Goal: Task Accomplishment & Management: Manage account settings

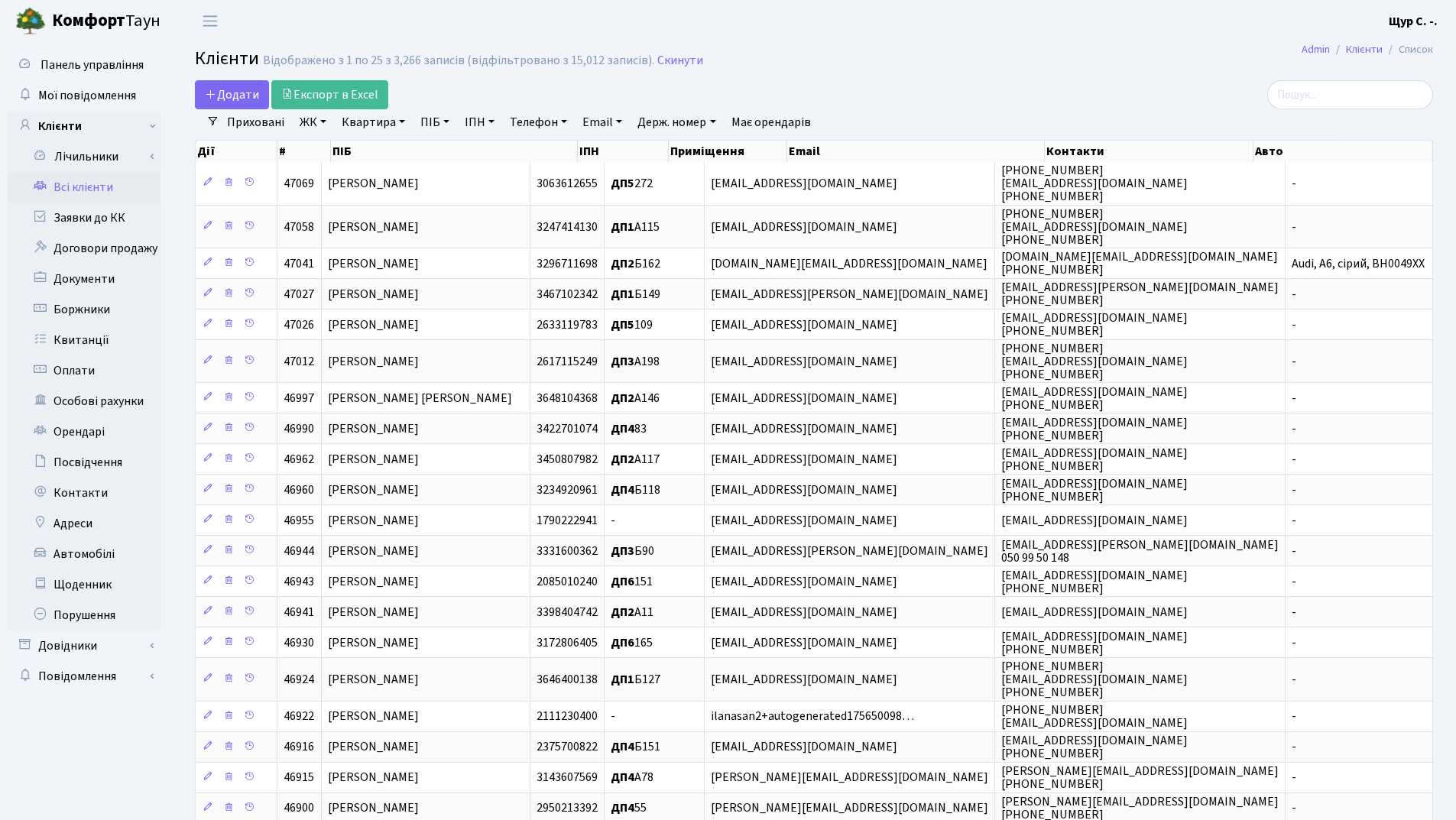
select select "25"
click at [1023, 64] on h2 "Клієнти Відображено з 1 по 25 з 3,266 записів (відфільтровано з 15,012 записів)…" at bounding box center [814, 61] width 1239 height 26
click at [366, 127] on link "Квартира" at bounding box center [373, 122] width 76 height 26
click at [352, 158] on input "text" at bounding box center [381, 152] width 89 height 29
type input "а146"
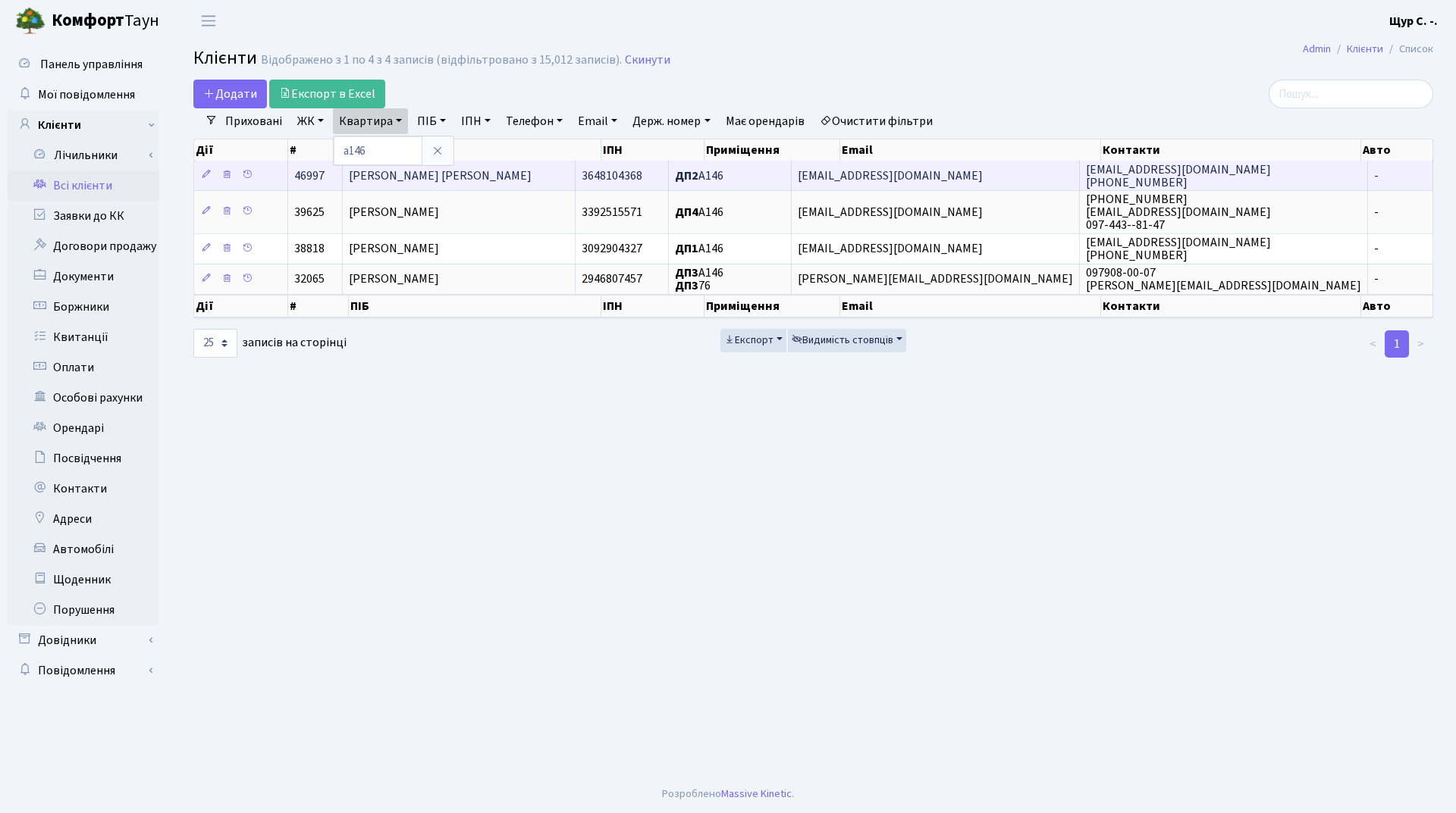
click at [495, 175] on td "[PERSON_NAME] [PERSON_NAME]" at bounding box center [459, 175] width 233 height 29
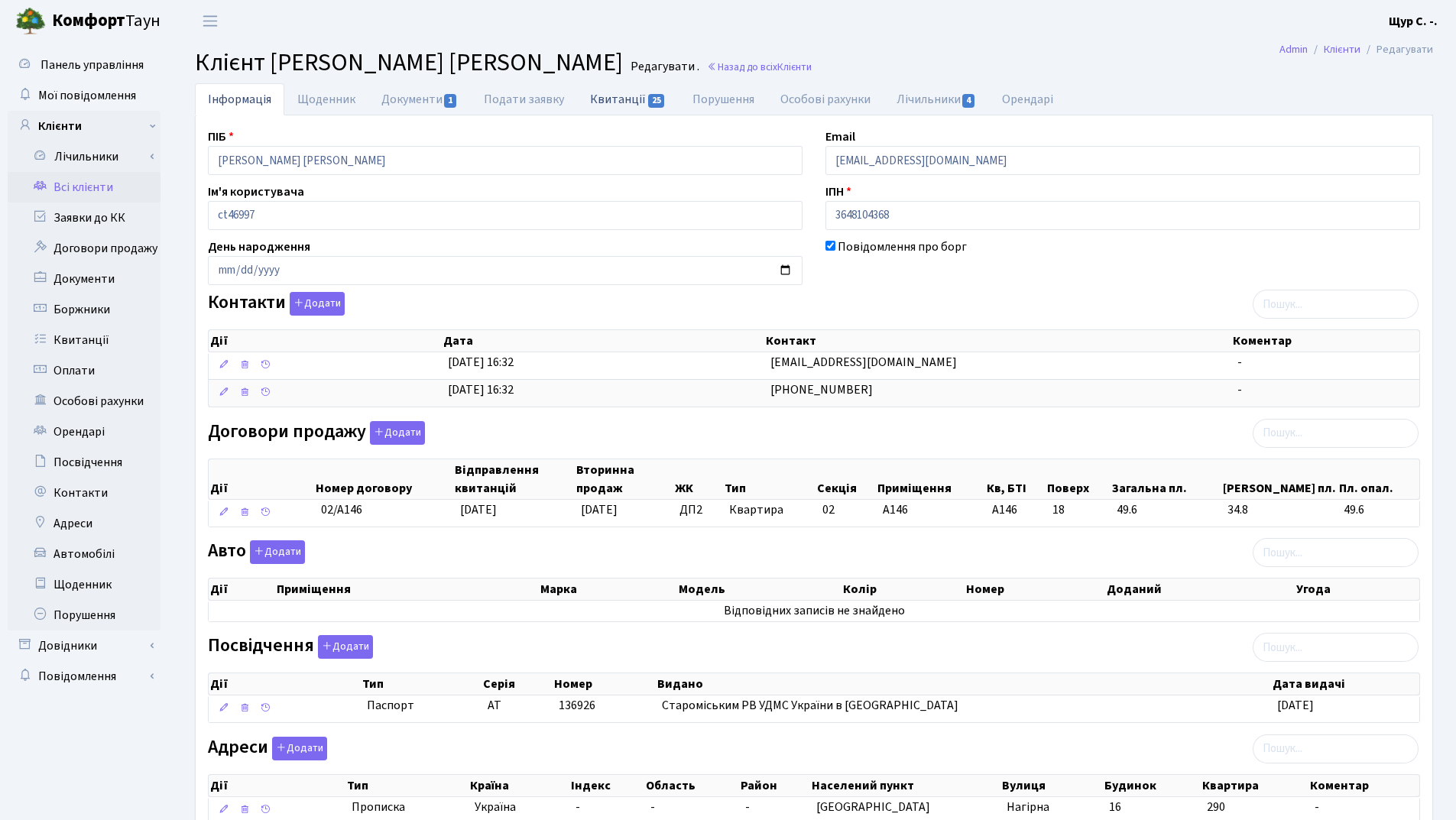
click at [626, 102] on link "Квитанції 25" at bounding box center [628, 98] width 102 height 31
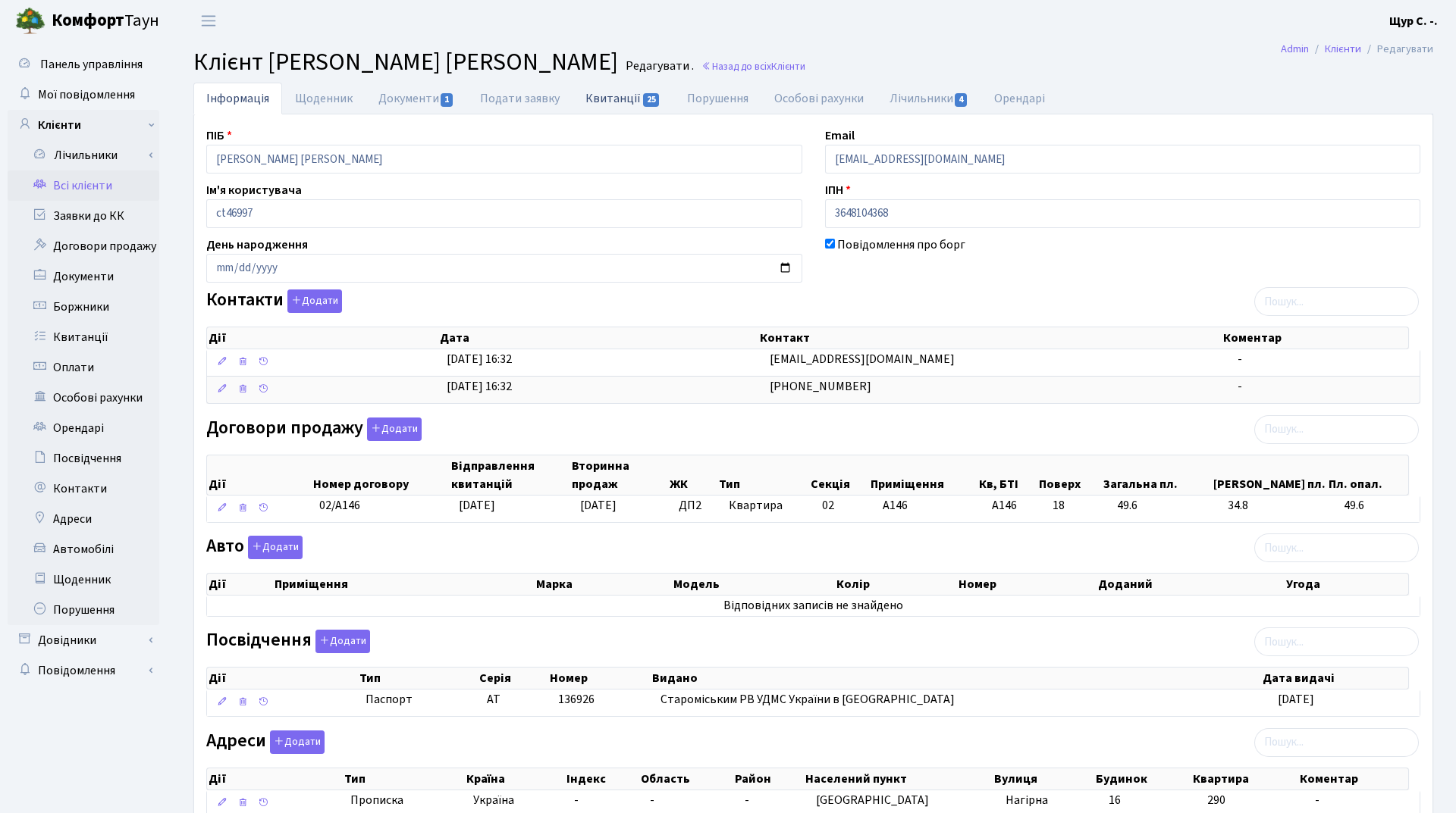
select select "25"
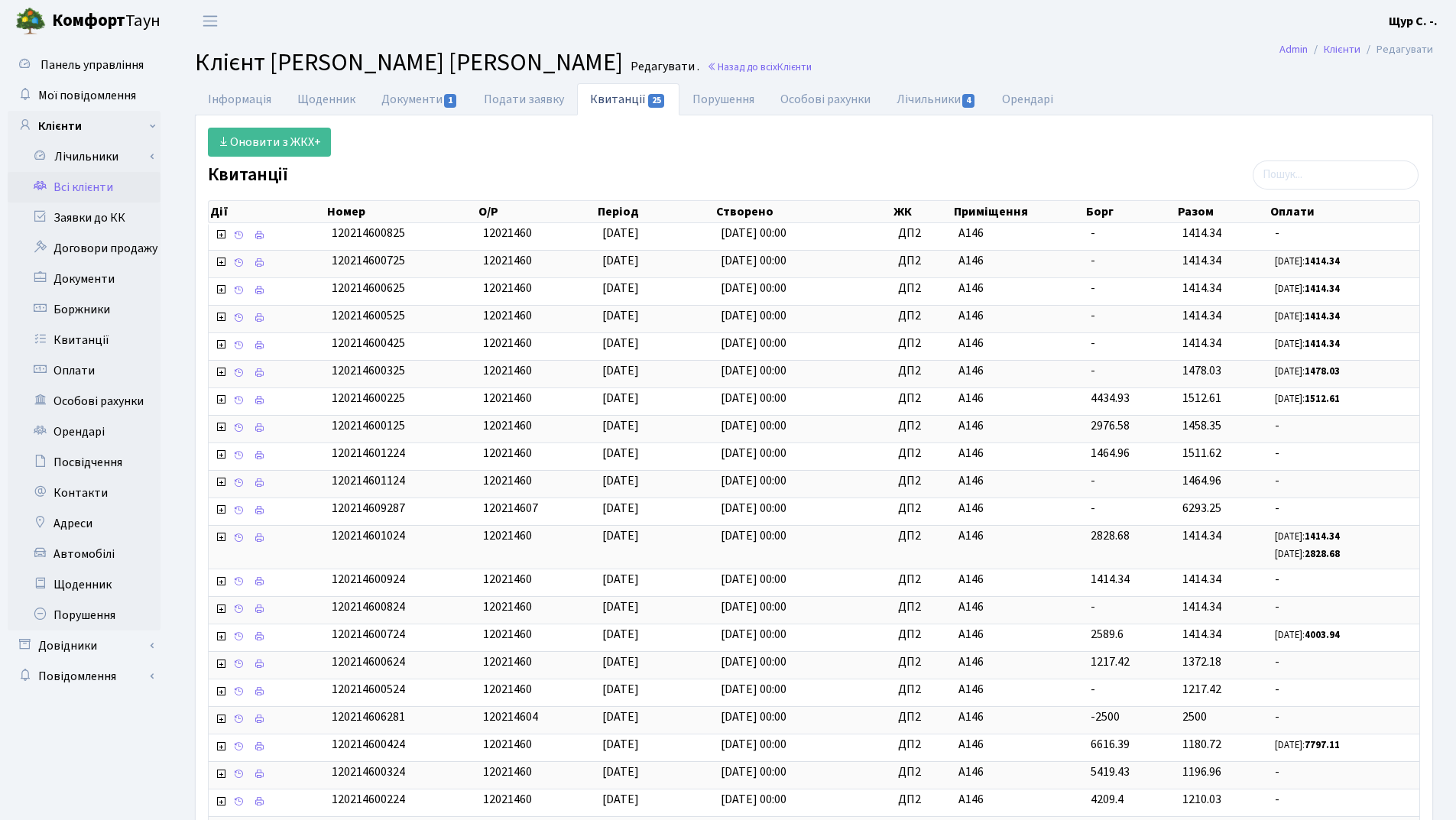
click at [74, 187] on link "Всі клієнти" at bounding box center [84, 187] width 153 height 30
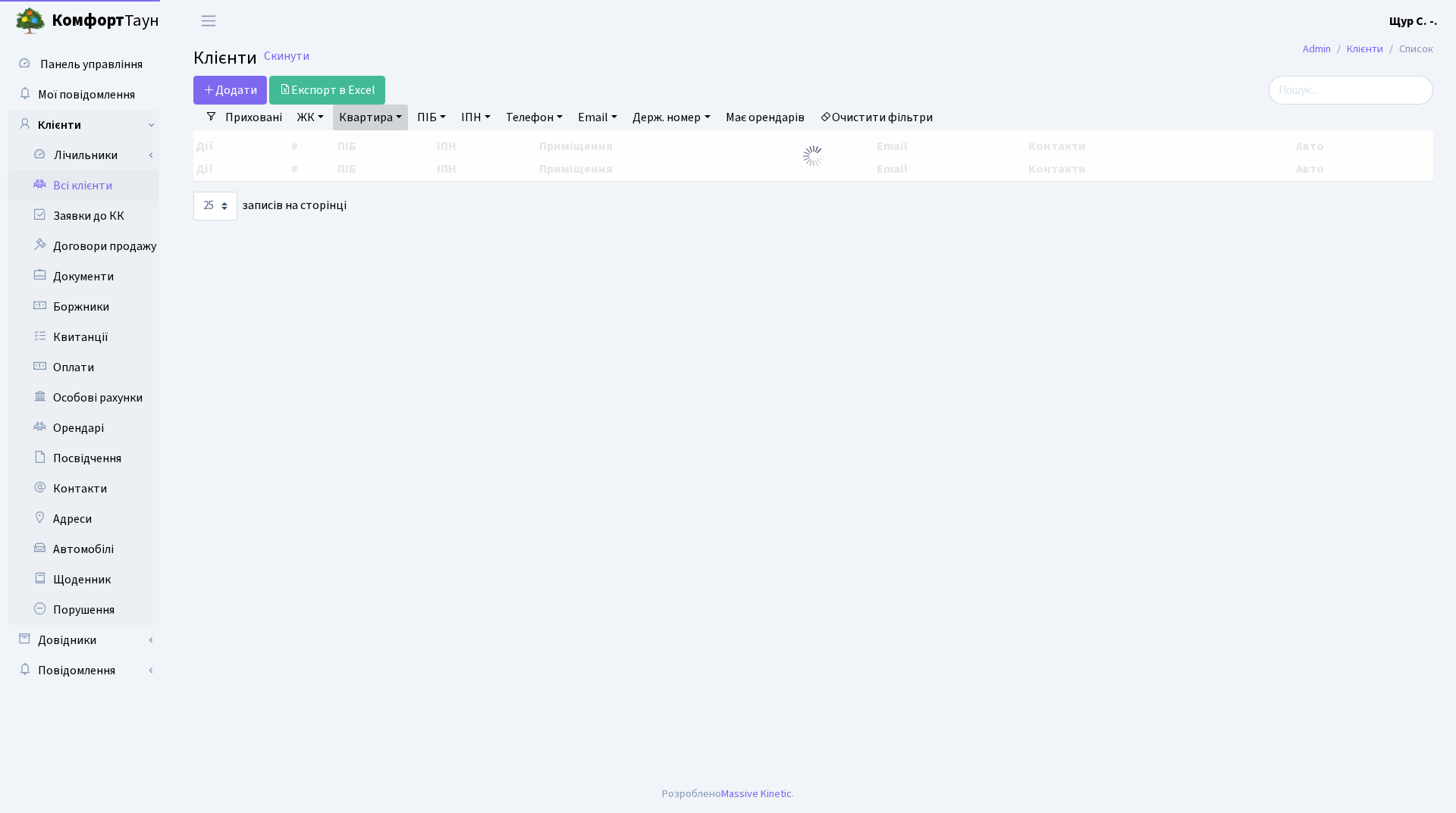
select select "25"
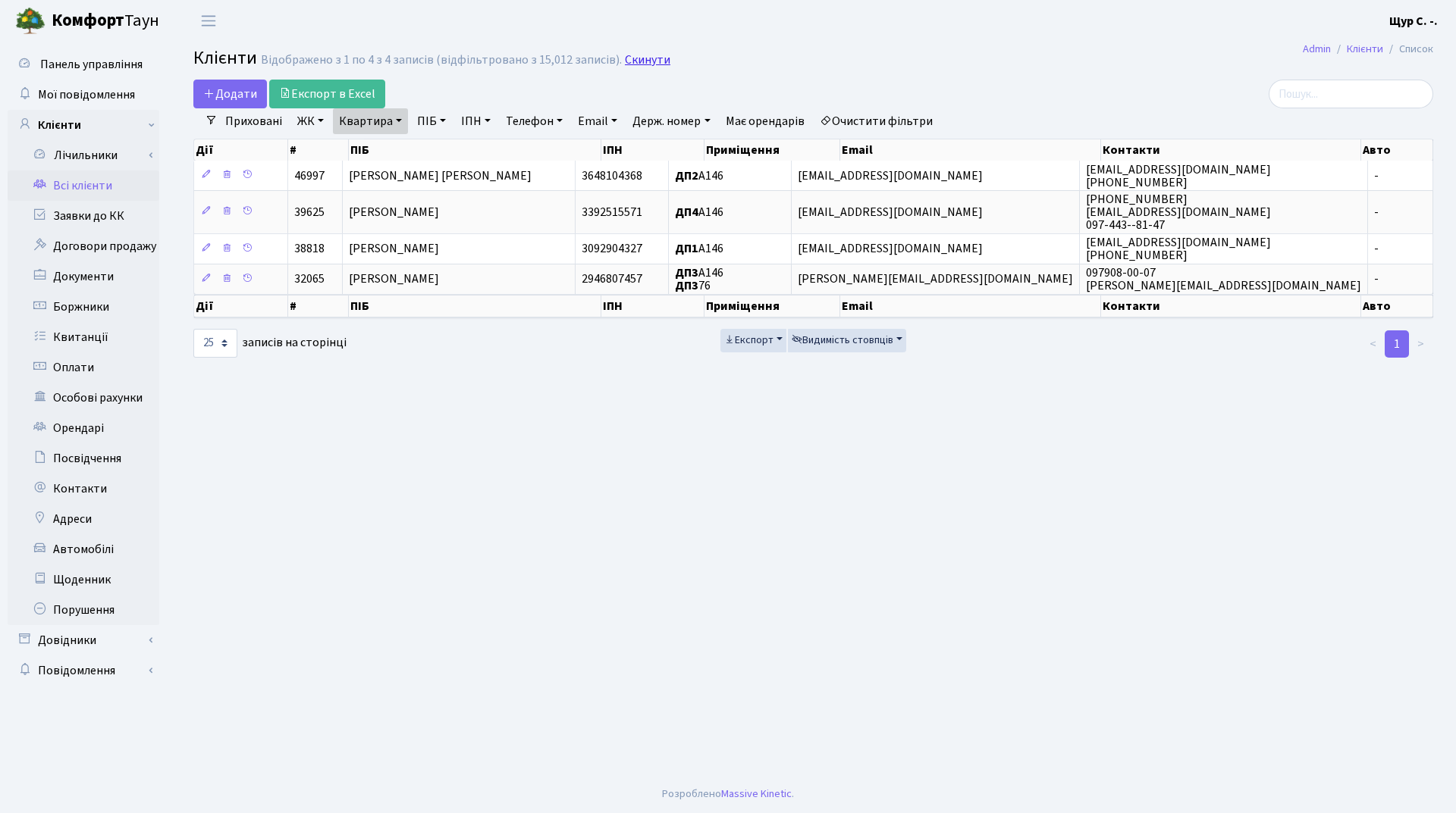
click at [647, 56] on link "Скинути" at bounding box center [647, 60] width 45 height 14
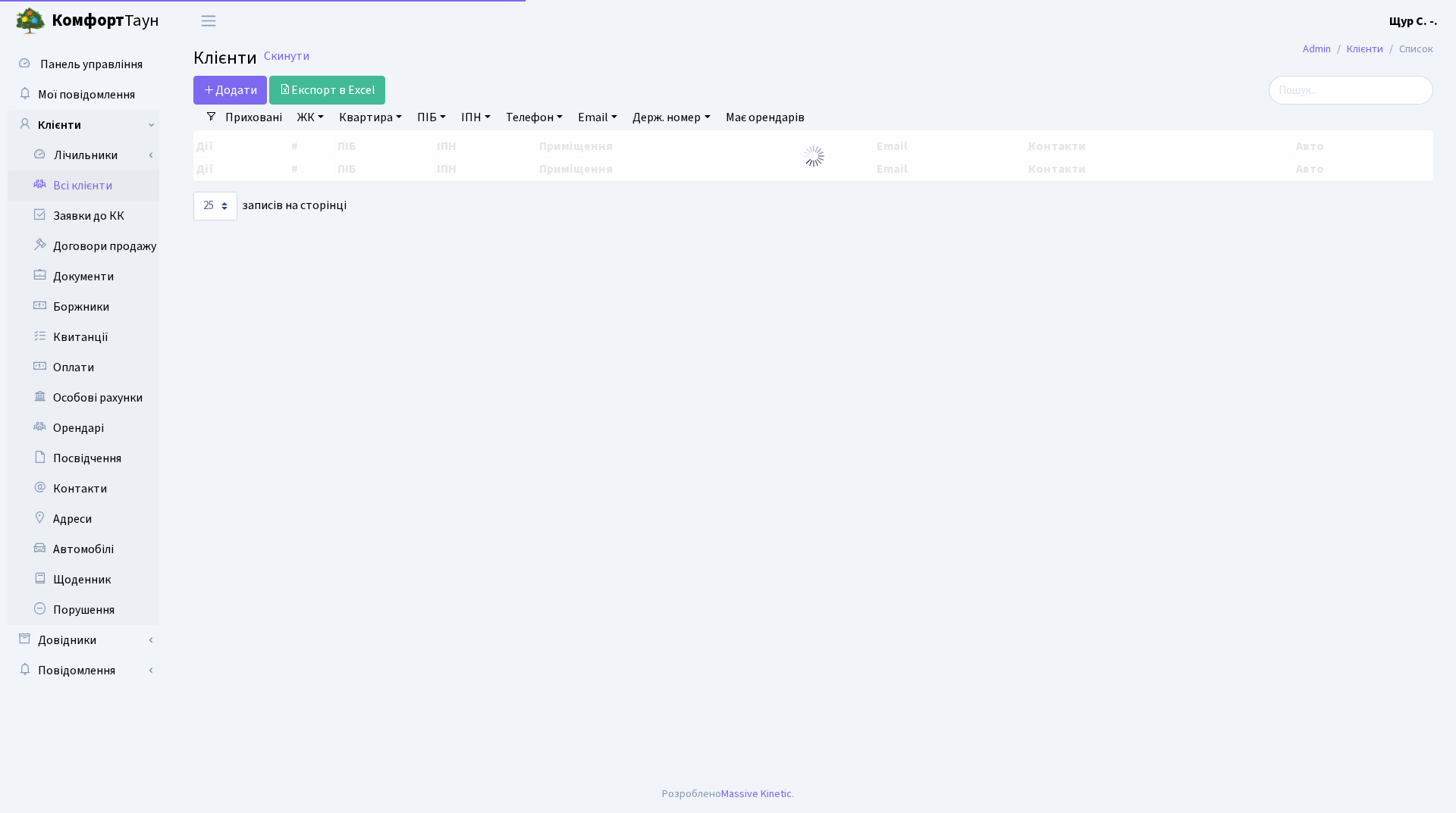
select select "25"
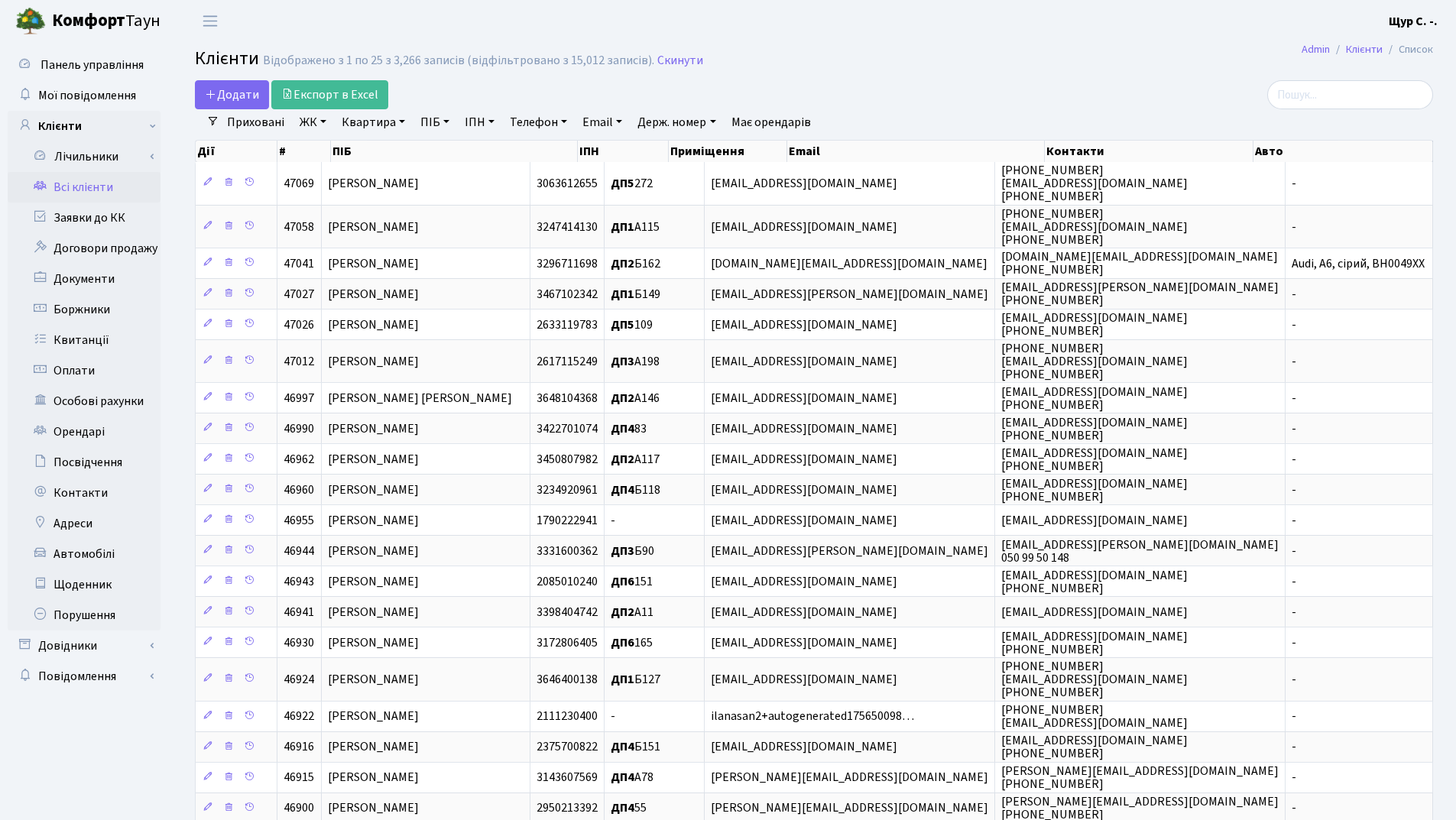
click at [379, 122] on link "Квартира" at bounding box center [373, 122] width 76 height 26
type input "309"
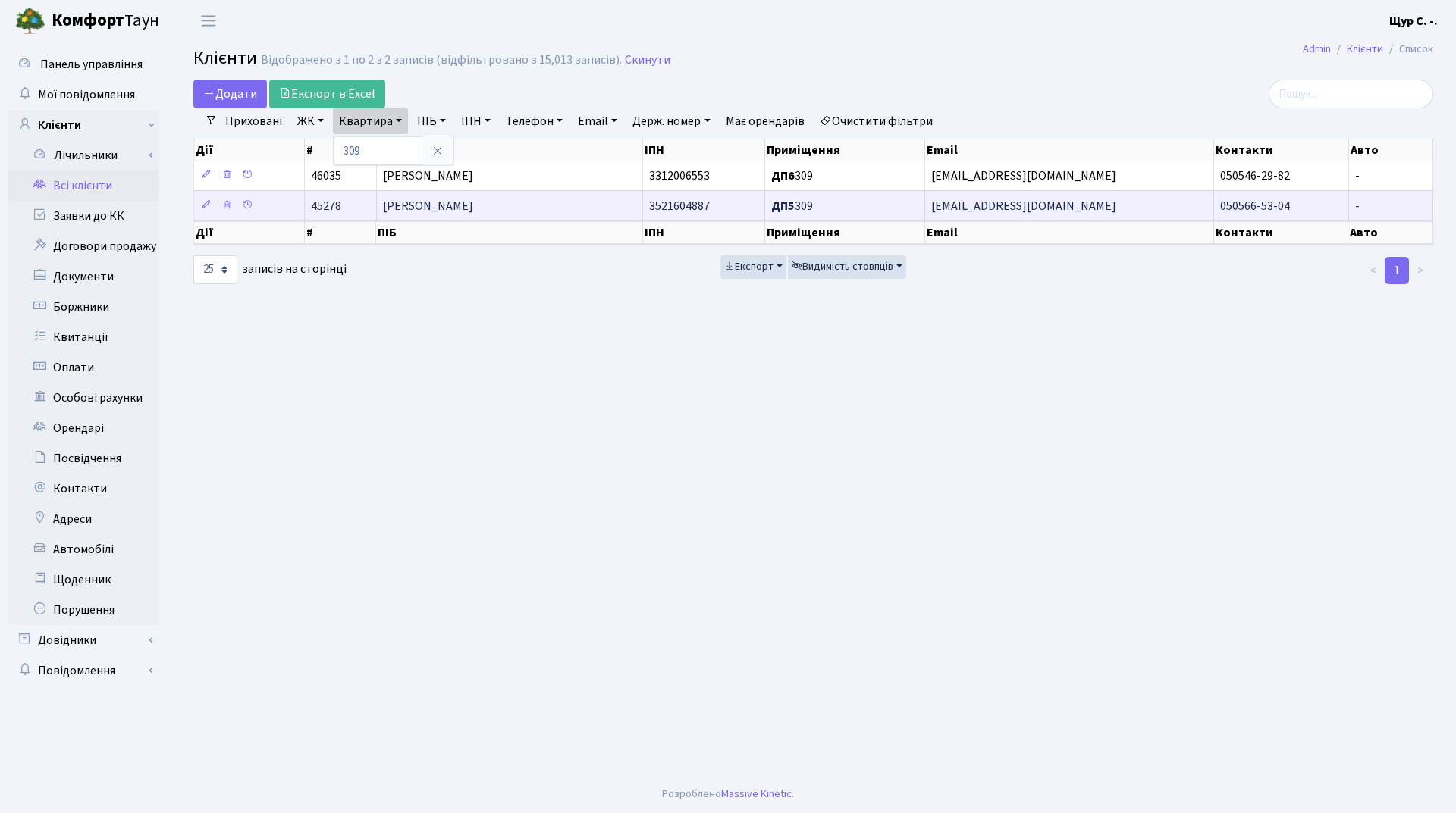
click at [421, 214] on span "Яцура Аліна Євгенівна" at bounding box center [428, 206] width 91 height 17
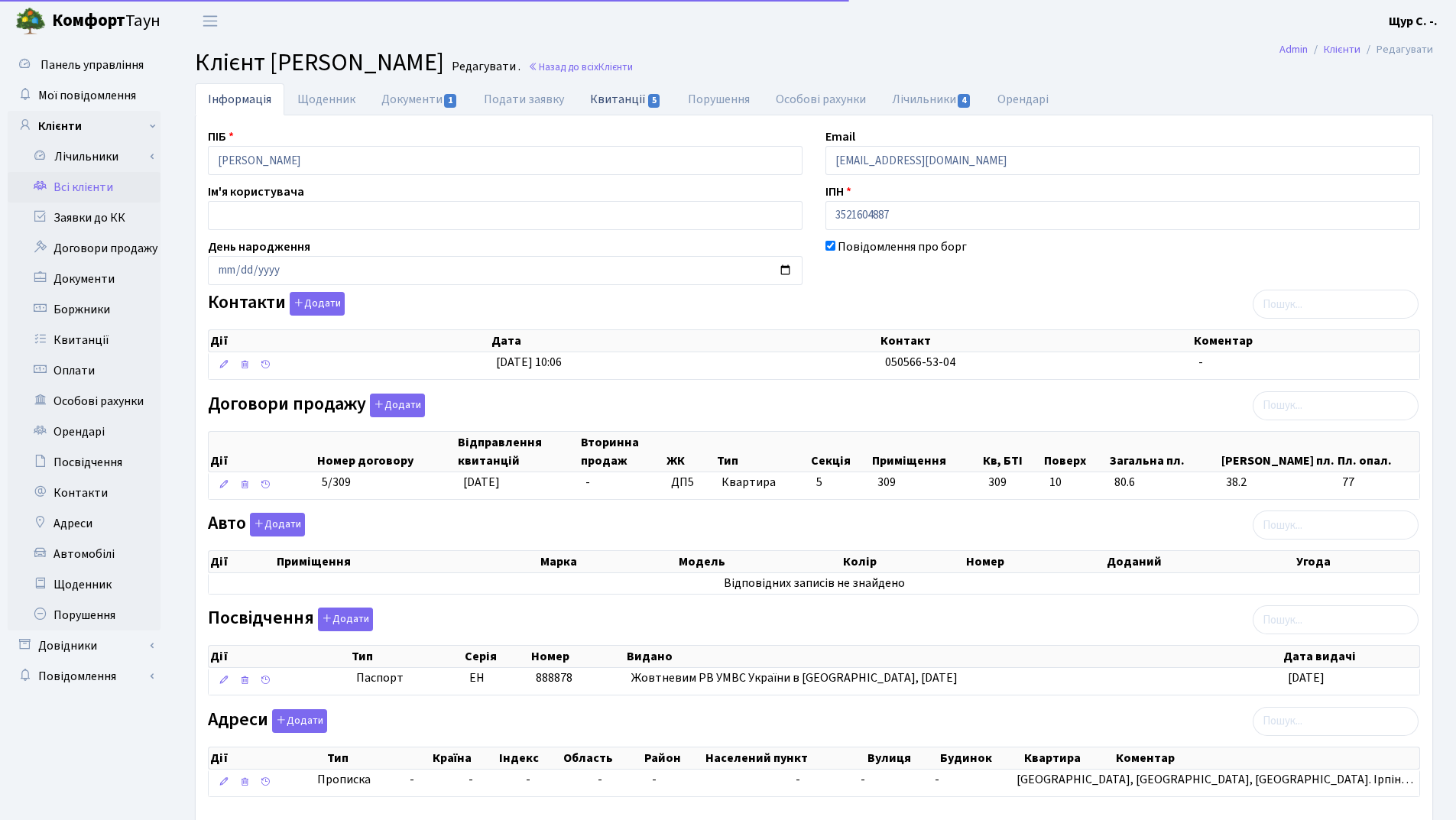
click at [618, 96] on link "Квитанції 5" at bounding box center [626, 98] width 97 height 31
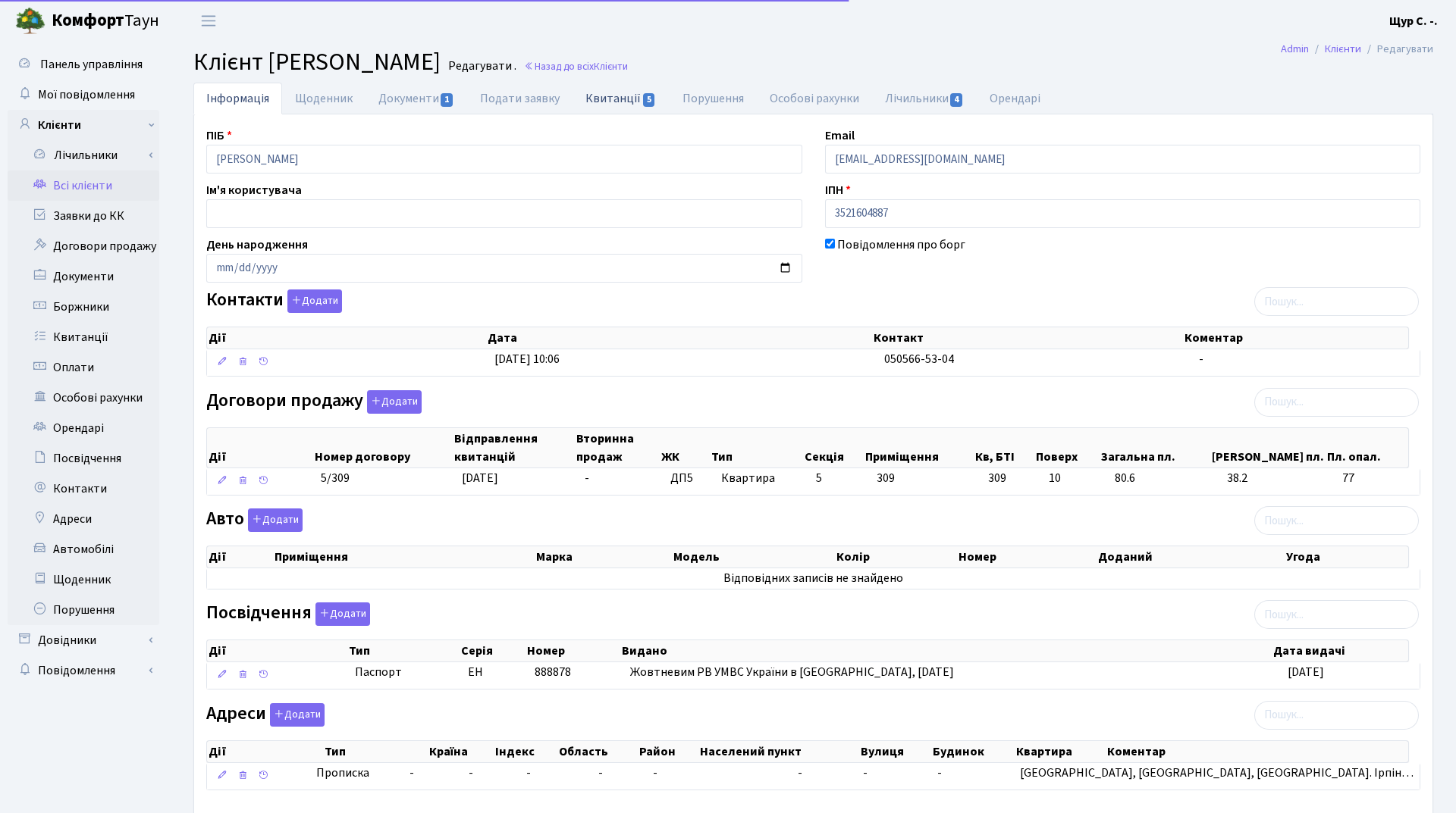
select select "25"
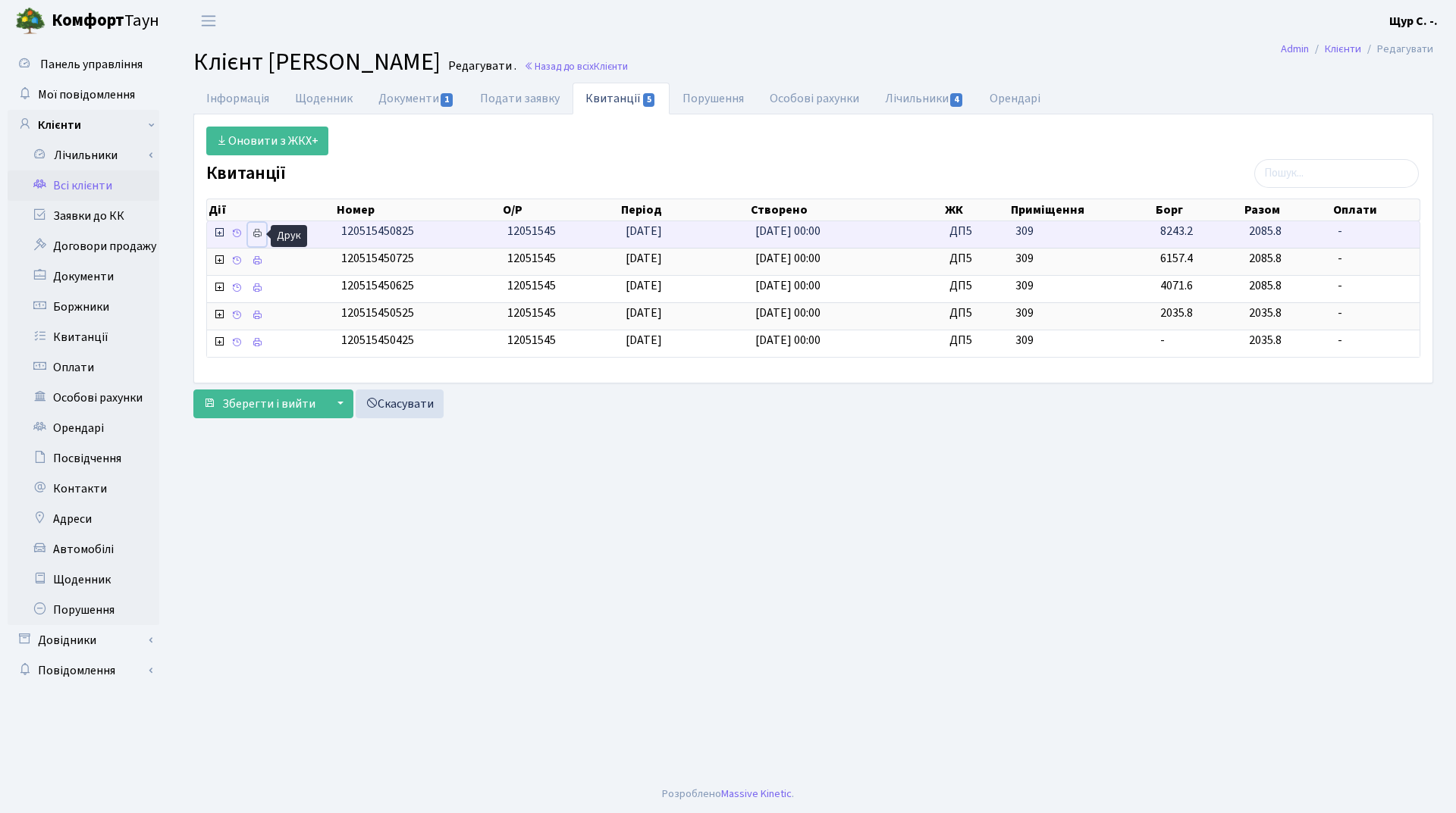
click at [257, 232] on icon at bounding box center [257, 233] width 11 height 11
click at [112, 184] on link "Всі клієнти" at bounding box center [83, 185] width 152 height 30
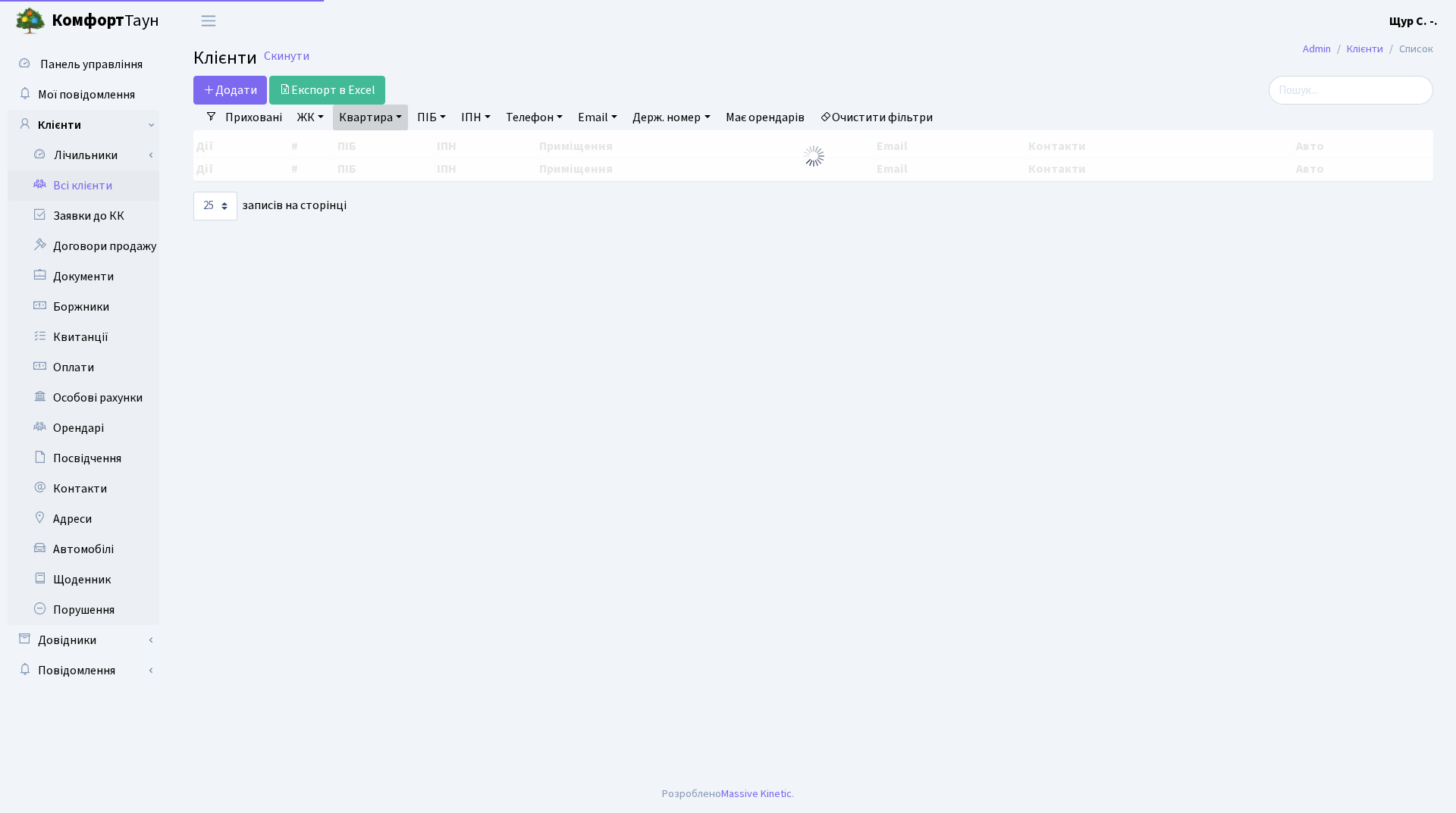
select select "25"
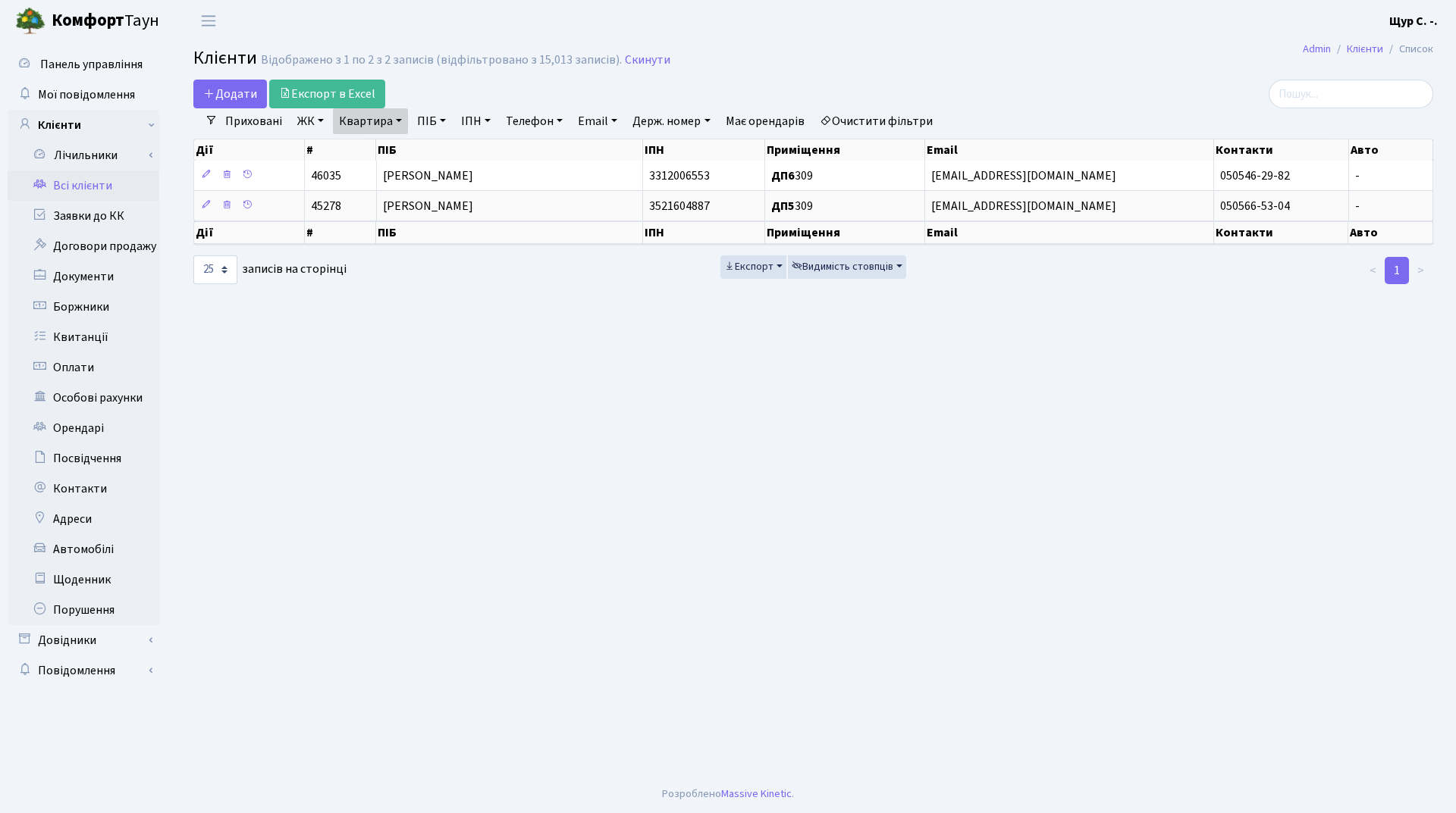
click at [391, 117] on link "Квартира" at bounding box center [370, 121] width 75 height 26
click at [372, 159] on input "309" at bounding box center [378, 151] width 89 height 28
type input "374"
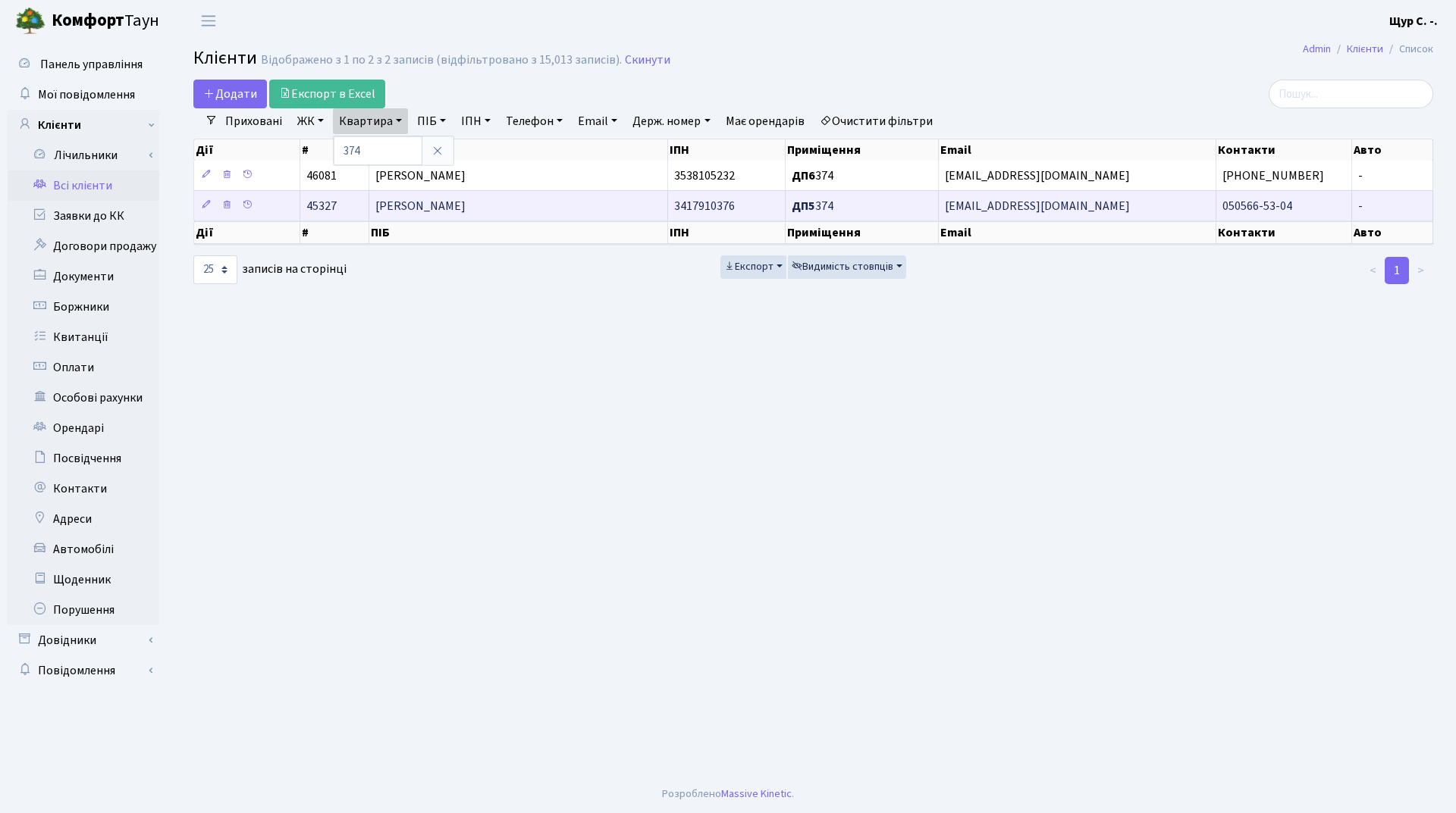
click at [425, 211] on span "[PERSON_NAME]" at bounding box center [421, 206] width 91 height 17
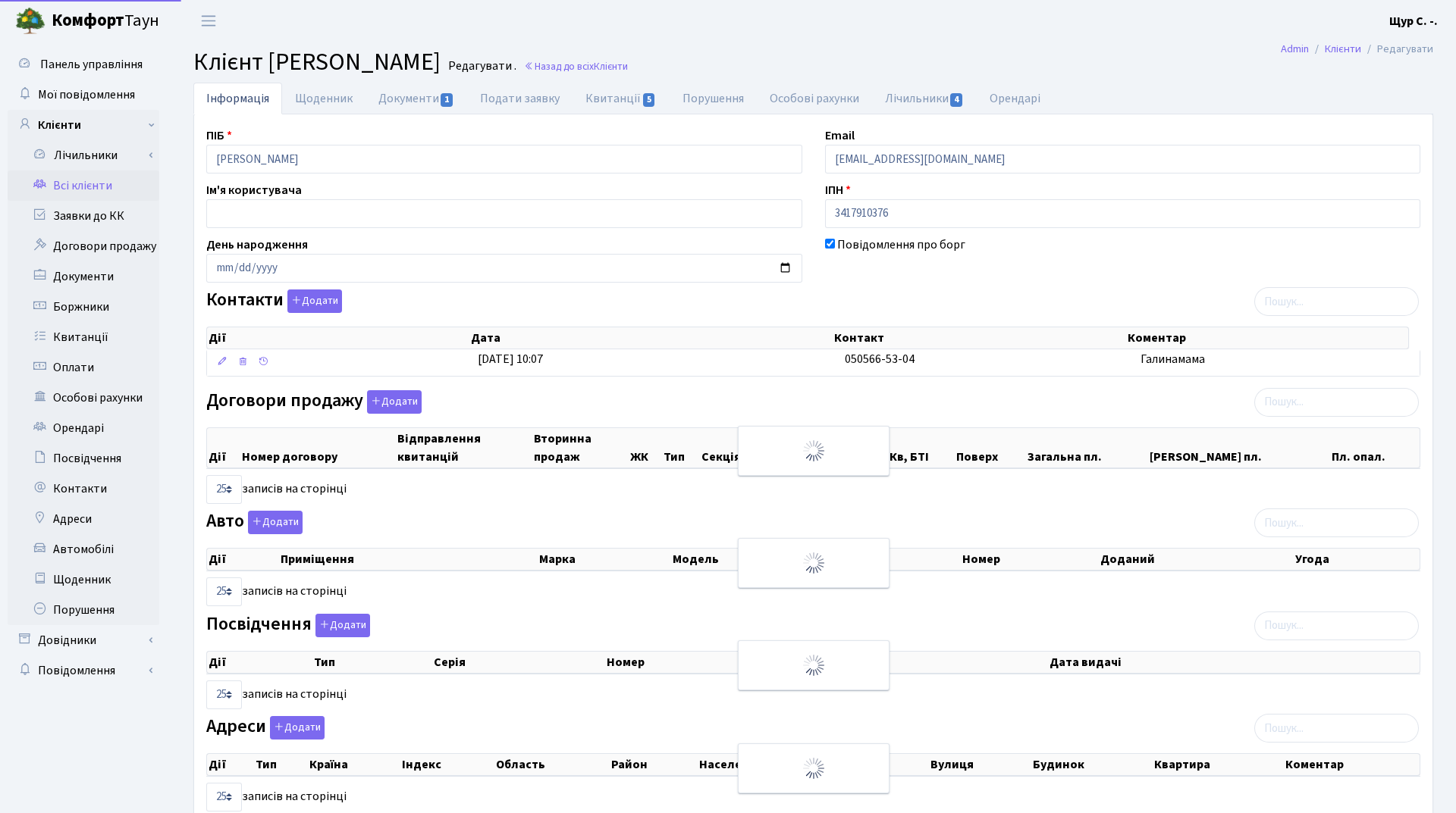
select select "25"
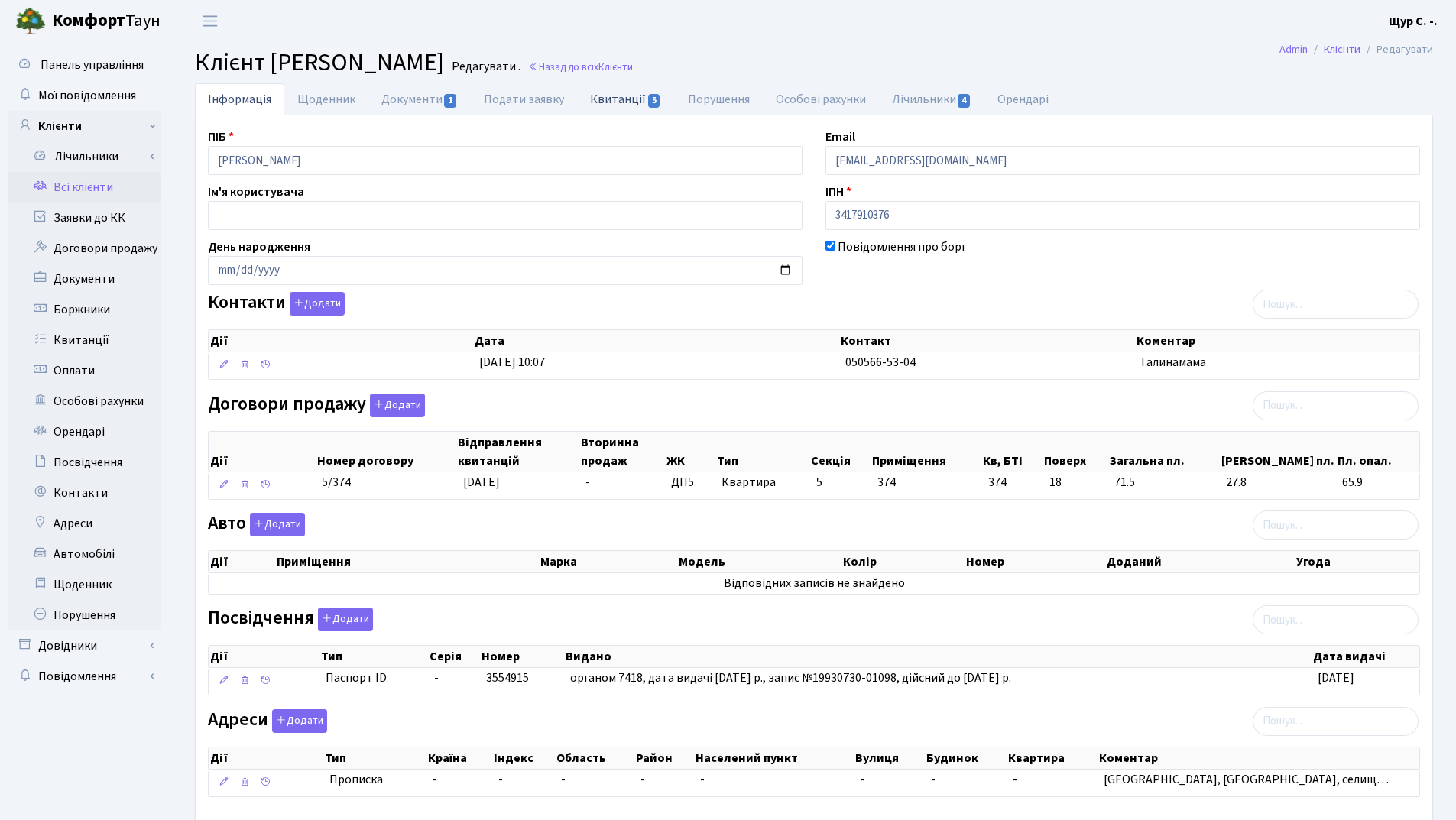
click at [605, 107] on link "Квитанції 5" at bounding box center [626, 98] width 97 height 31
select select "25"
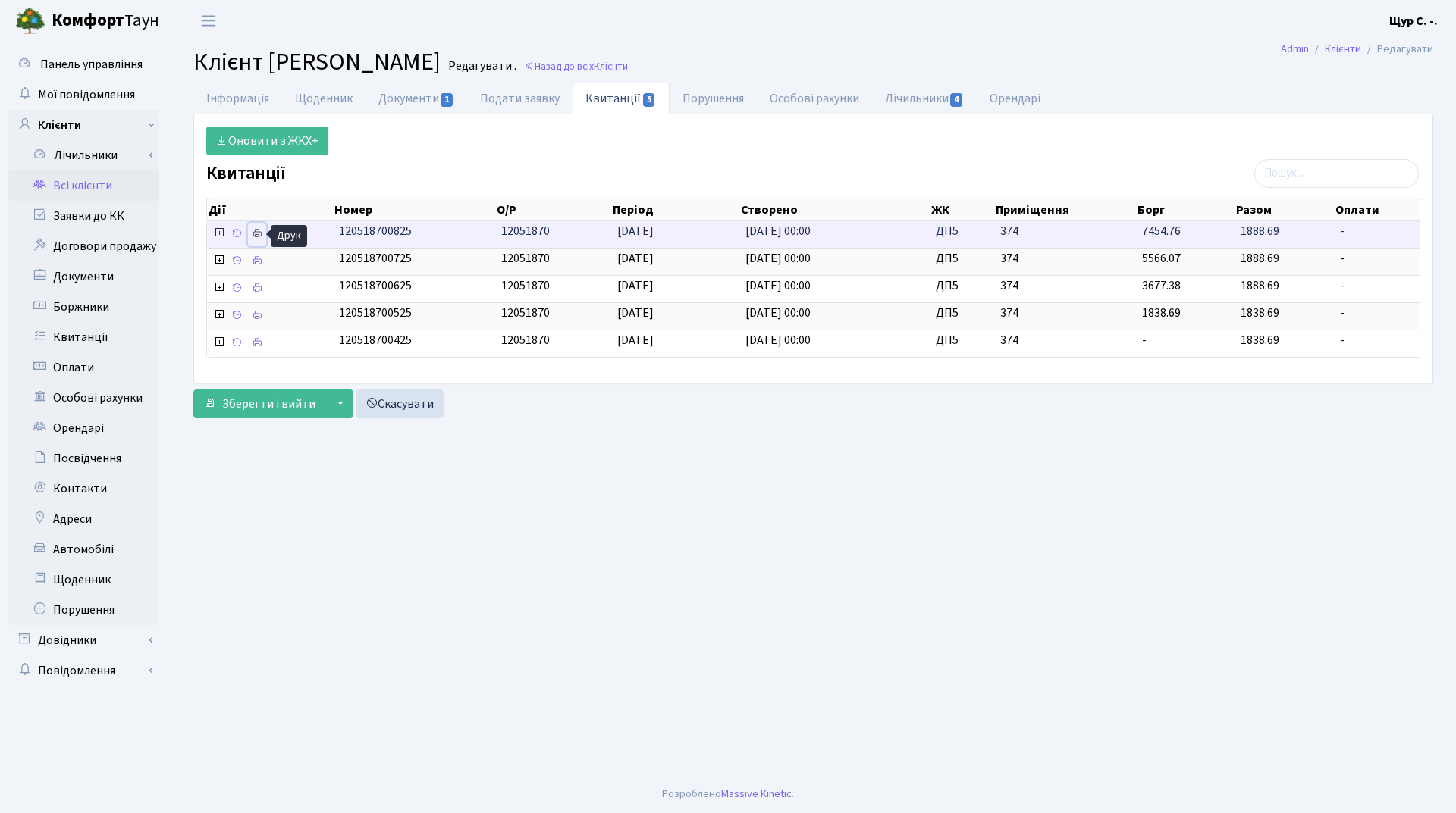
click at [256, 231] on icon at bounding box center [257, 233] width 11 height 11
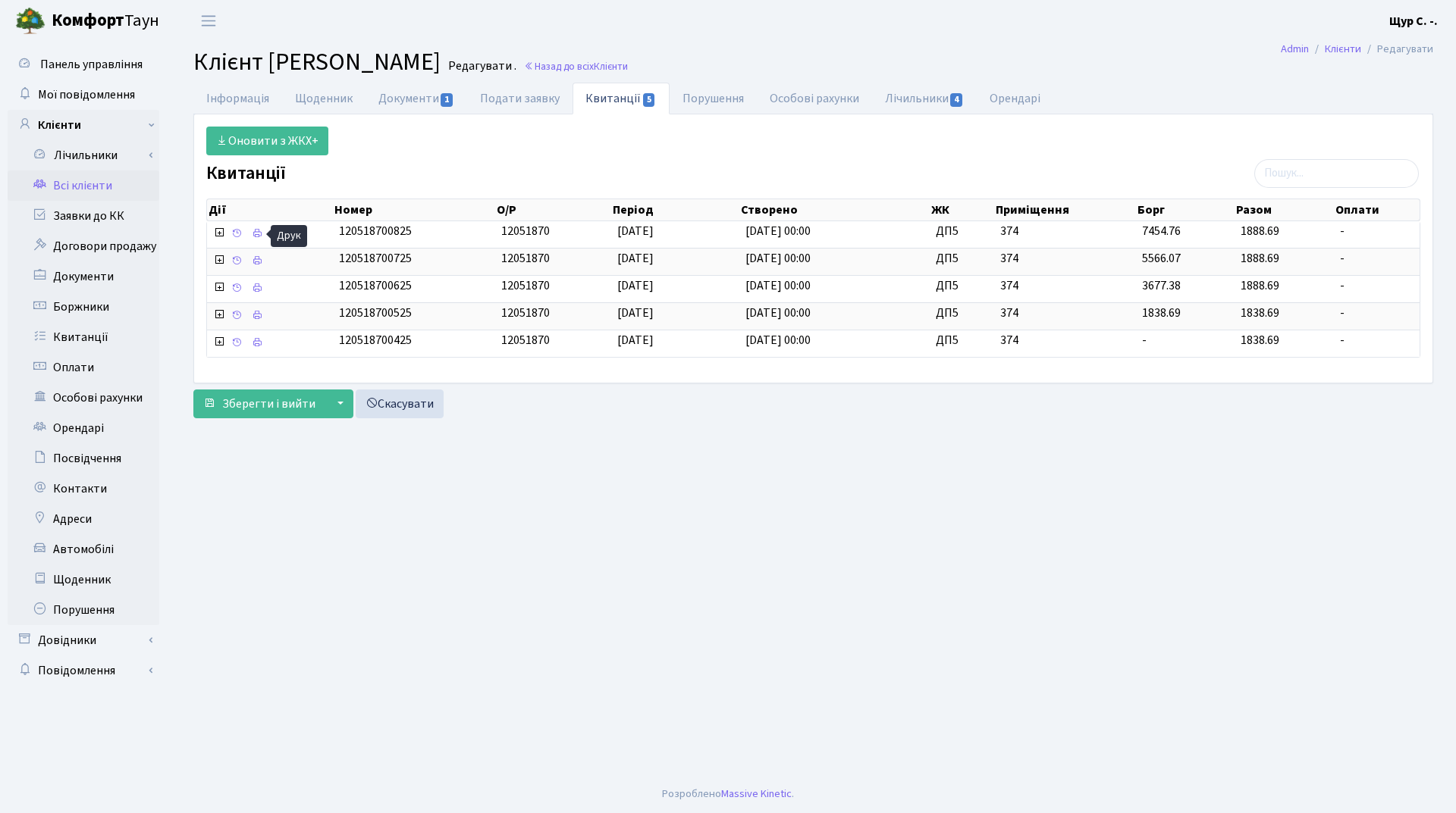
click at [93, 193] on link "Всі клієнти" at bounding box center [83, 185] width 152 height 30
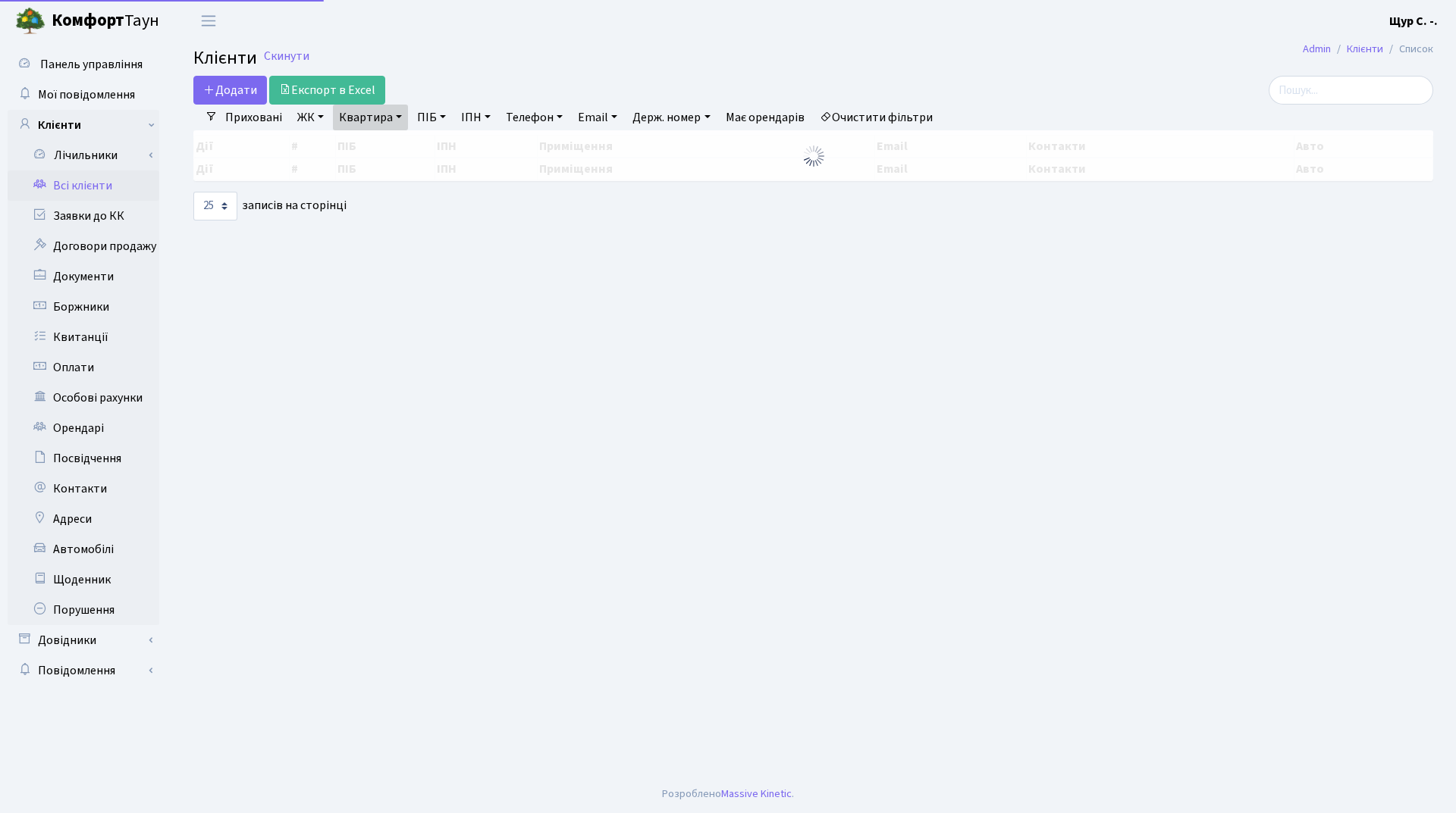
select select "25"
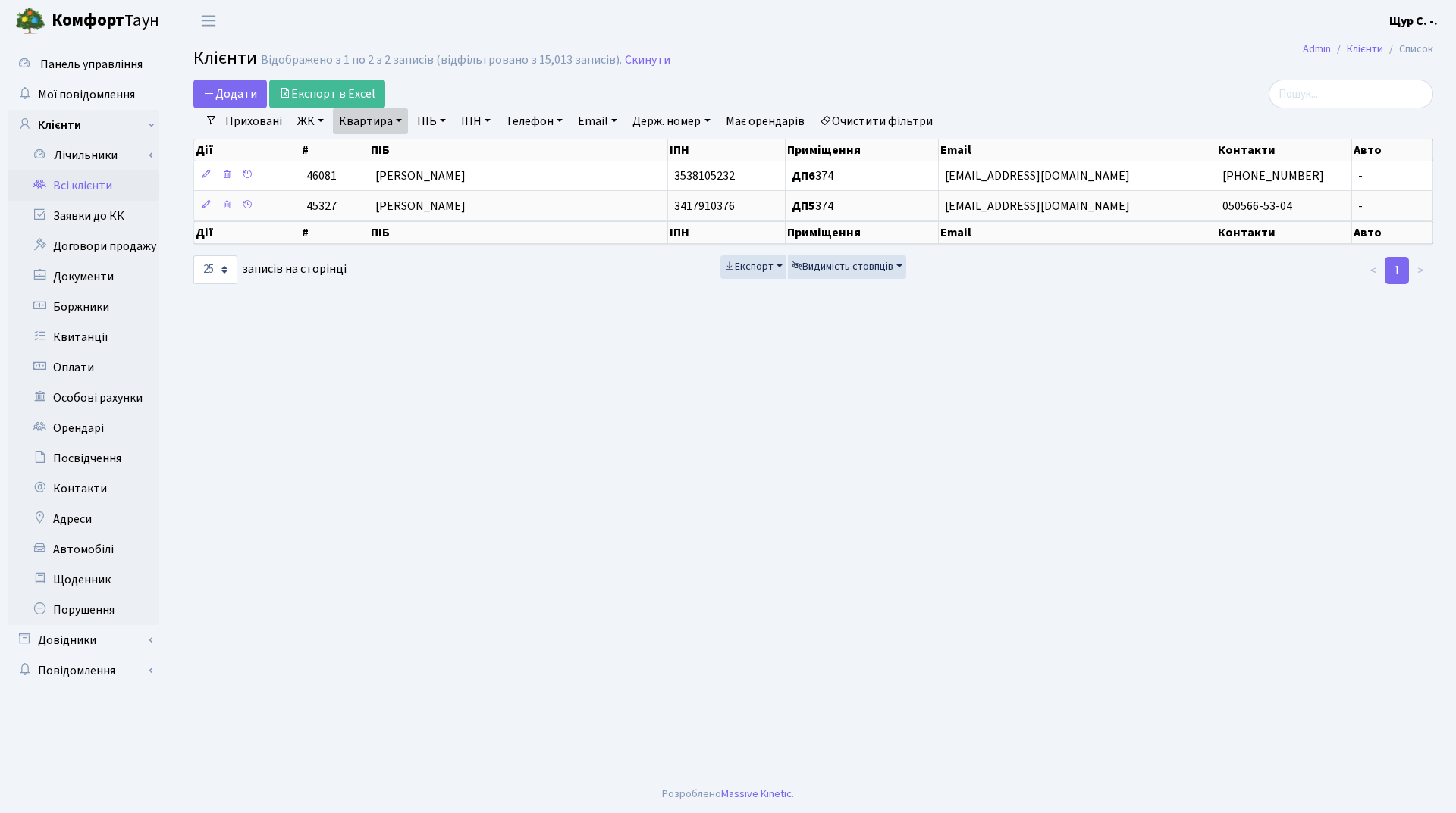
click at [392, 121] on link "Квартира" at bounding box center [370, 121] width 75 height 26
click at [397, 154] on input "374" at bounding box center [378, 151] width 89 height 28
type input "3"
type input "161"
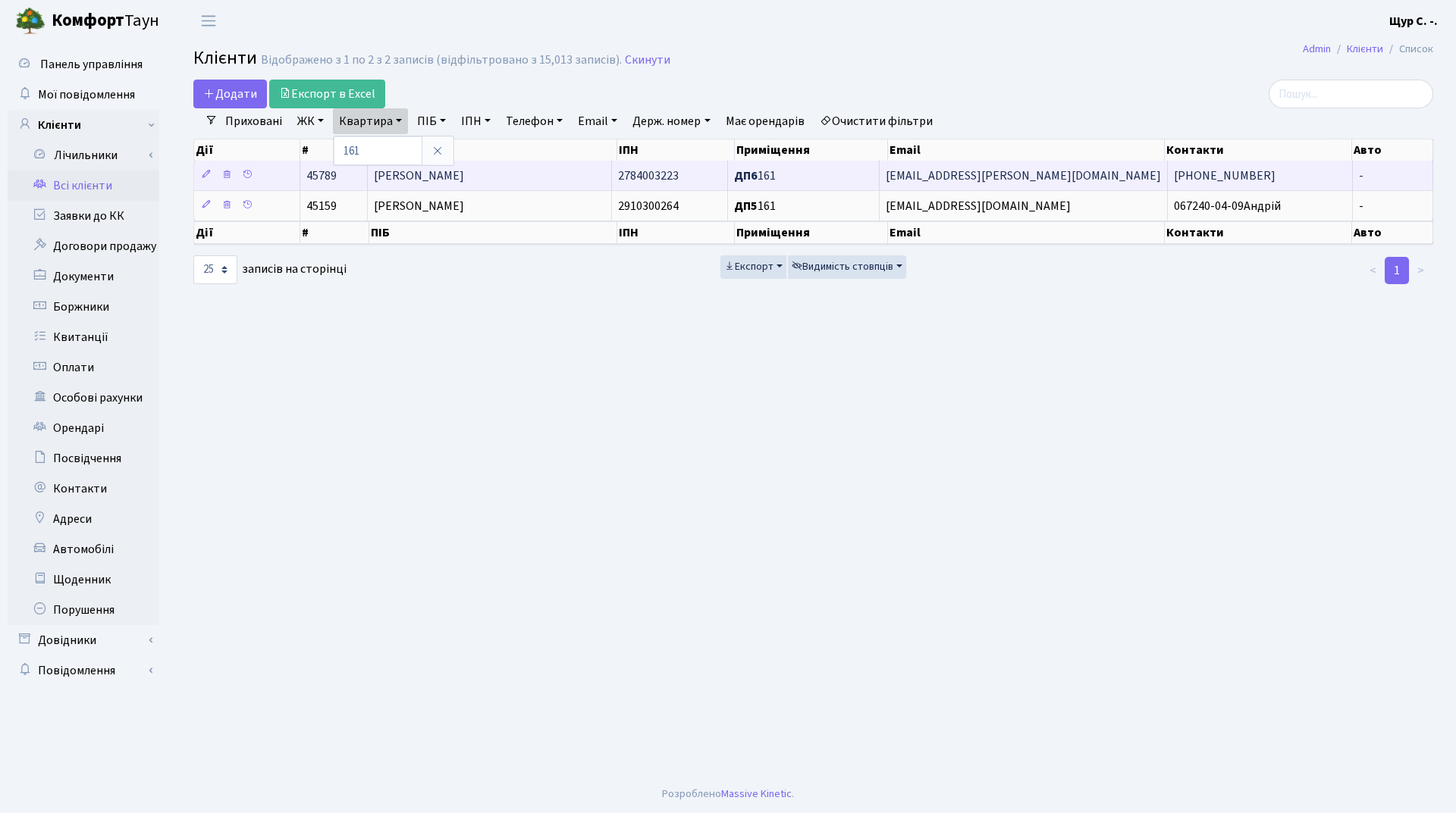
click at [464, 177] on span "[PERSON_NAME]" at bounding box center [419, 176] width 91 height 17
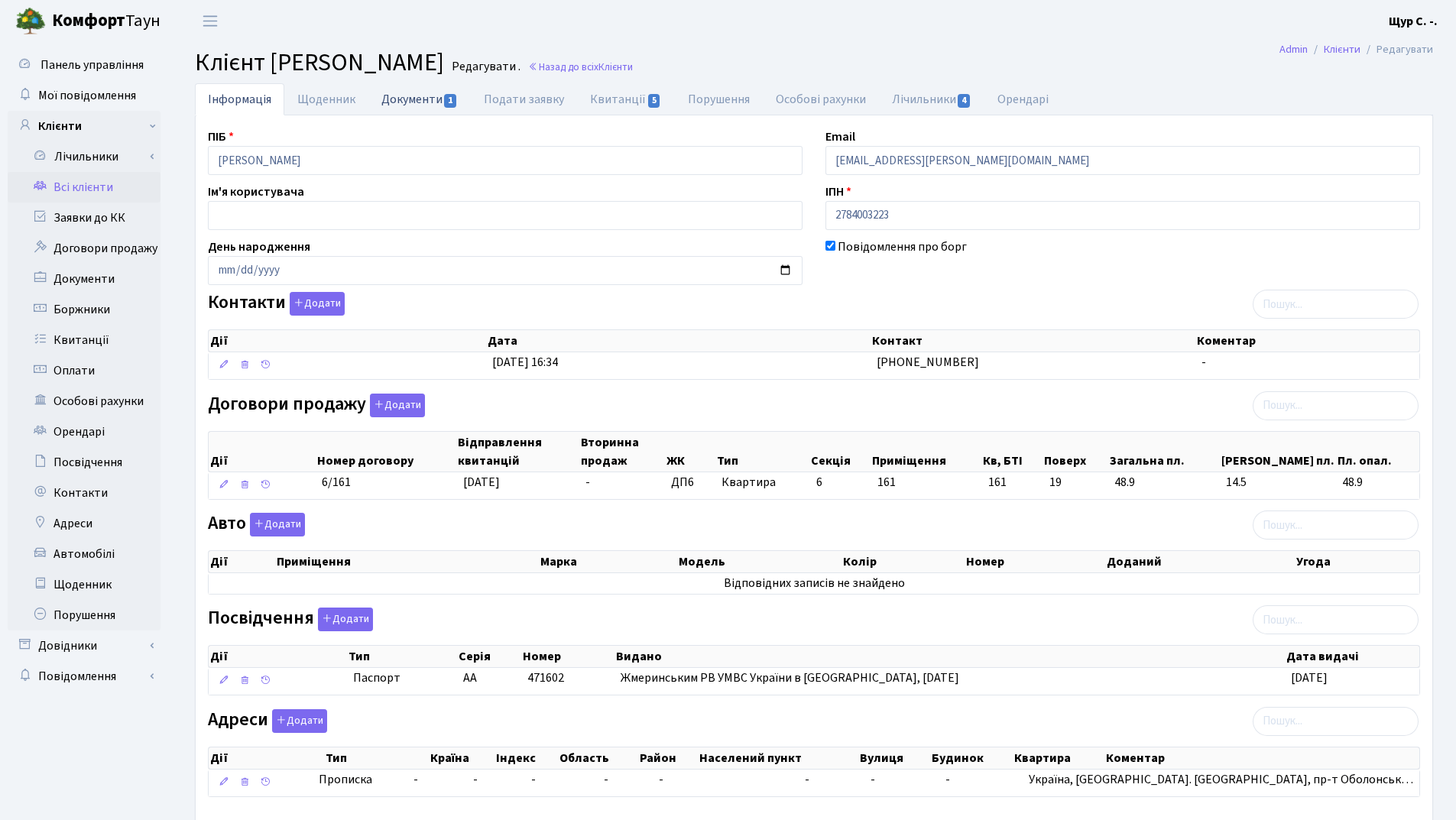
click at [389, 108] on link "Документи 1" at bounding box center [420, 98] width 102 height 31
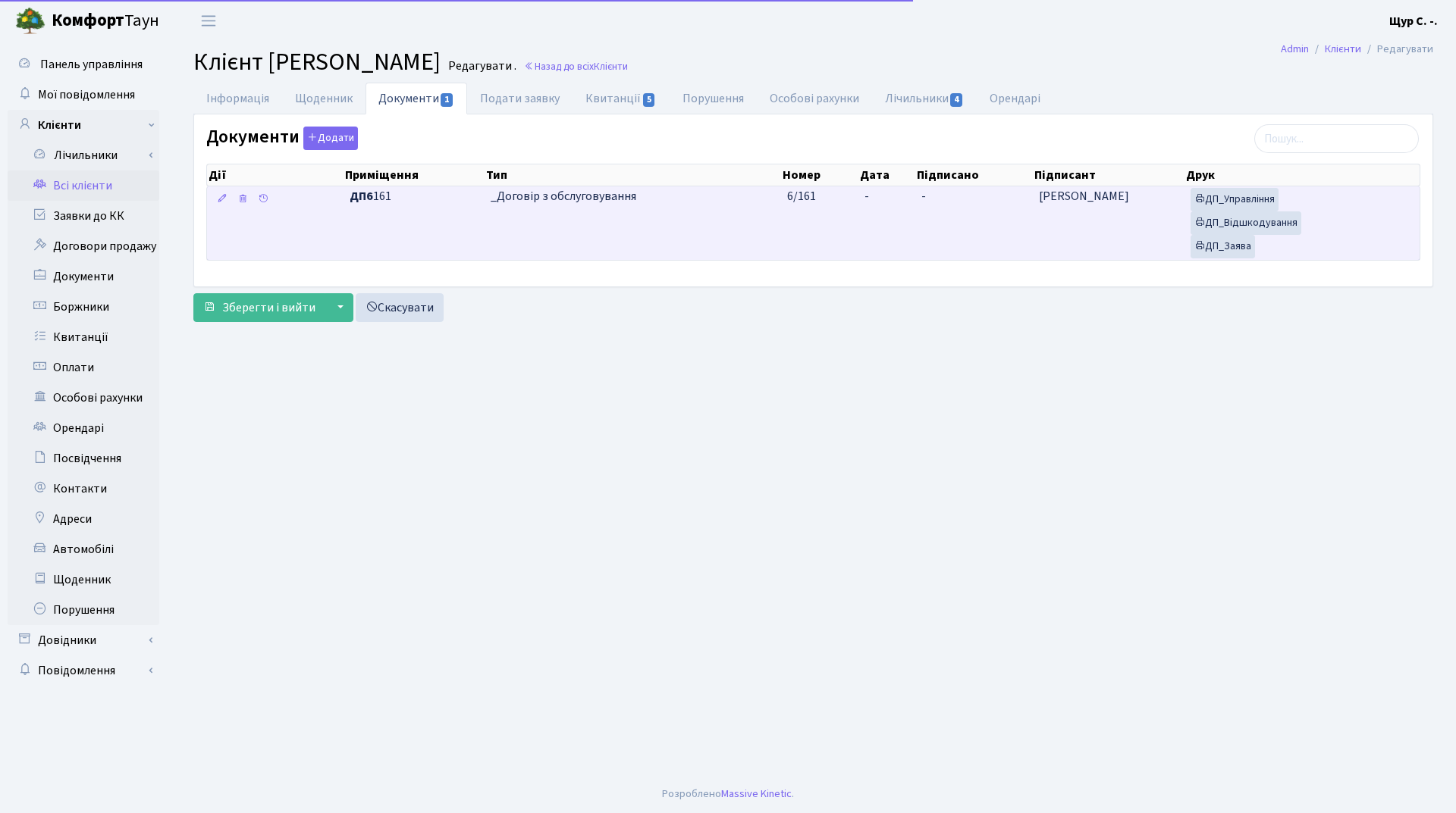
click at [730, 212] on td "_Договір з обслуговування" at bounding box center [633, 223] width 297 height 74
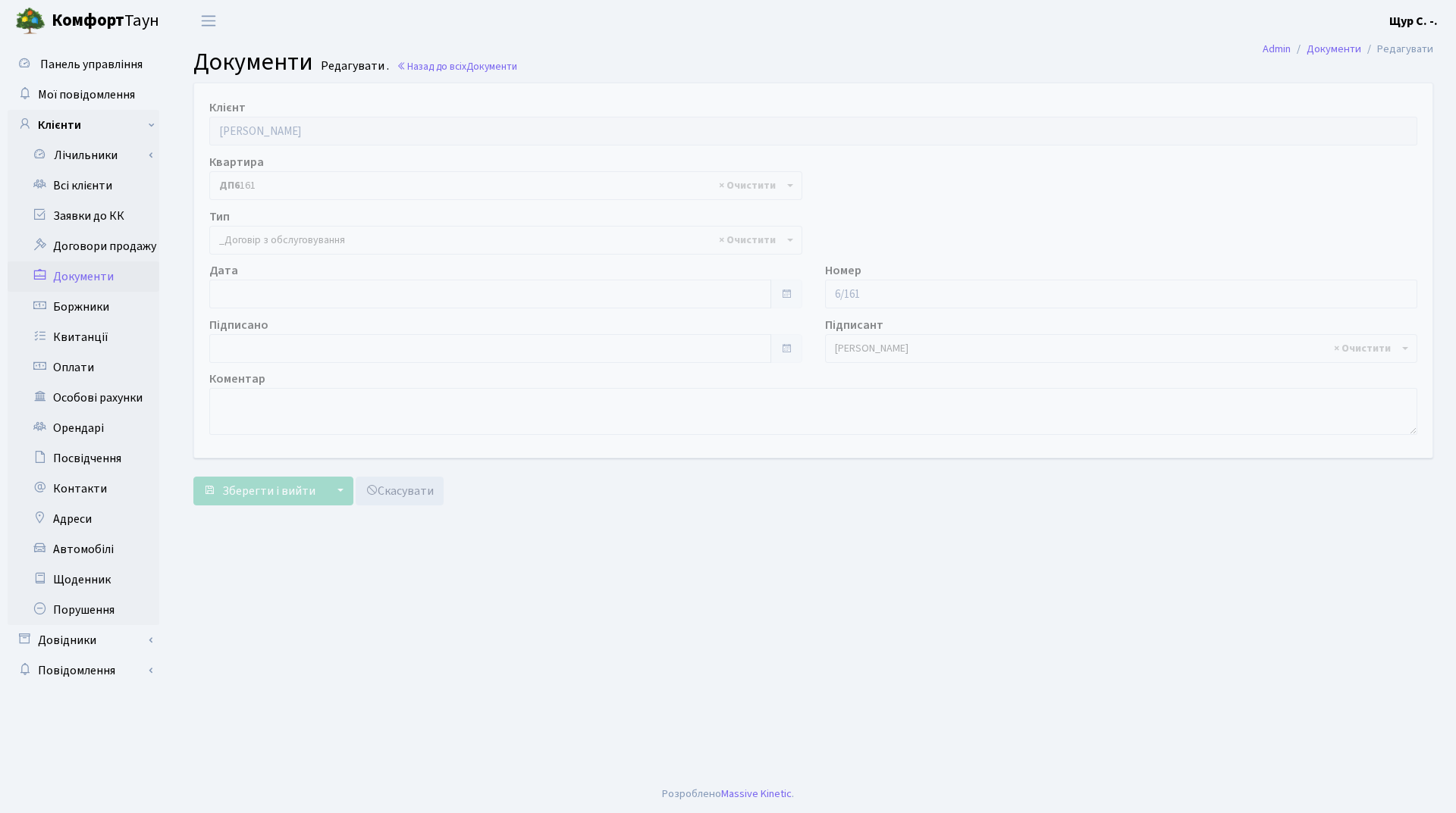
select select "289"
type input "[DATE]"
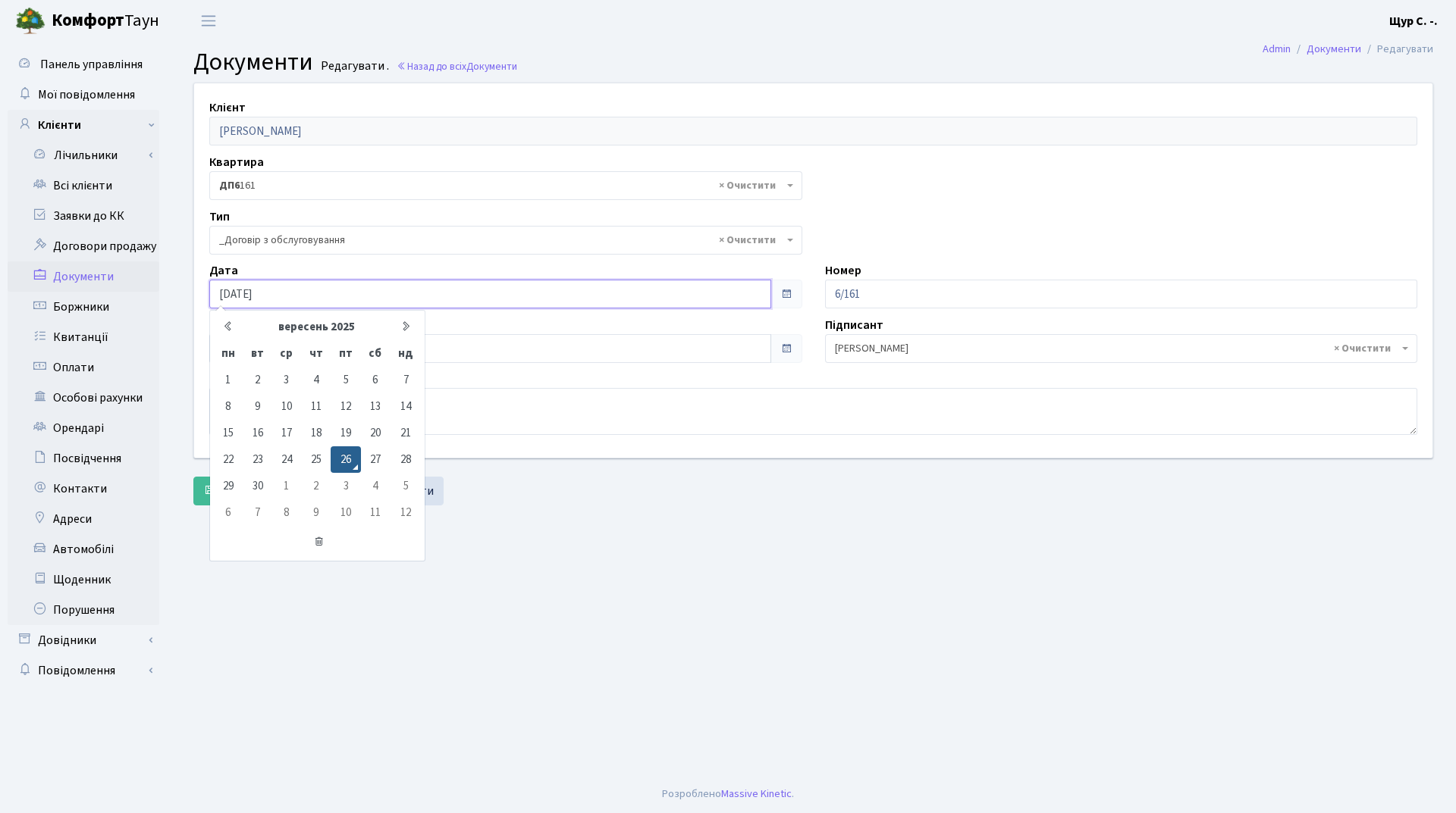
click at [400, 285] on input "[DATE]" at bounding box center [490, 294] width 562 height 28
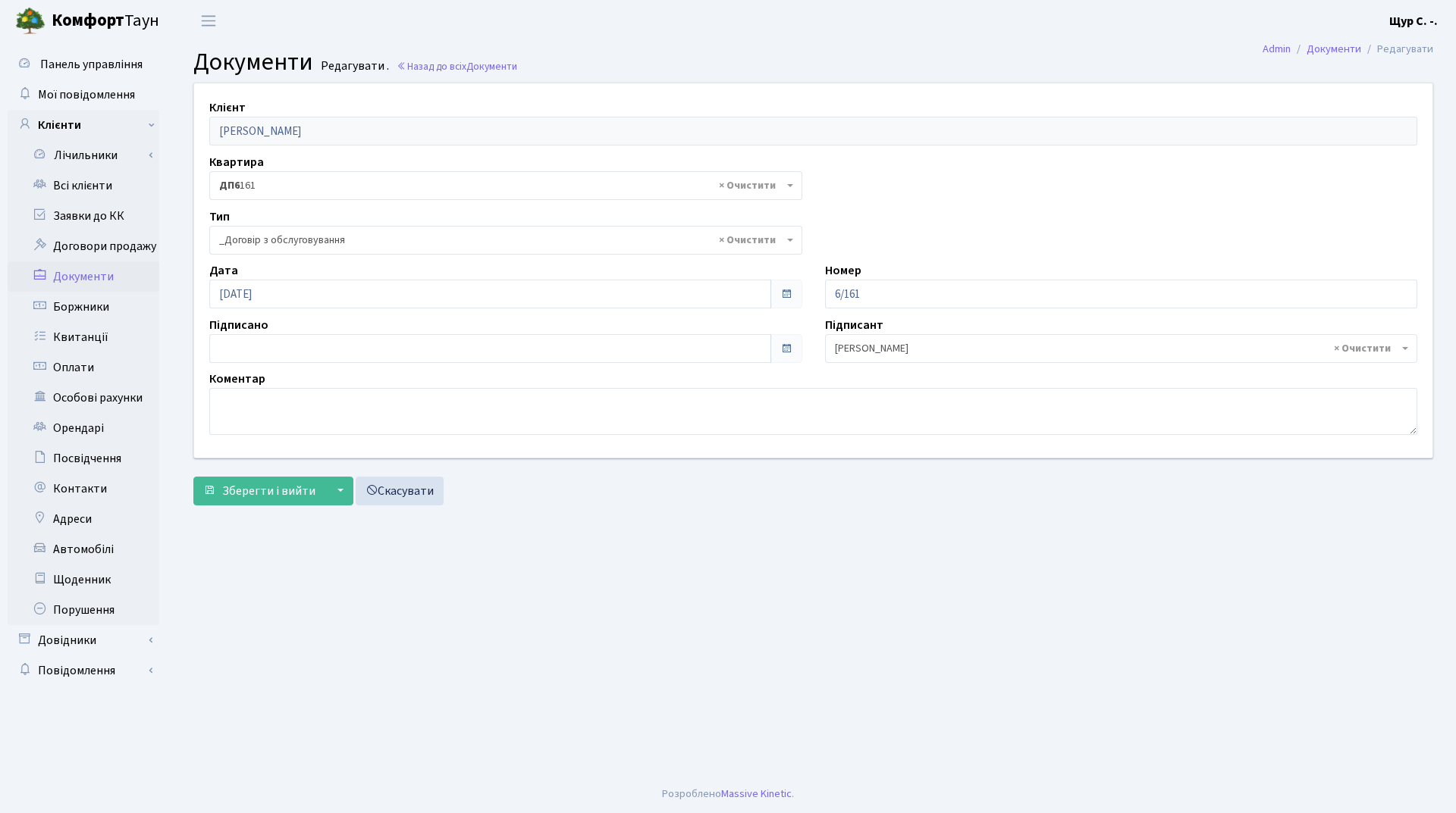
click at [560, 606] on main "Admin Документи Редагувати Документи Редагувати . Назад до всіх Документи Клієн…" at bounding box center [813, 408] width 1286 height 734
type input "[DATE]"
click at [461, 351] on input "[DATE]" at bounding box center [490, 349] width 562 height 28
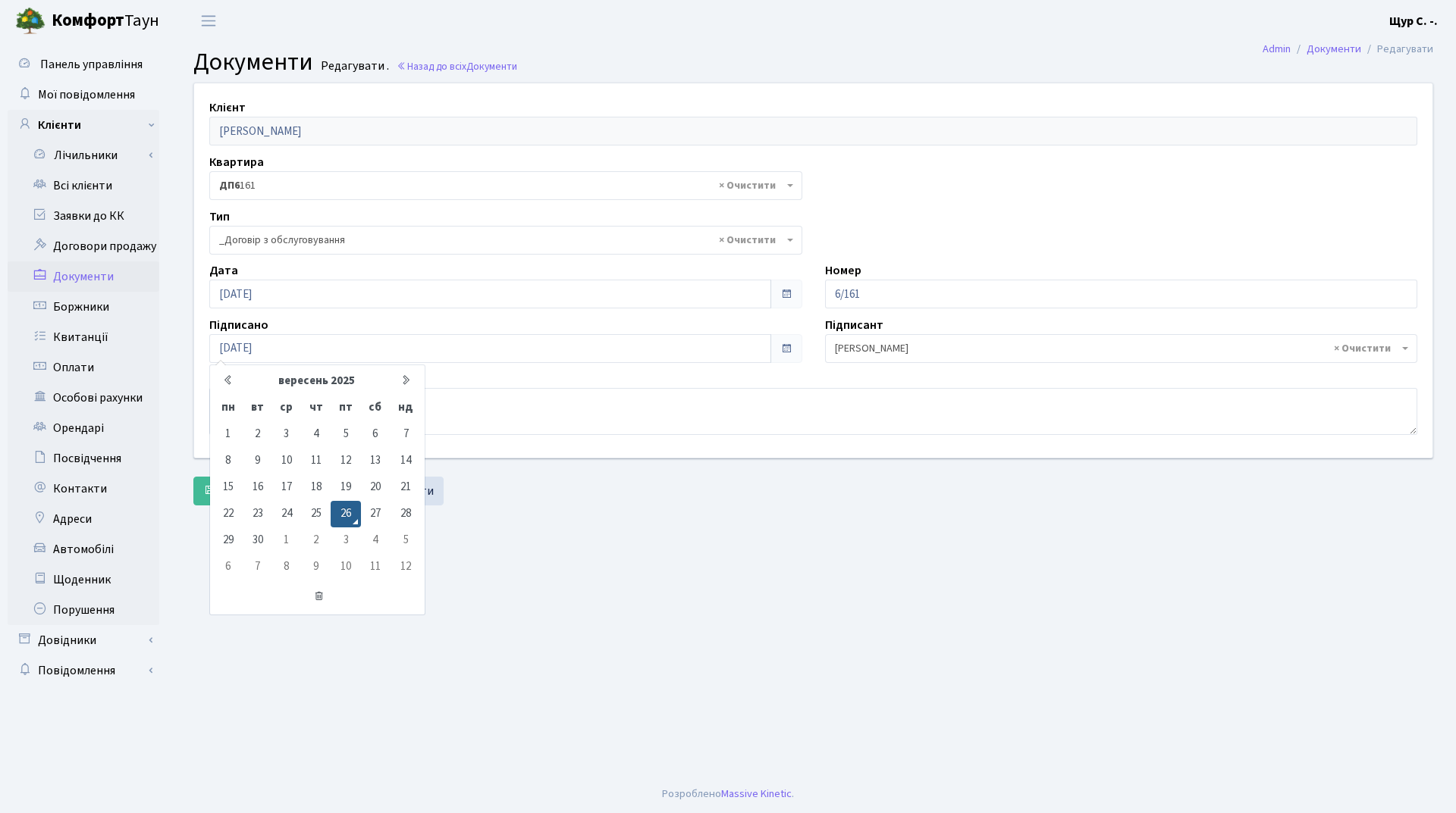
click at [561, 614] on main "Admin Документи Редагувати Документи Редагувати . Назад до всіх Документи Клієн…" at bounding box center [813, 408] width 1286 height 734
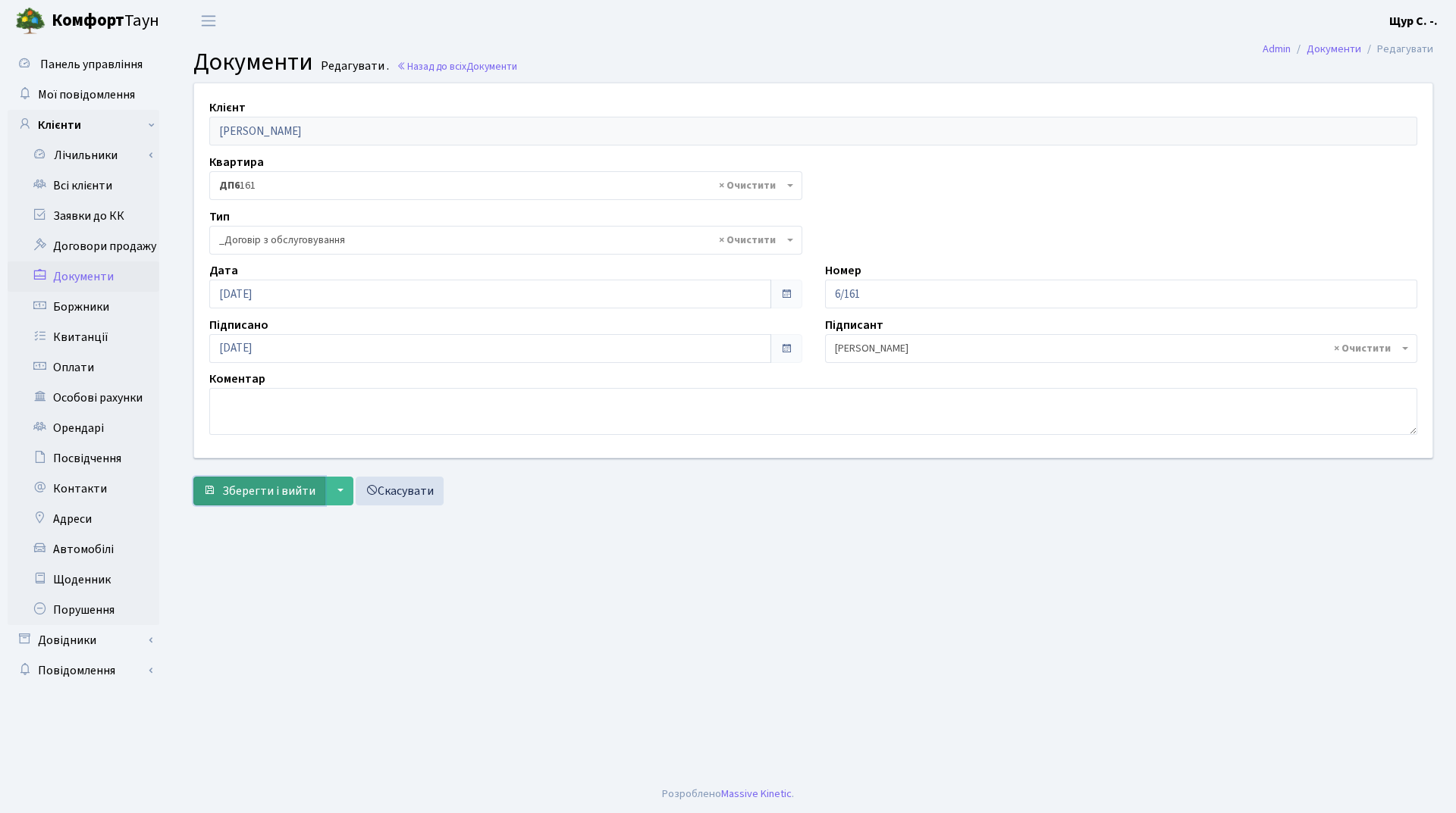
click at [233, 495] on span "Зберегти і вийти" at bounding box center [268, 491] width 93 height 17
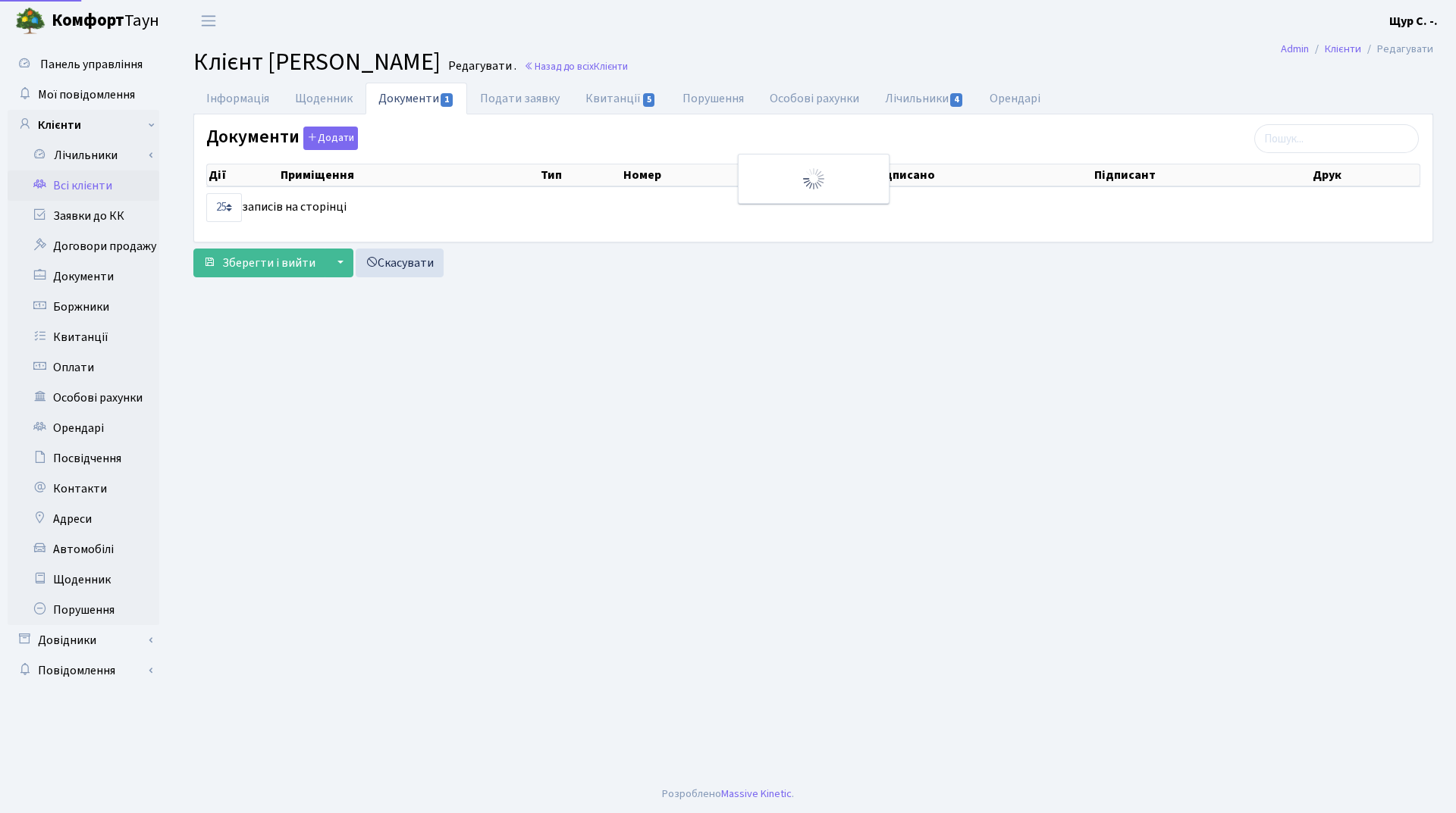
select select "25"
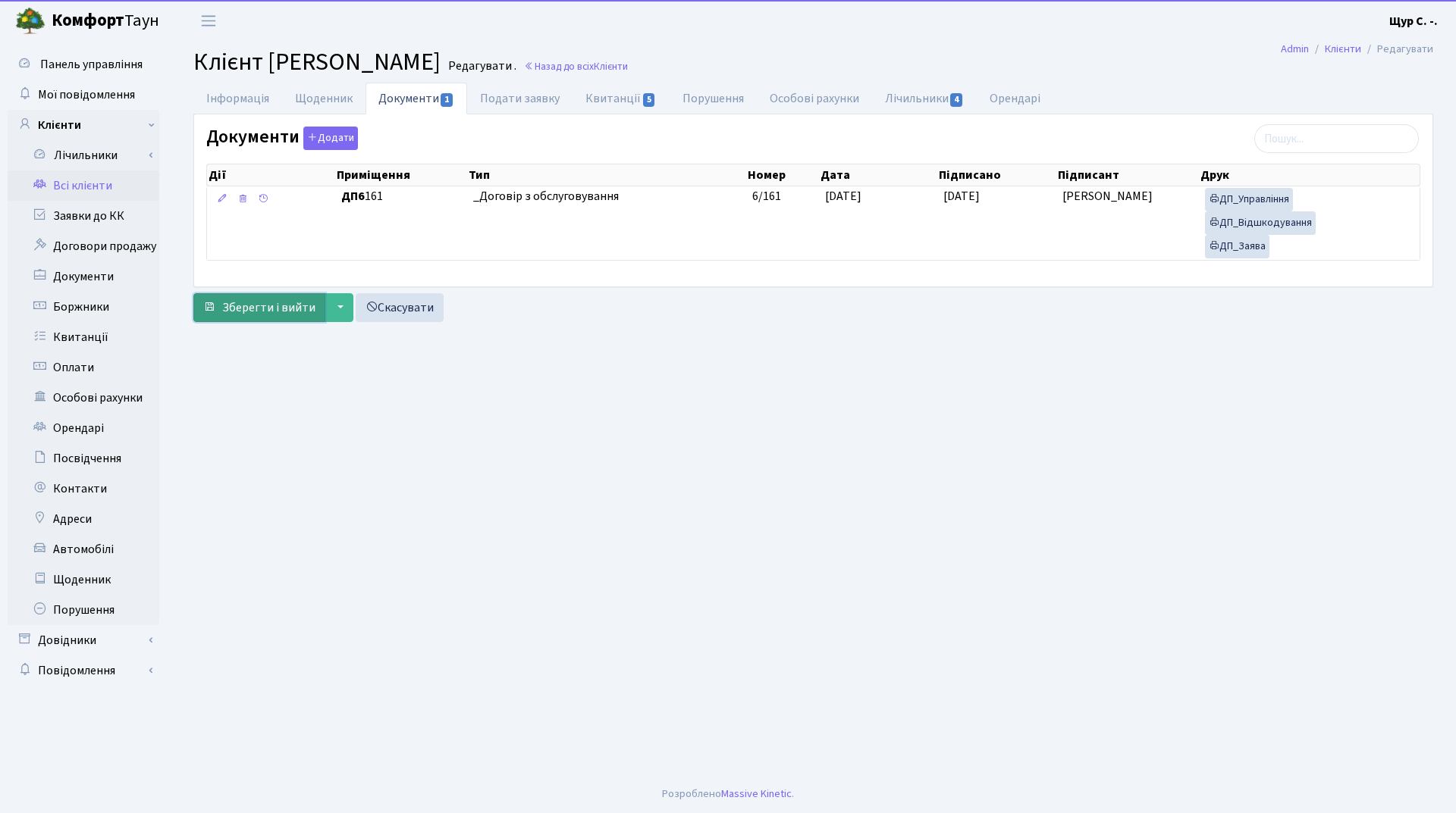
click at [252, 310] on span "Зберегти і вийти" at bounding box center [268, 307] width 93 height 17
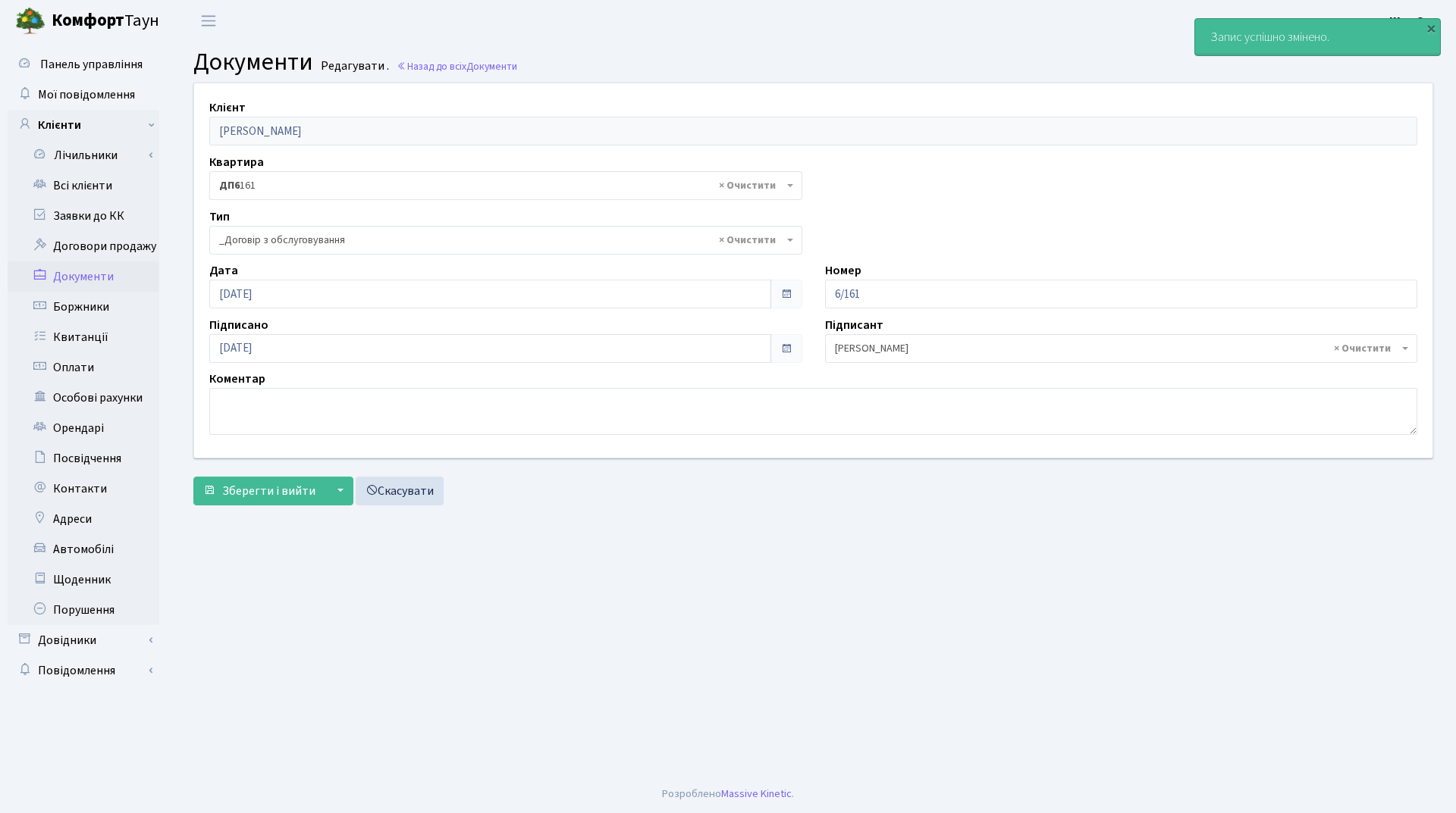
select select "289"
click at [96, 184] on link "Всі клієнти" at bounding box center [83, 185] width 152 height 30
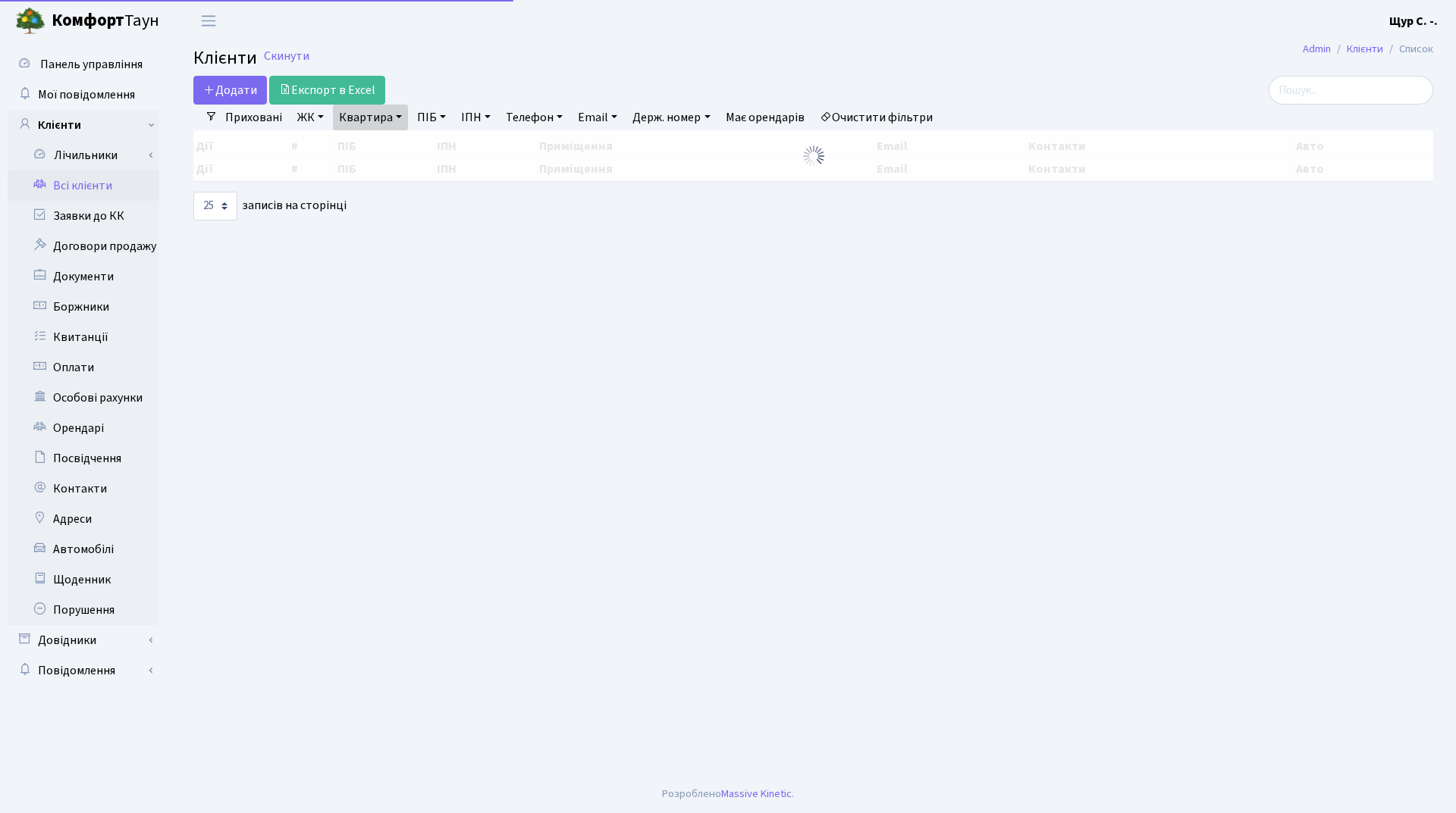
select select "25"
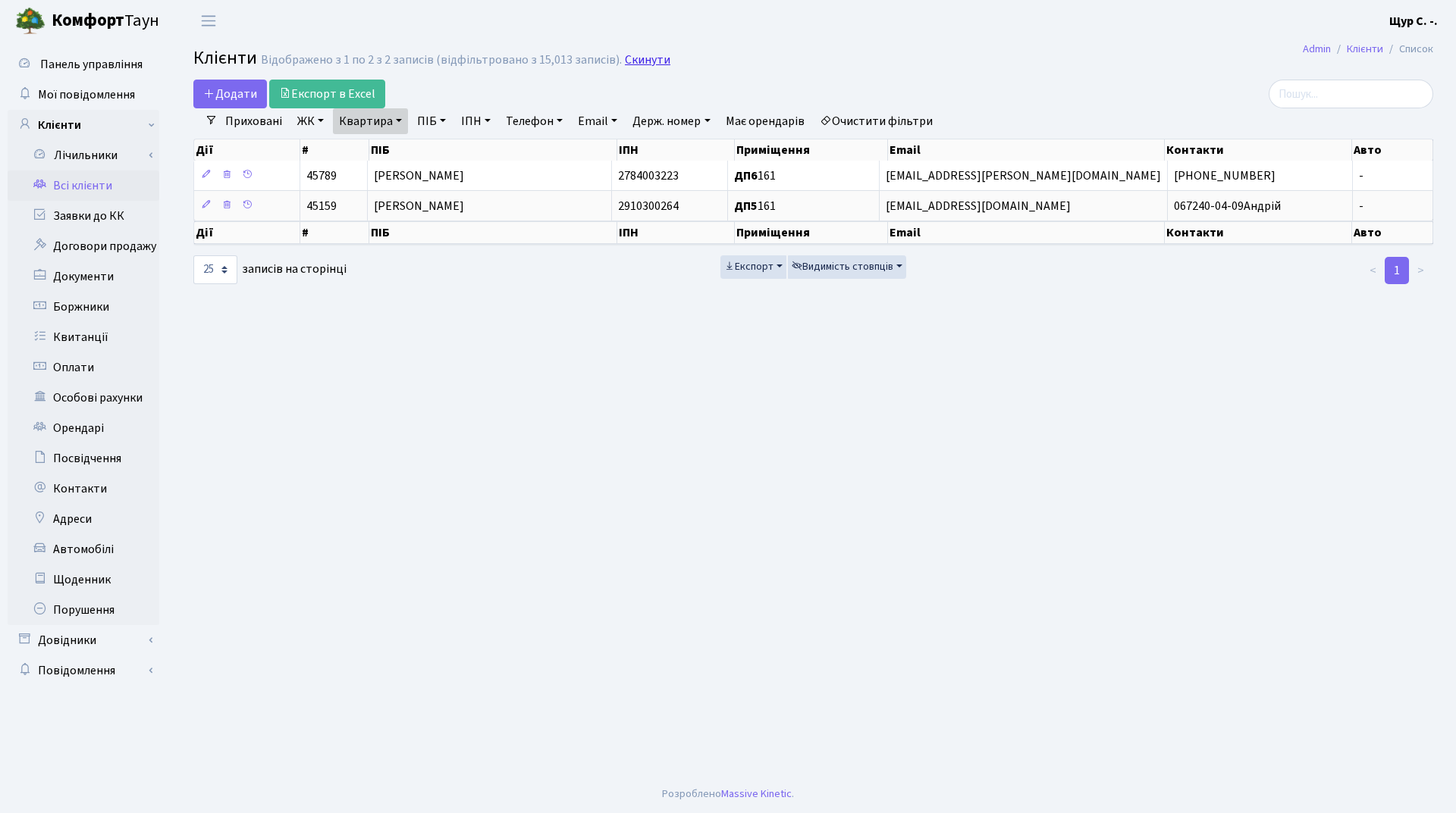
click at [625, 62] on link "Скинути" at bounding box center [647, 60] width 45 height 14
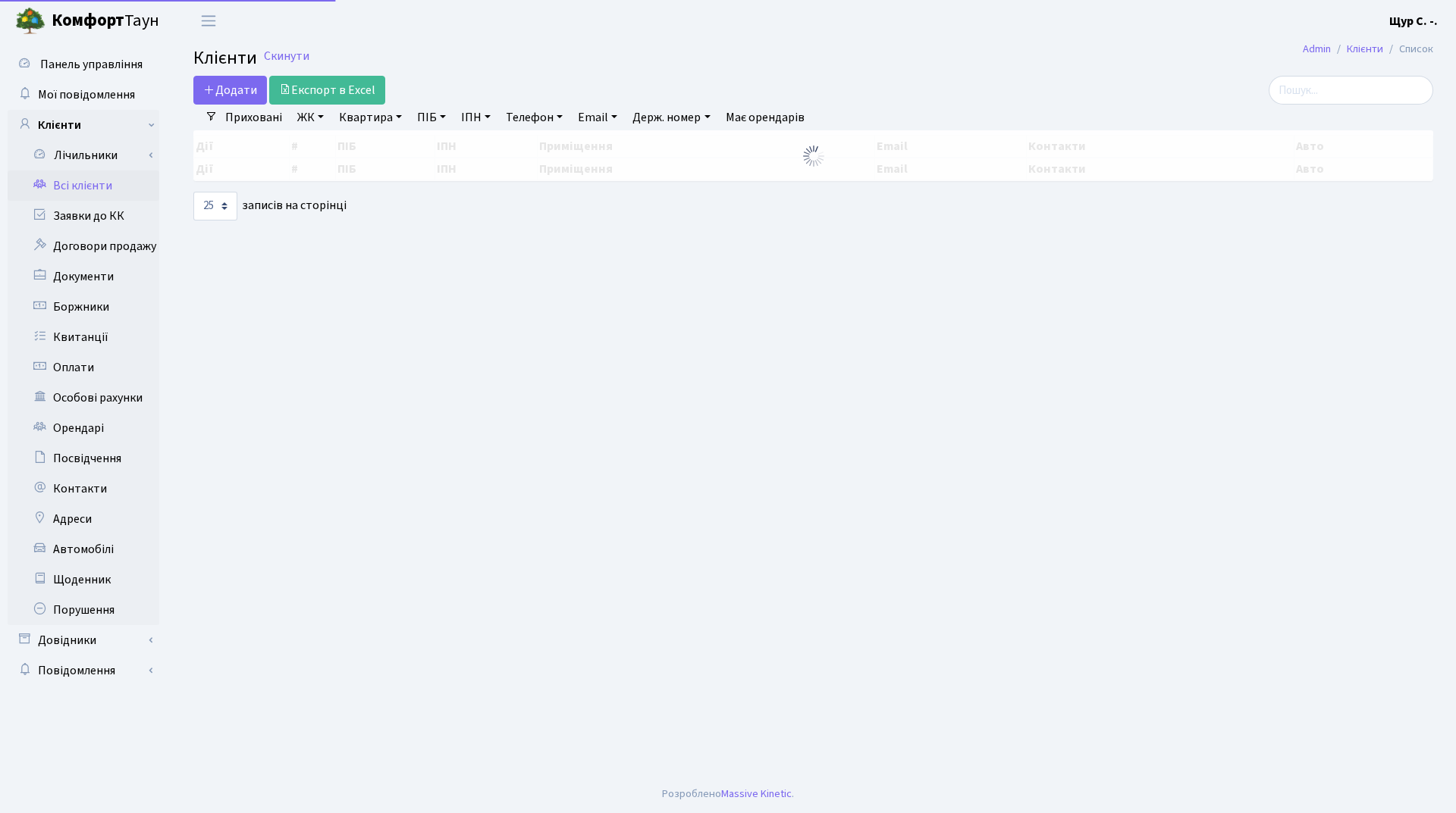
select select "25"
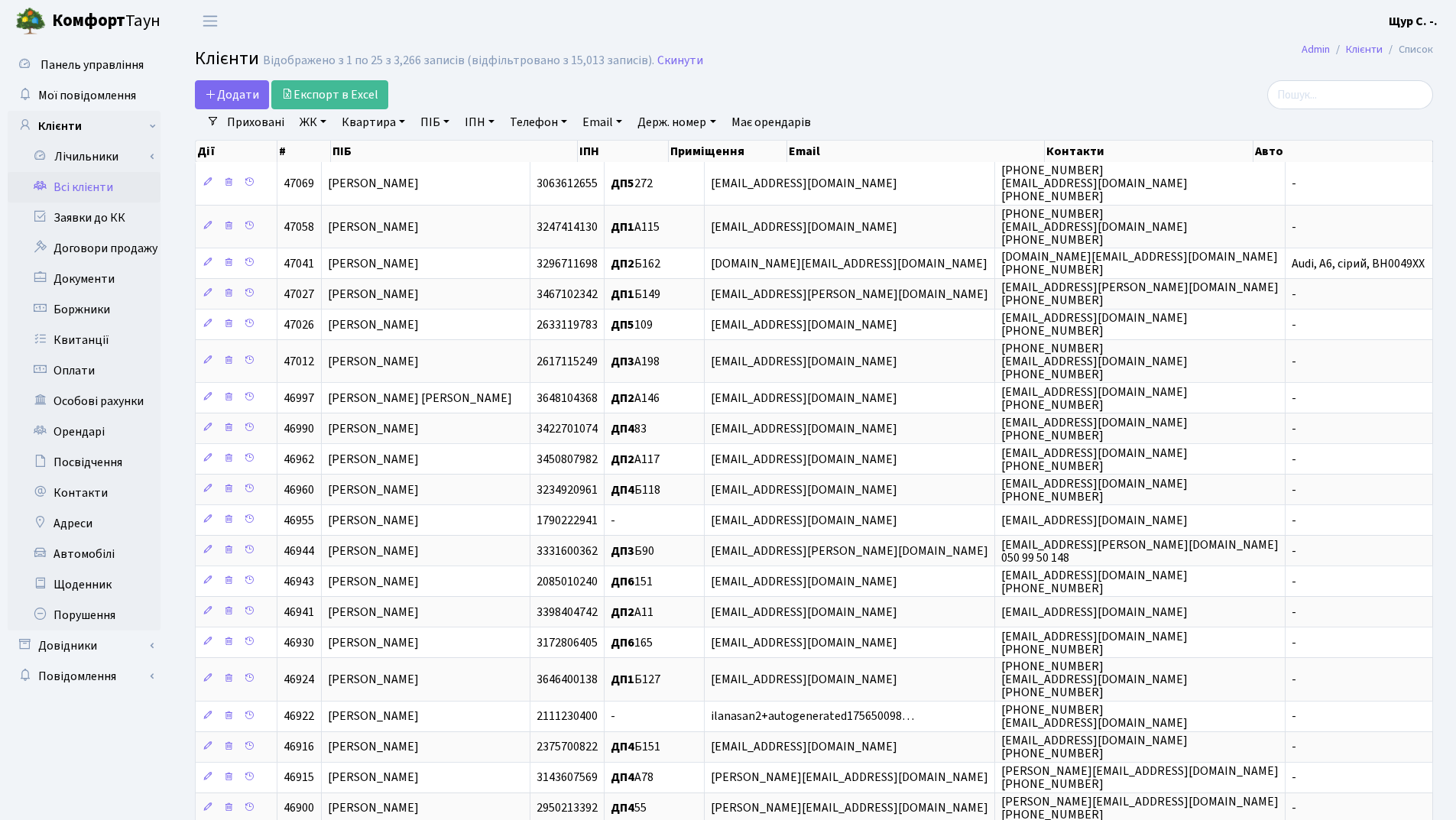
click at [369, 119] on link "Квартира" at bounding box center [373, 122] width 76 height 26
type input "235"
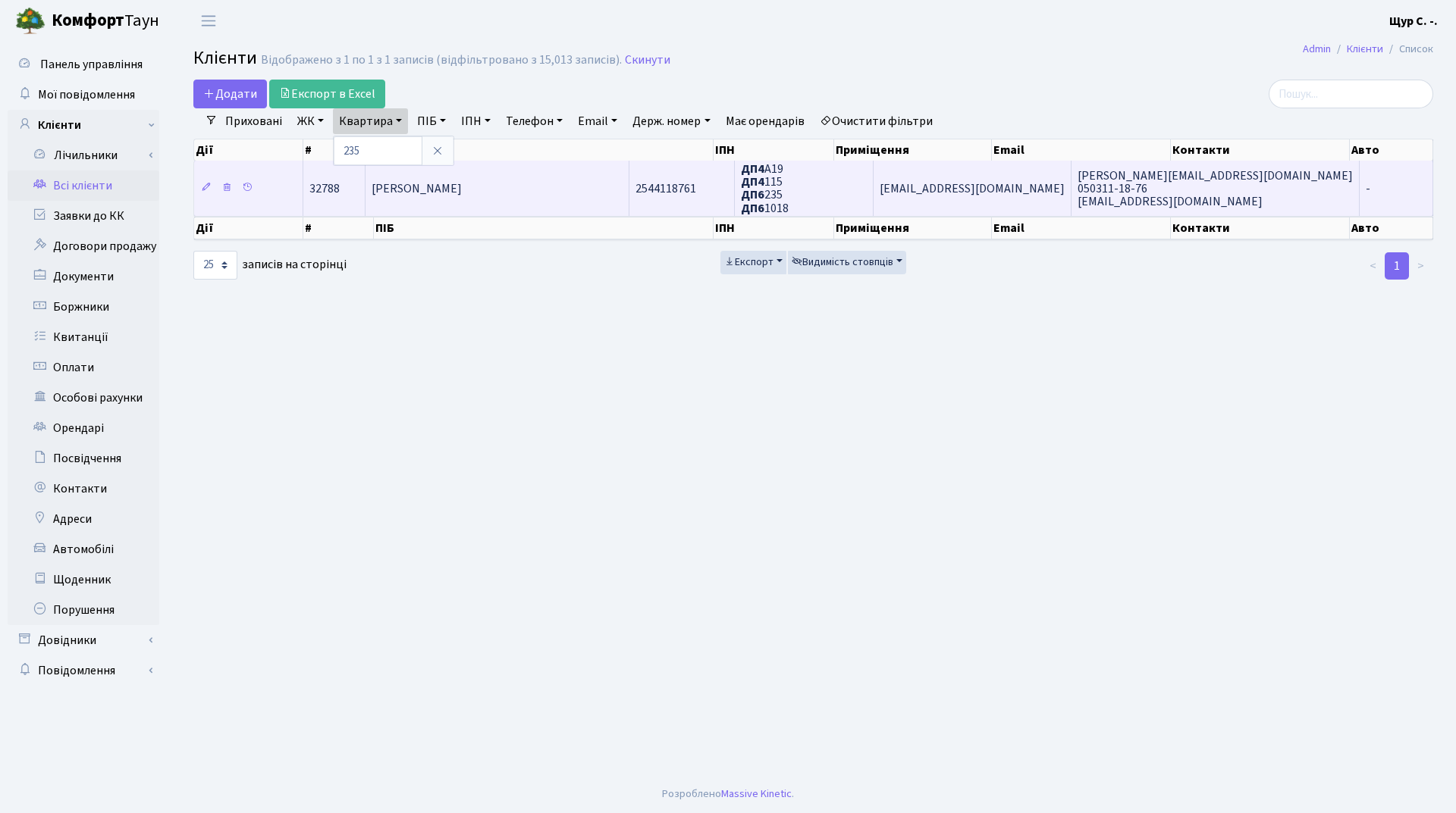
click at [536, 179] on td "Степанковська Людмила Григорівна" at bounding box center [497, 187] width 264 height 54
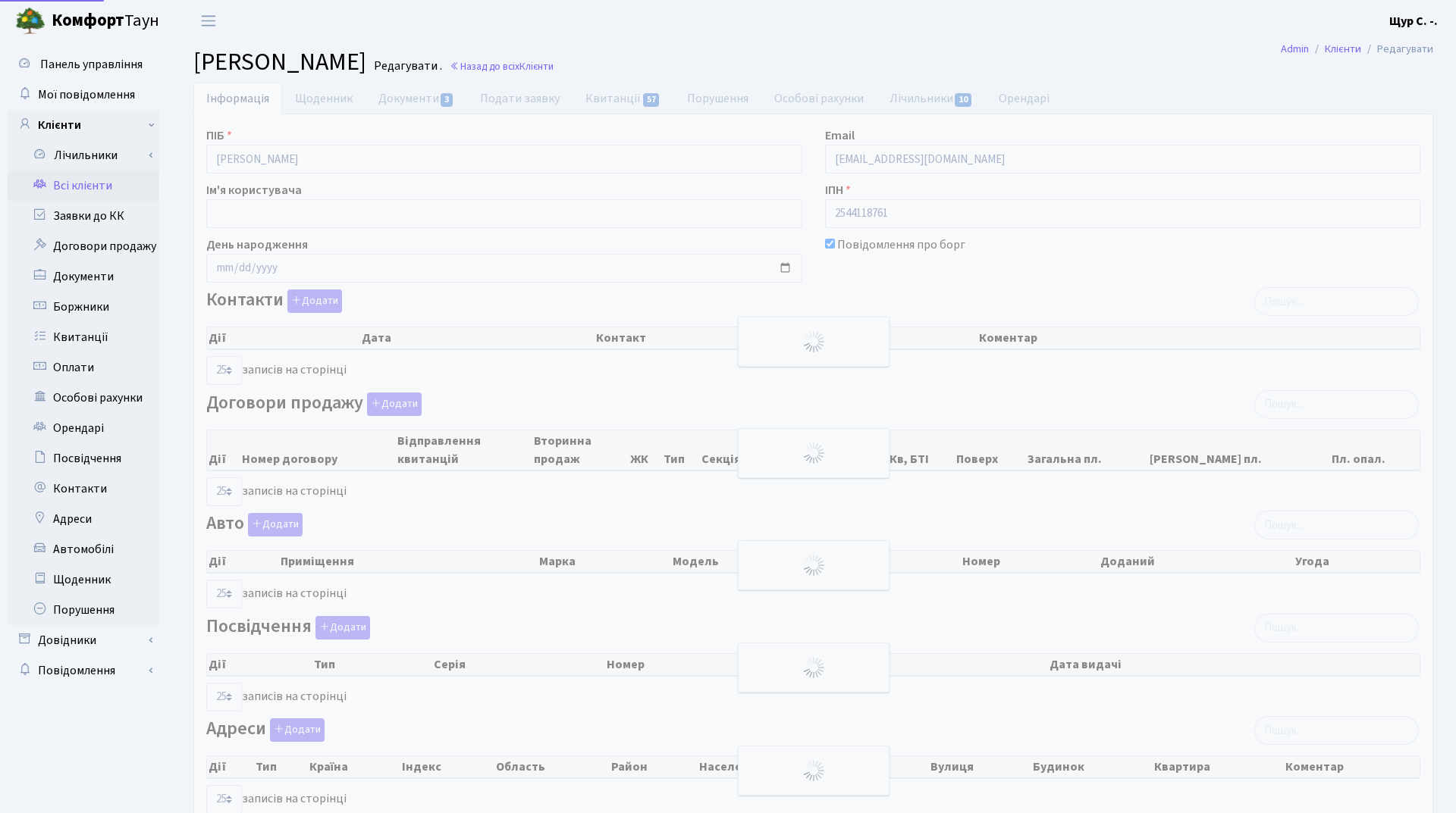
select select "25"
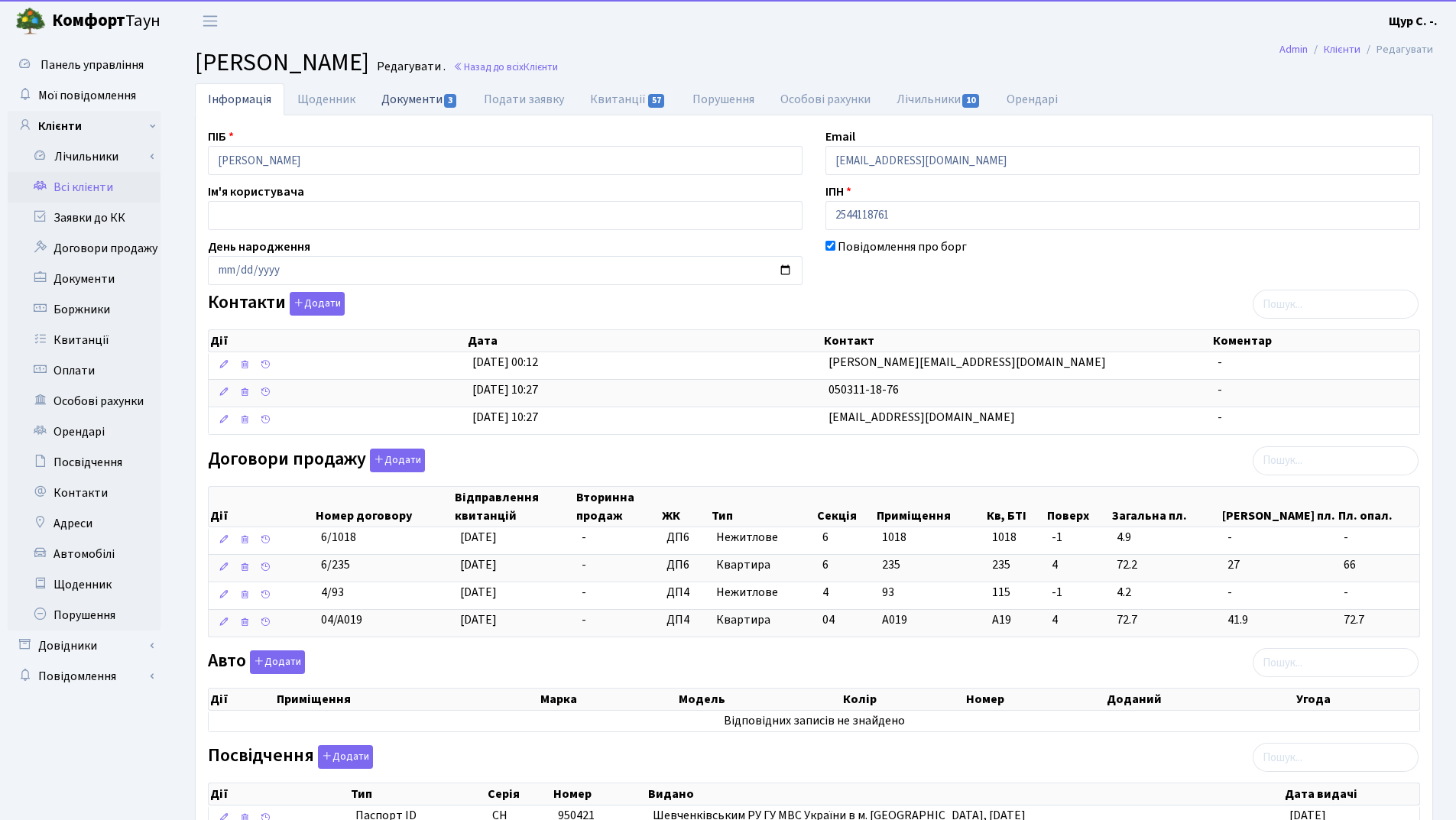
click at [415, 94] on link "Документи 3" at bounding box center [420, 98] width 102 height 31
select select "25"
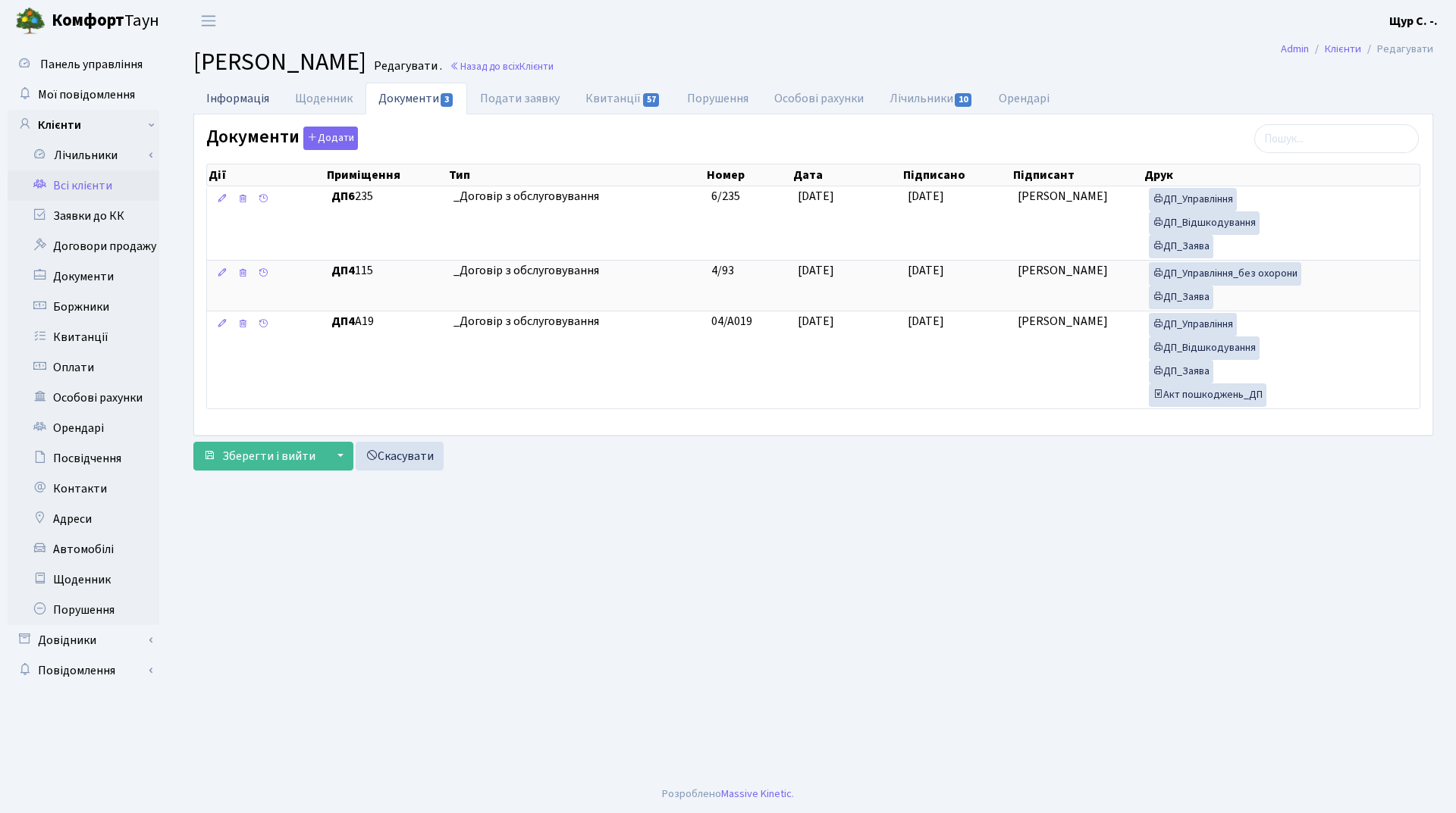
click at [236, 93] on link "Інформація" at bounding box center [238, 98] width 89 height 31
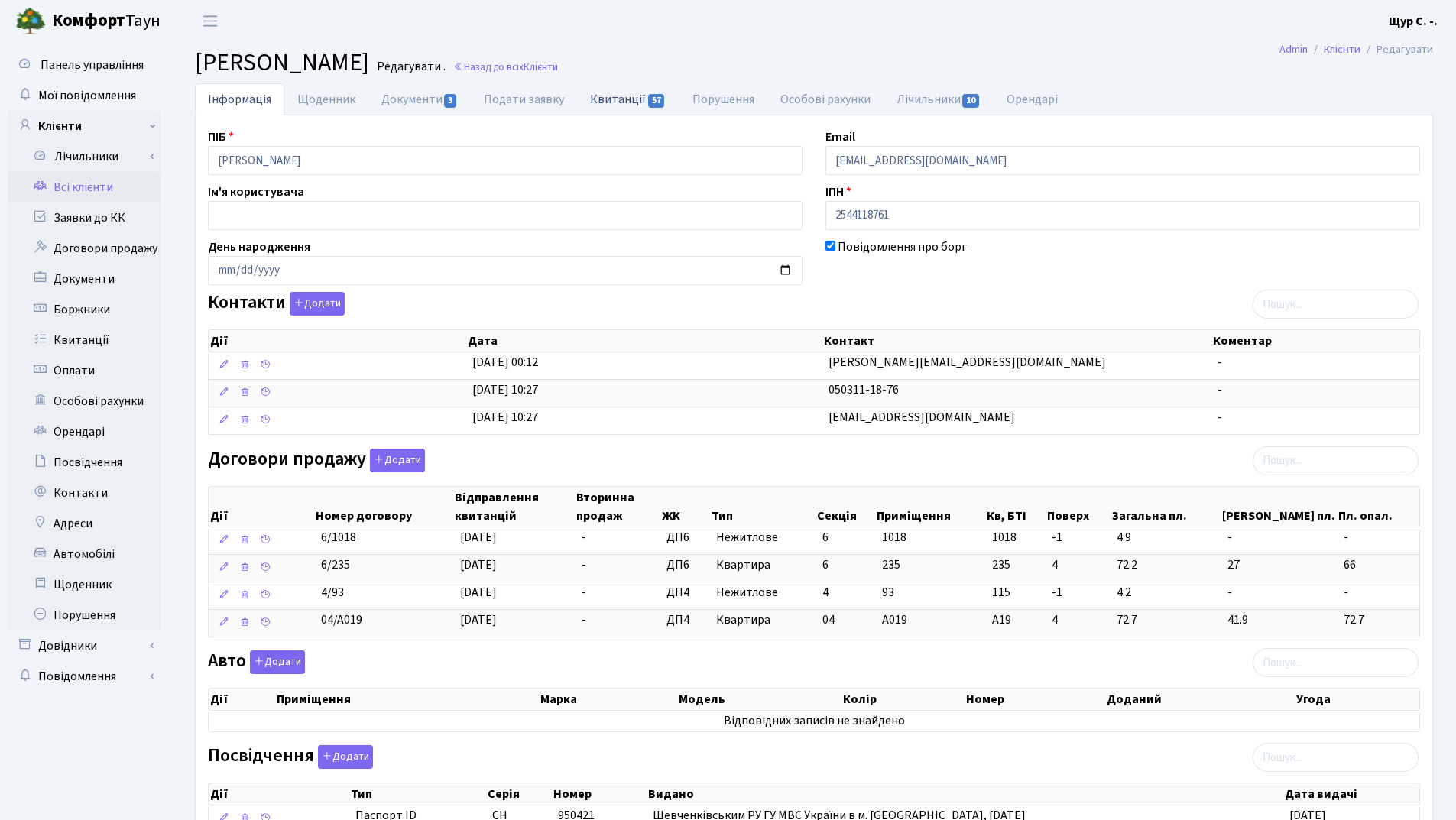
click at [621, 101] on link "Квитанції 57" at bounding box center [628, 98] width 102 height 31
select select "25"
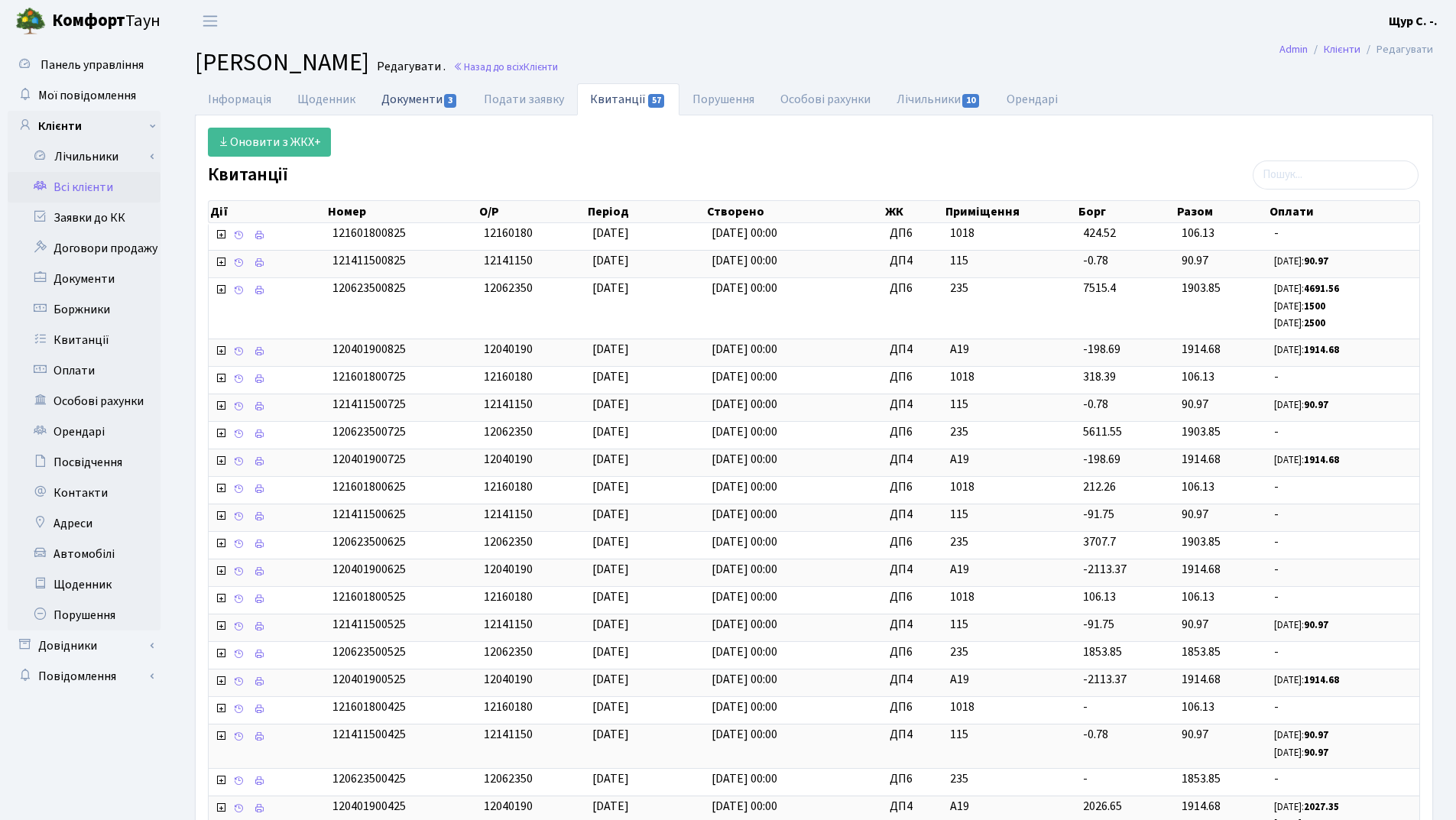
click at [409, 102] on link "Документи 3" at bounding box center [420, 98] width 102 height 31
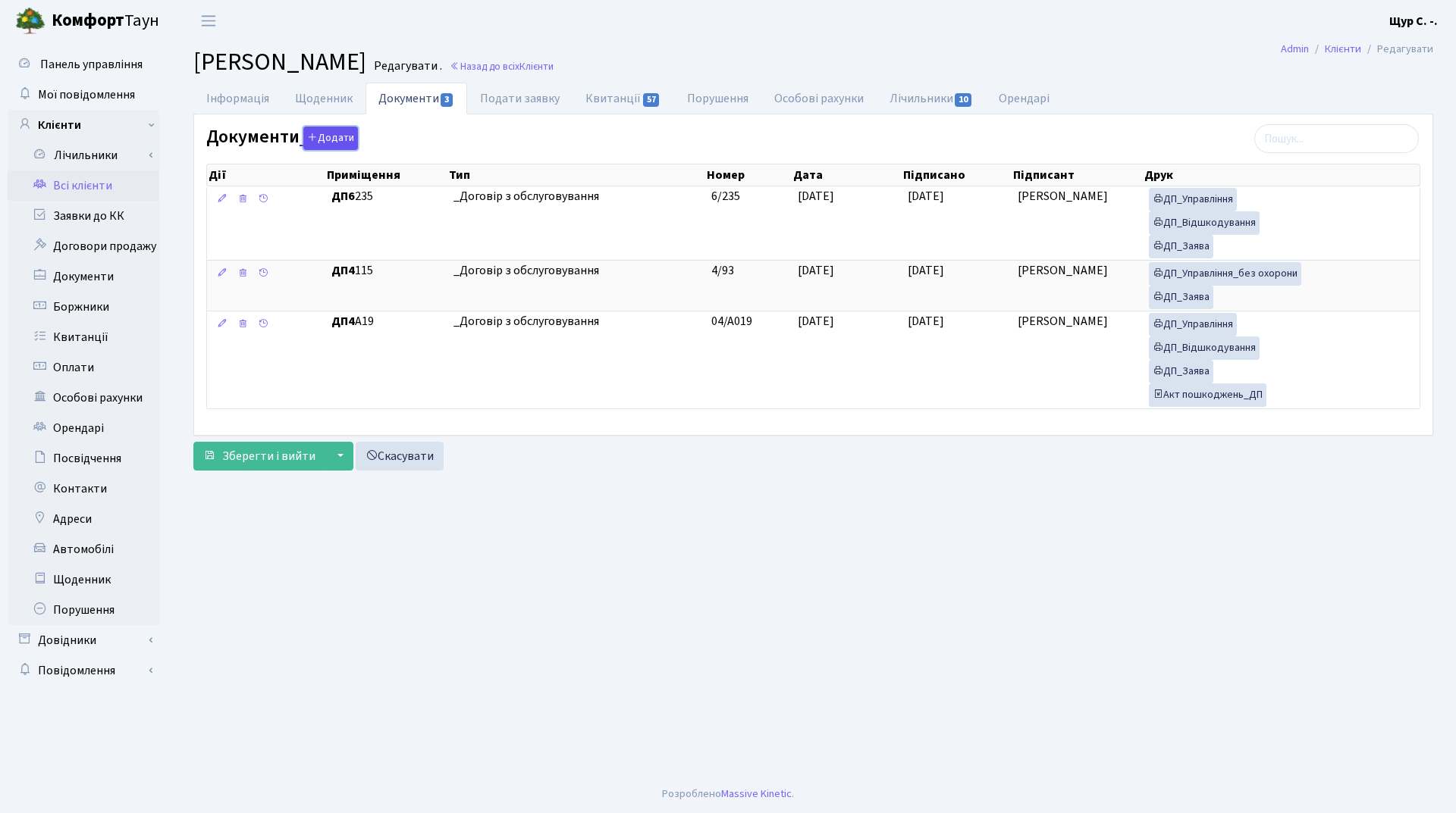
click at [346, 138] on button "Додати" at bounding box center [330, 138] width 54 height 23
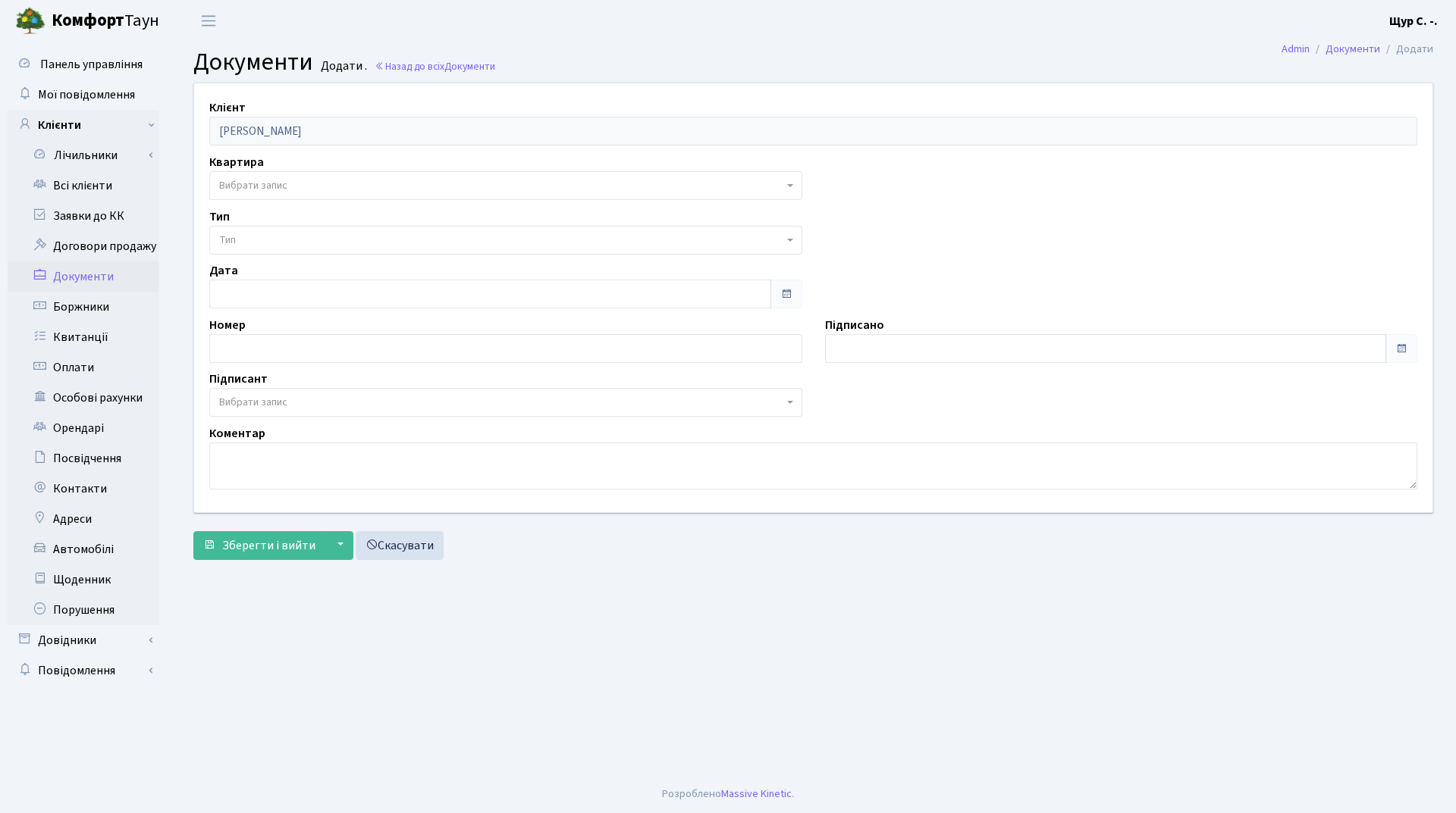
click at [323, 185] on span "Вибрати запис" at bounding box center [501, 185] width 564 height 15
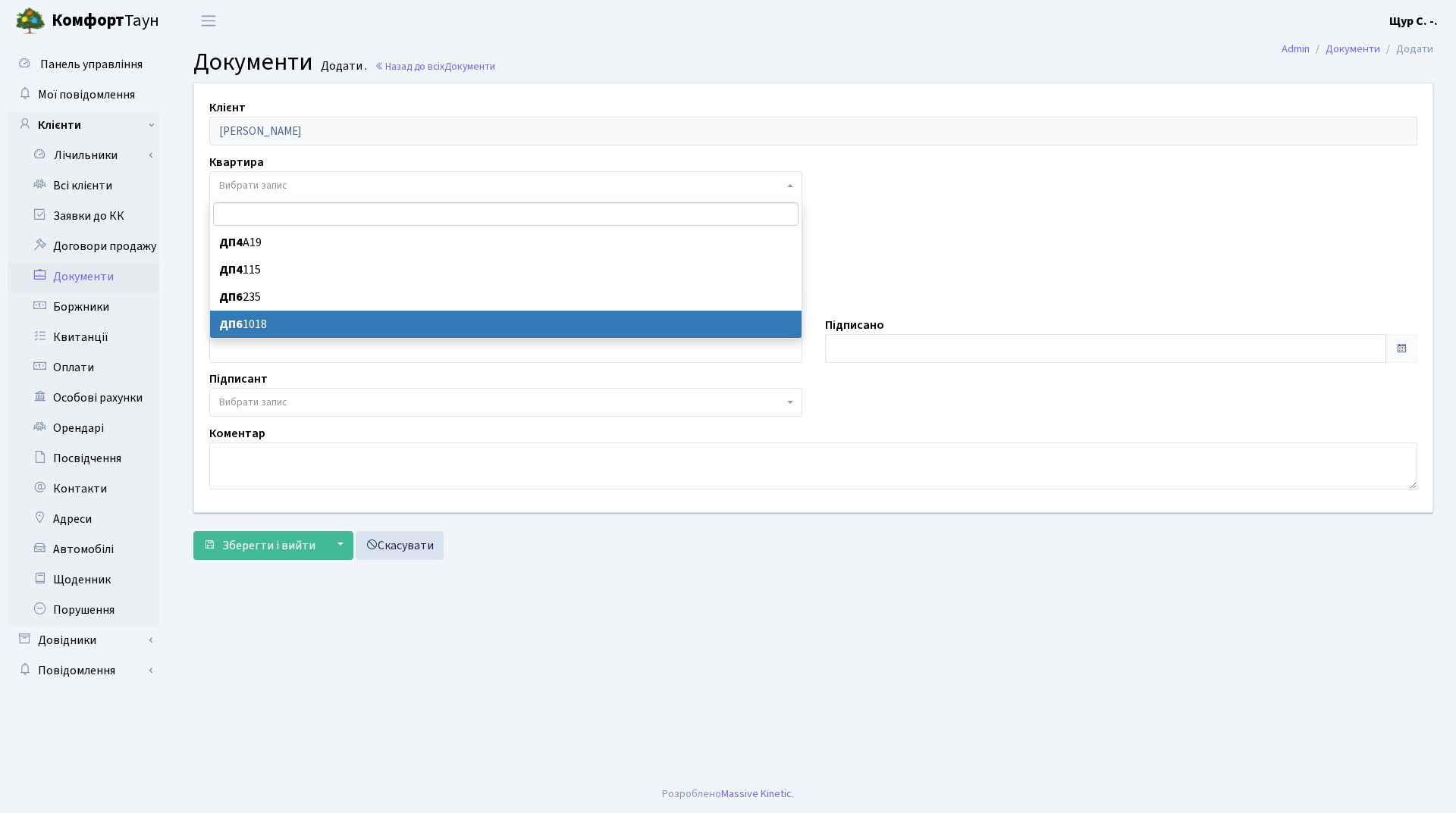
select select "177166"
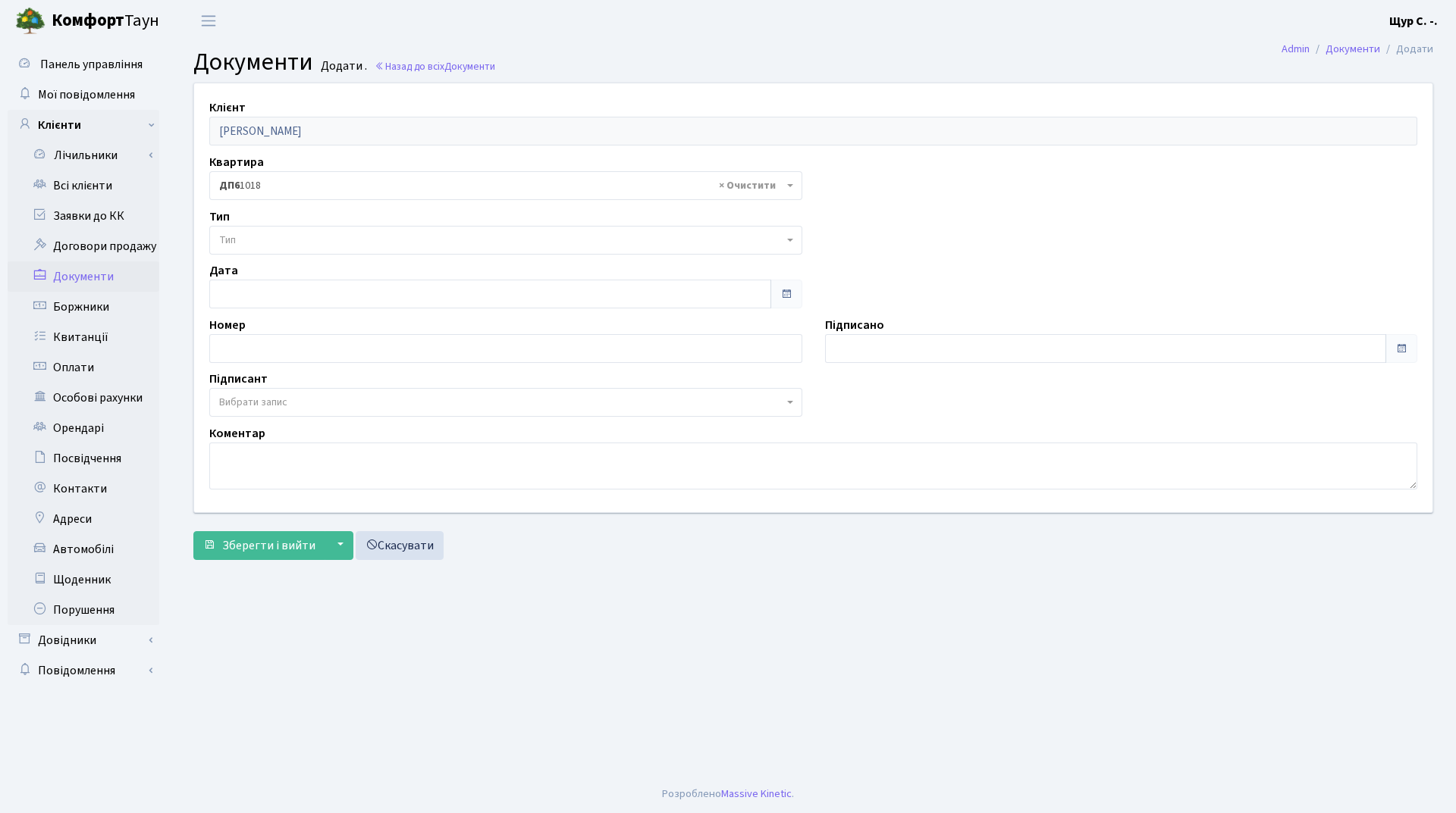
click at [300, 233] on span "Тип" at bounding box center [501, 240] width 564 height 15
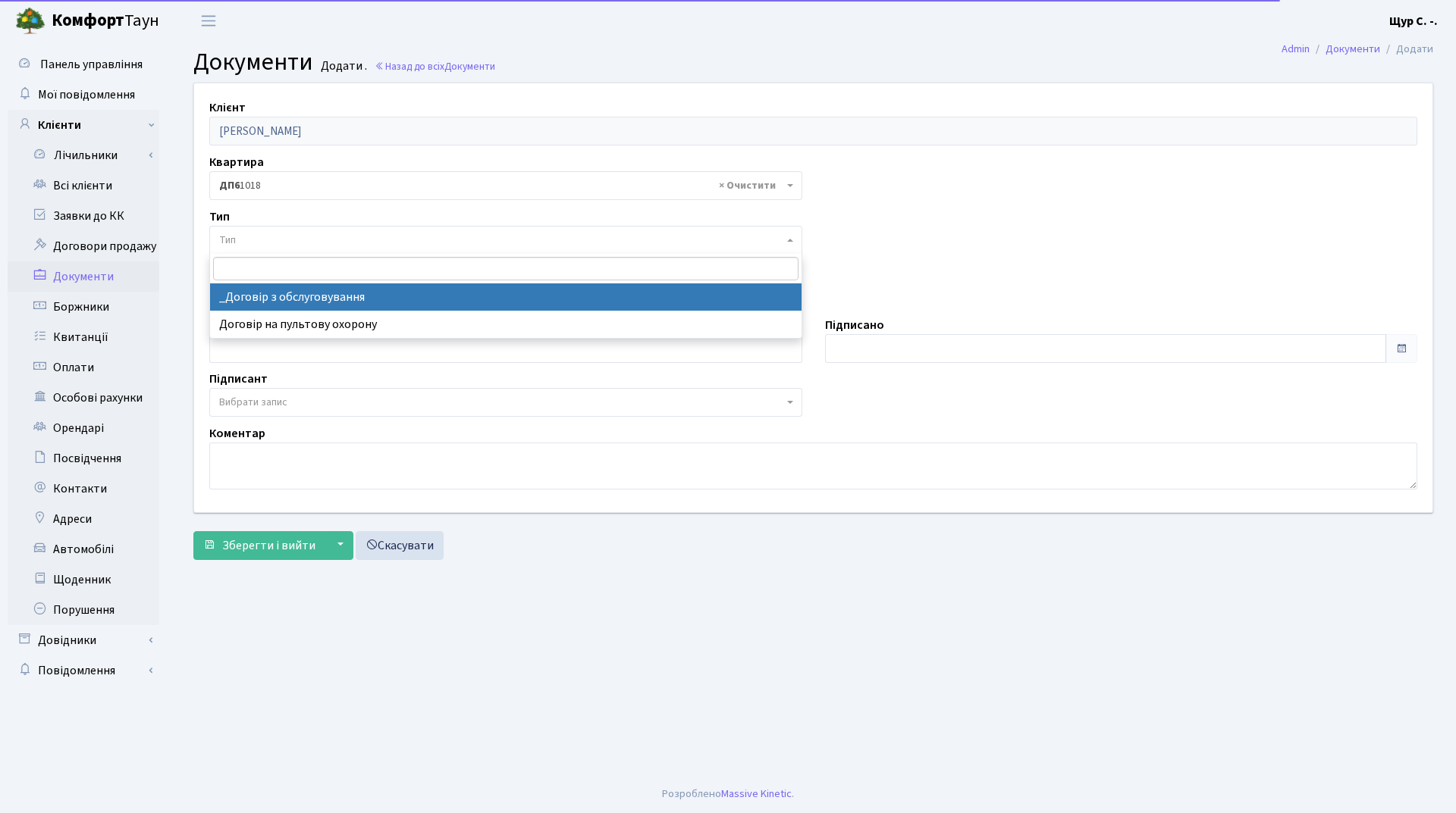
select select "289"
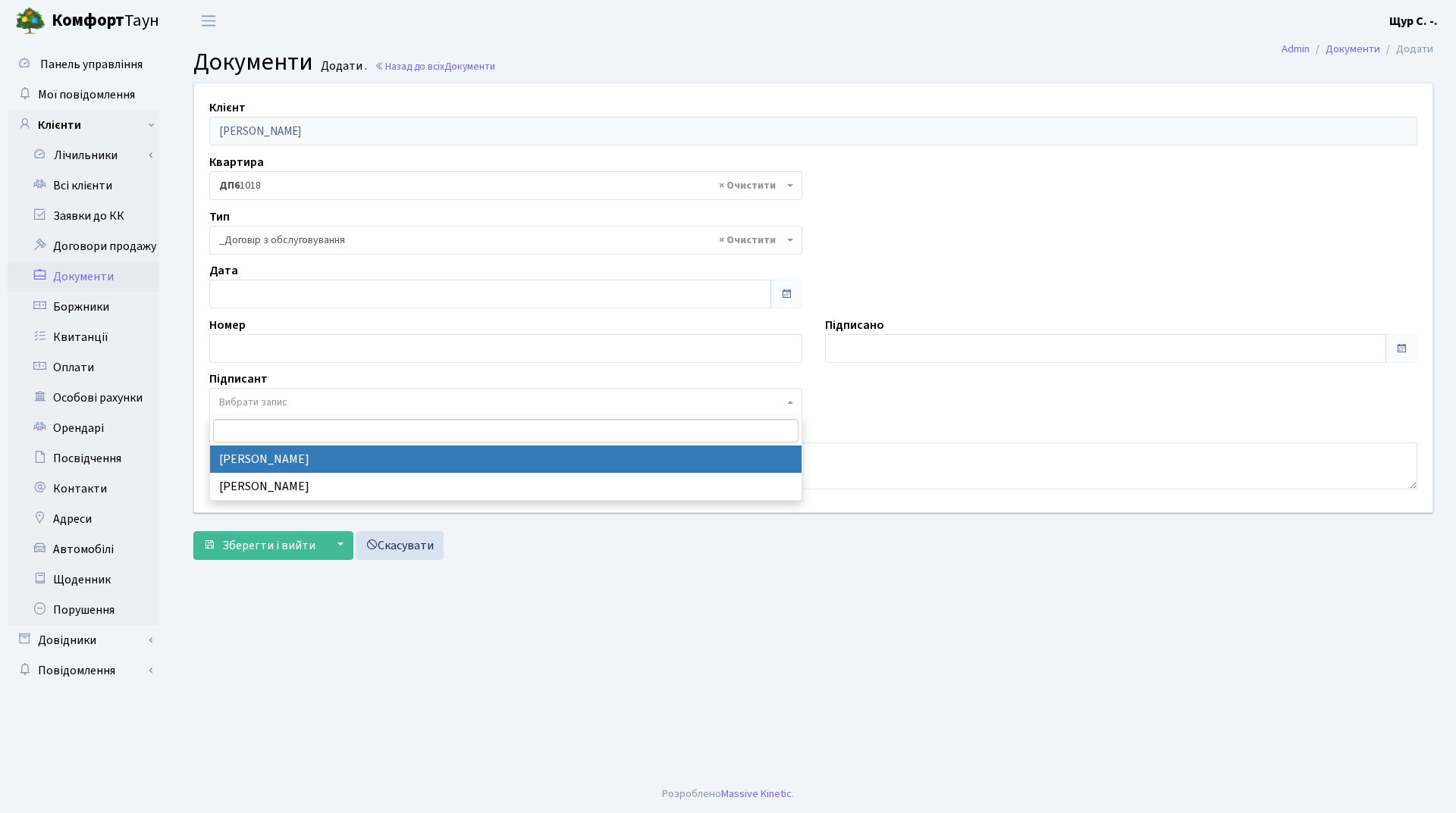
click at [281, 397] on span "Вибрати запис" at bounding box center [253, 402] width 68 height 15
select select "74"
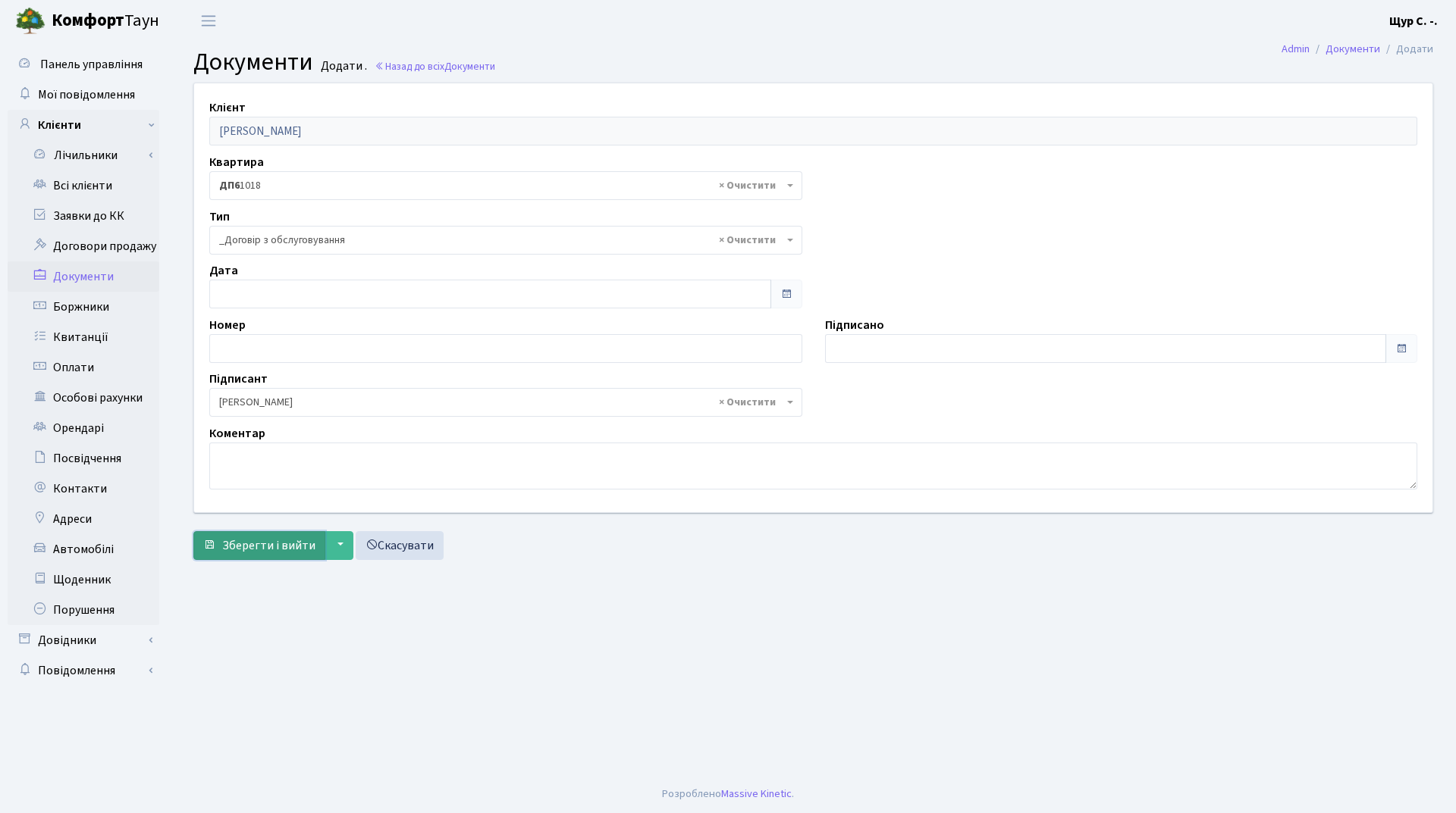
click at [246, 545] on span "Зберегти і вийти" at bounding box center [268, 546] width 93 height 17
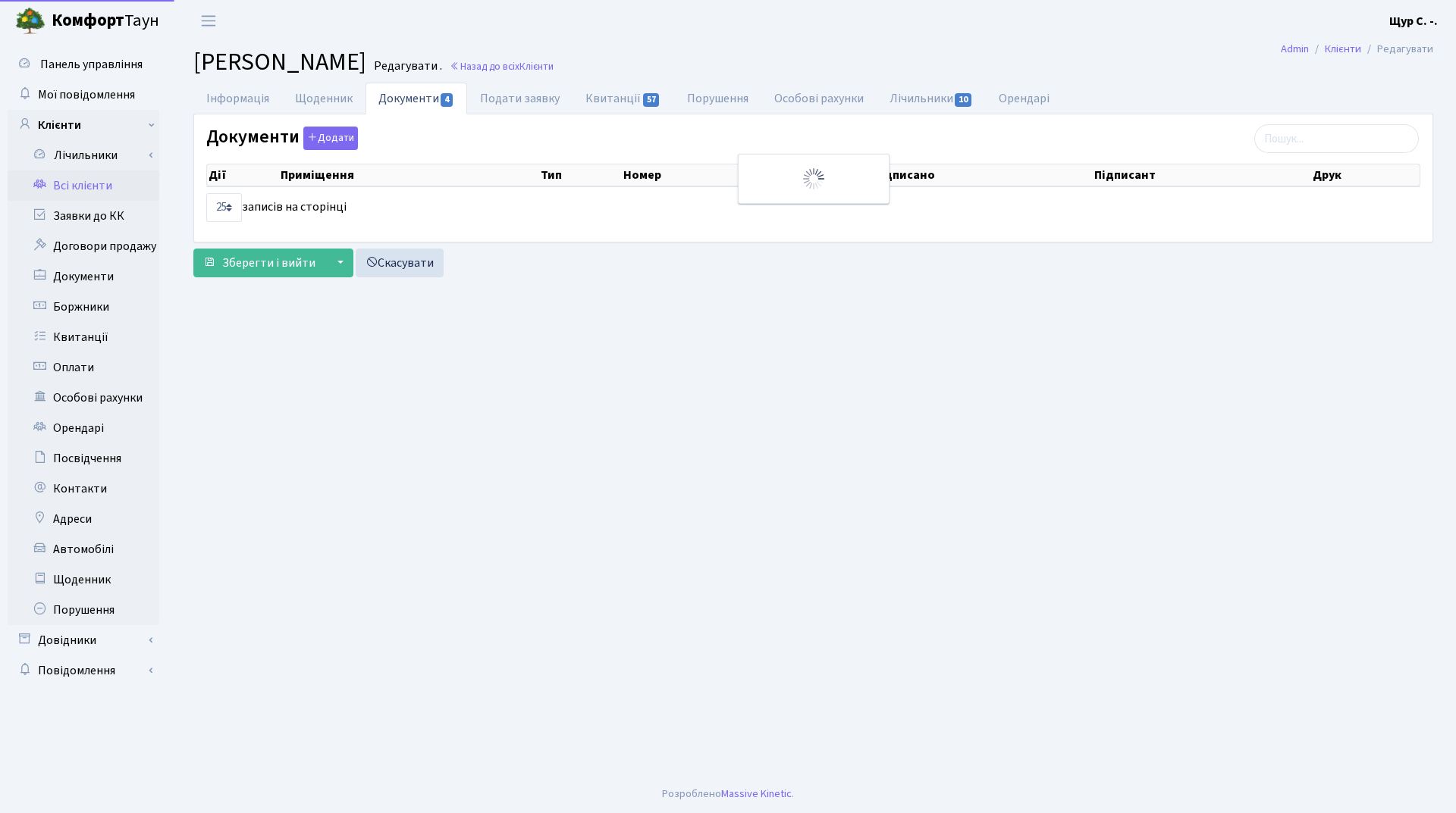
select select "25"
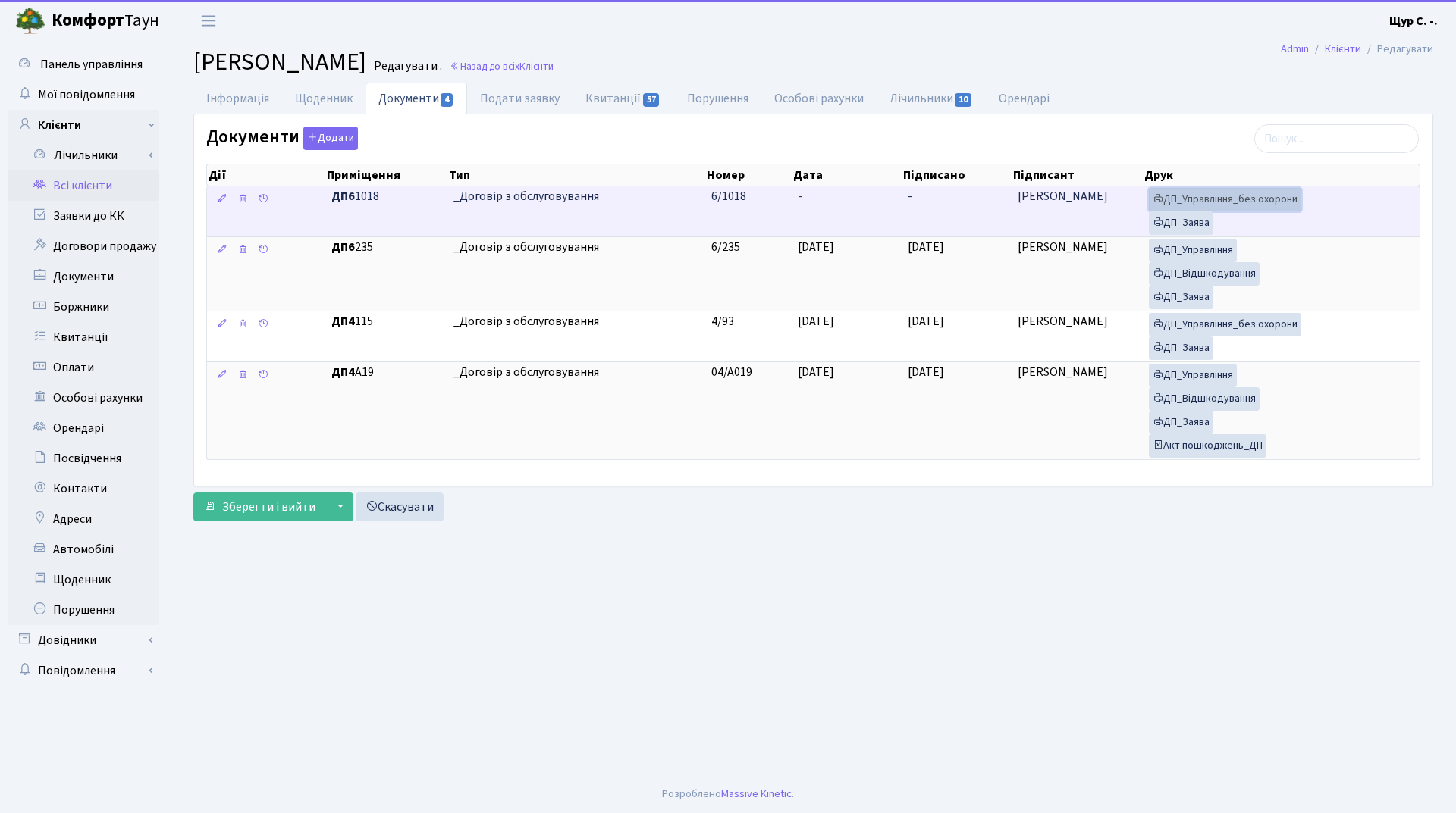
click at [1208, 195] on link "ДП_Управління_без охорони" at bounding box center [1225, 200] width 153 height 23
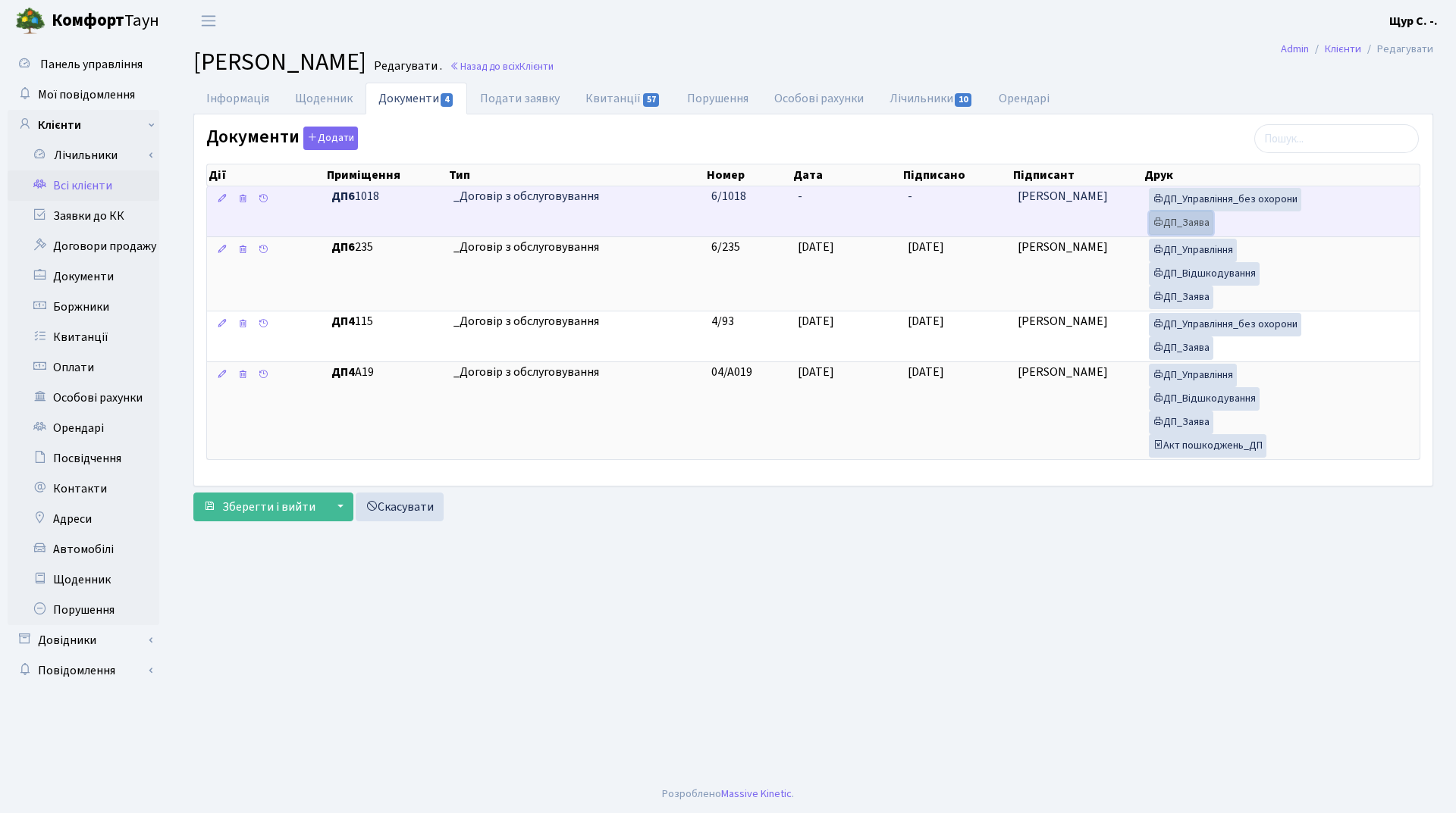
click at [1177, 221] on link "ДП_Заява" at bounding box center [1181, 223] width 65 height 23
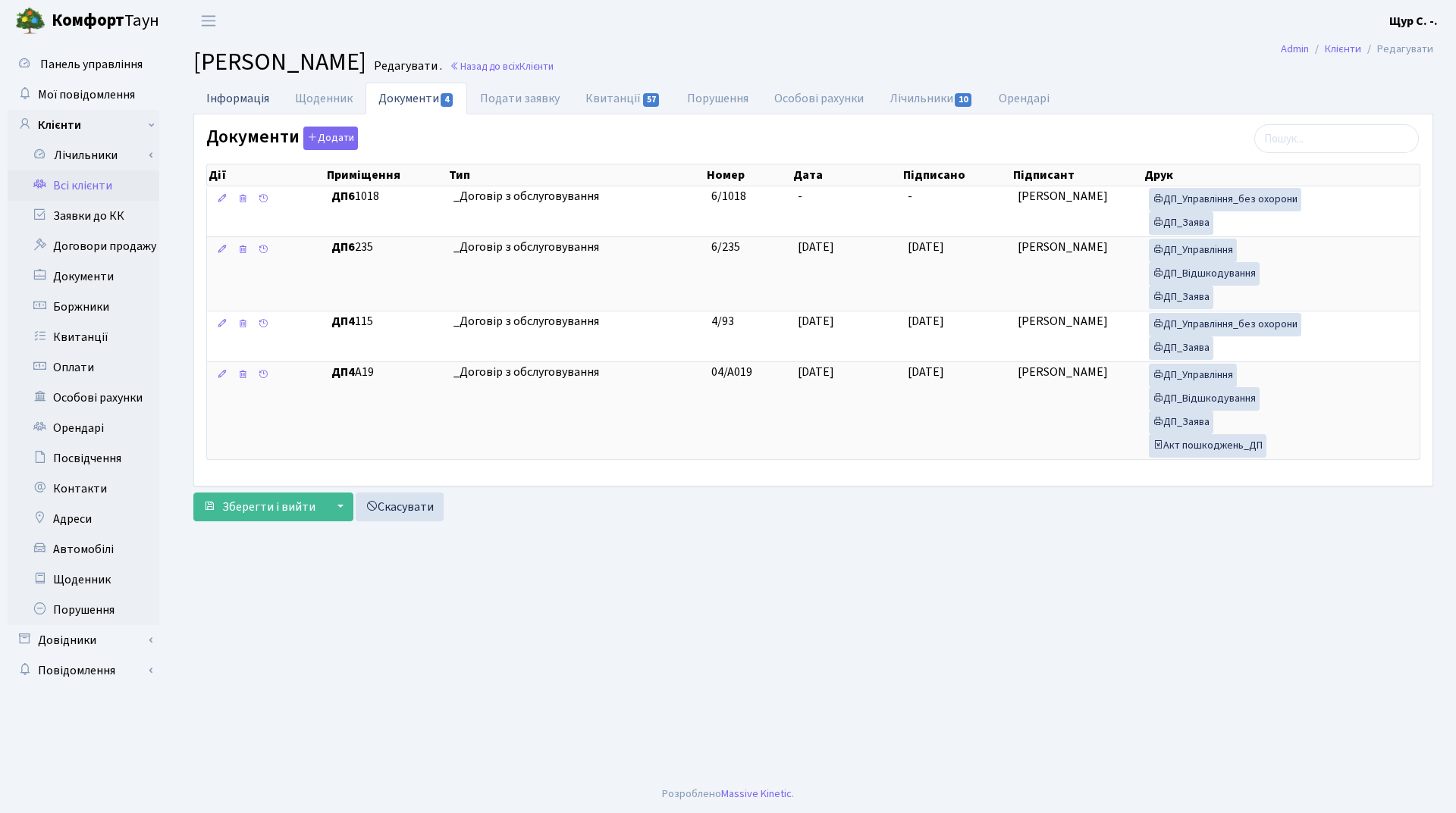
click at [245, 100] on link "Інформація" at bounding box center [238, 98] width 89 height 31
select select "25"
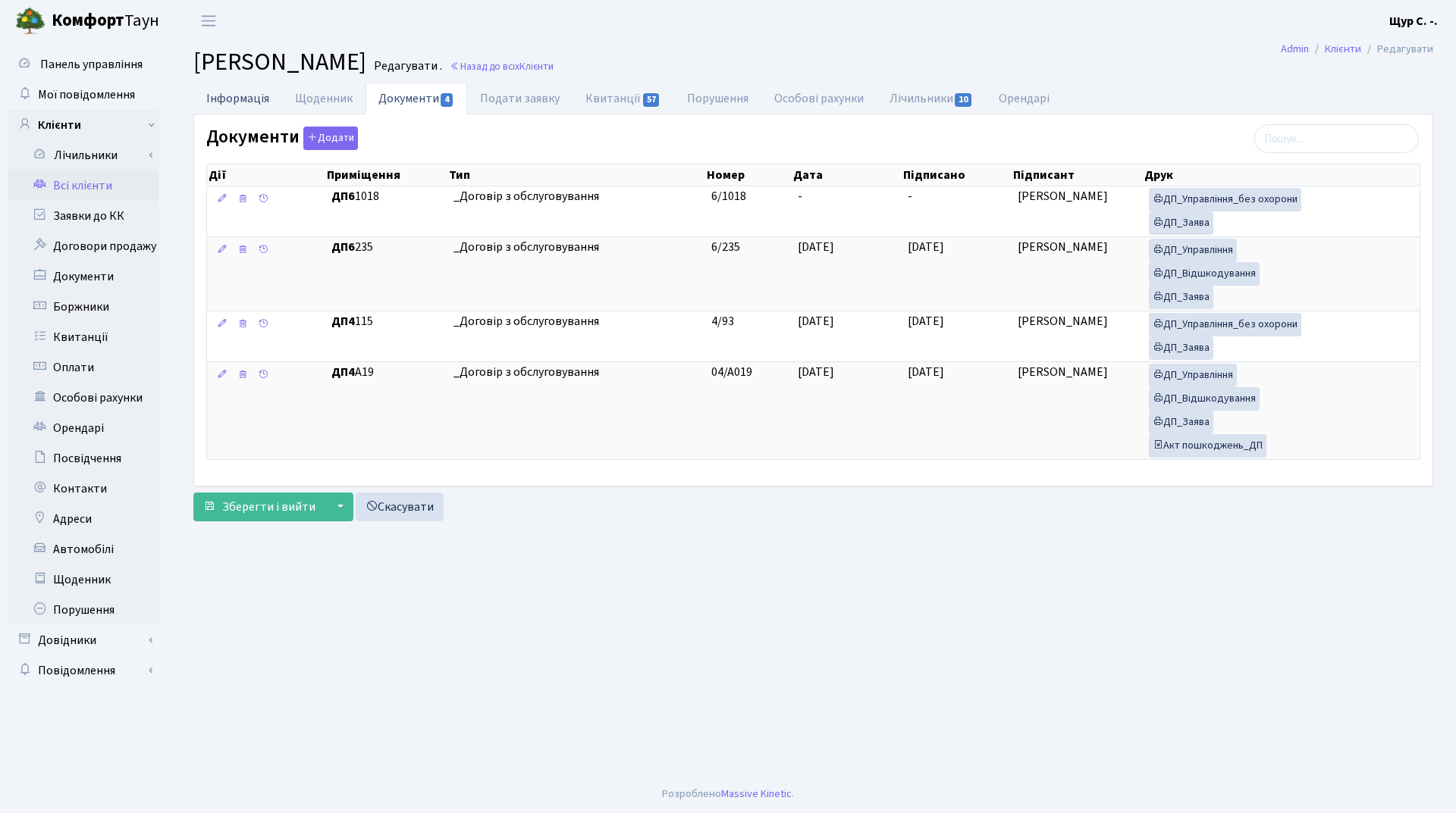
select select "25"
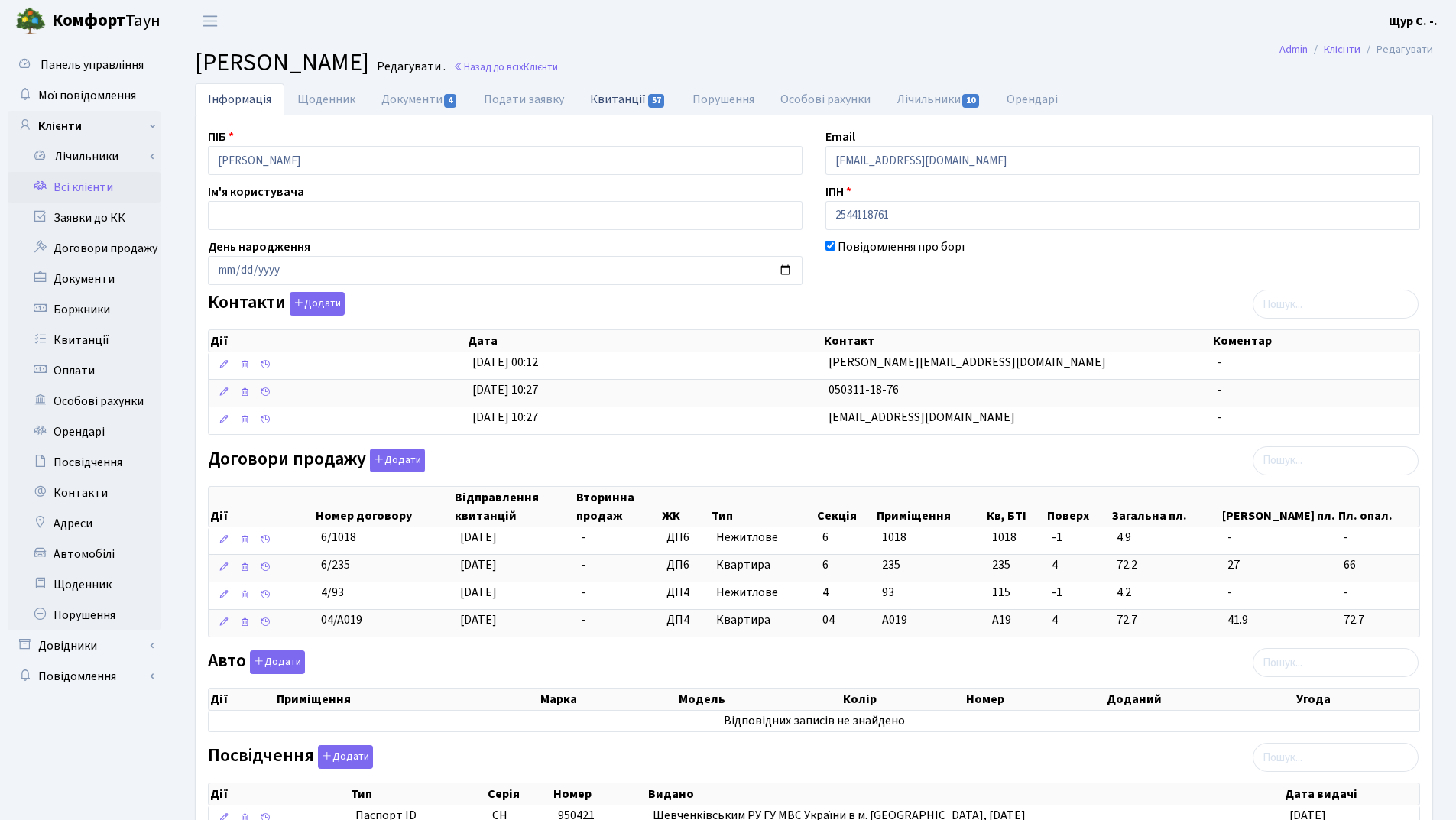
click at [617, 94] on link "Квитанції 57" at bounding box center [628, 98] width 102 height 31
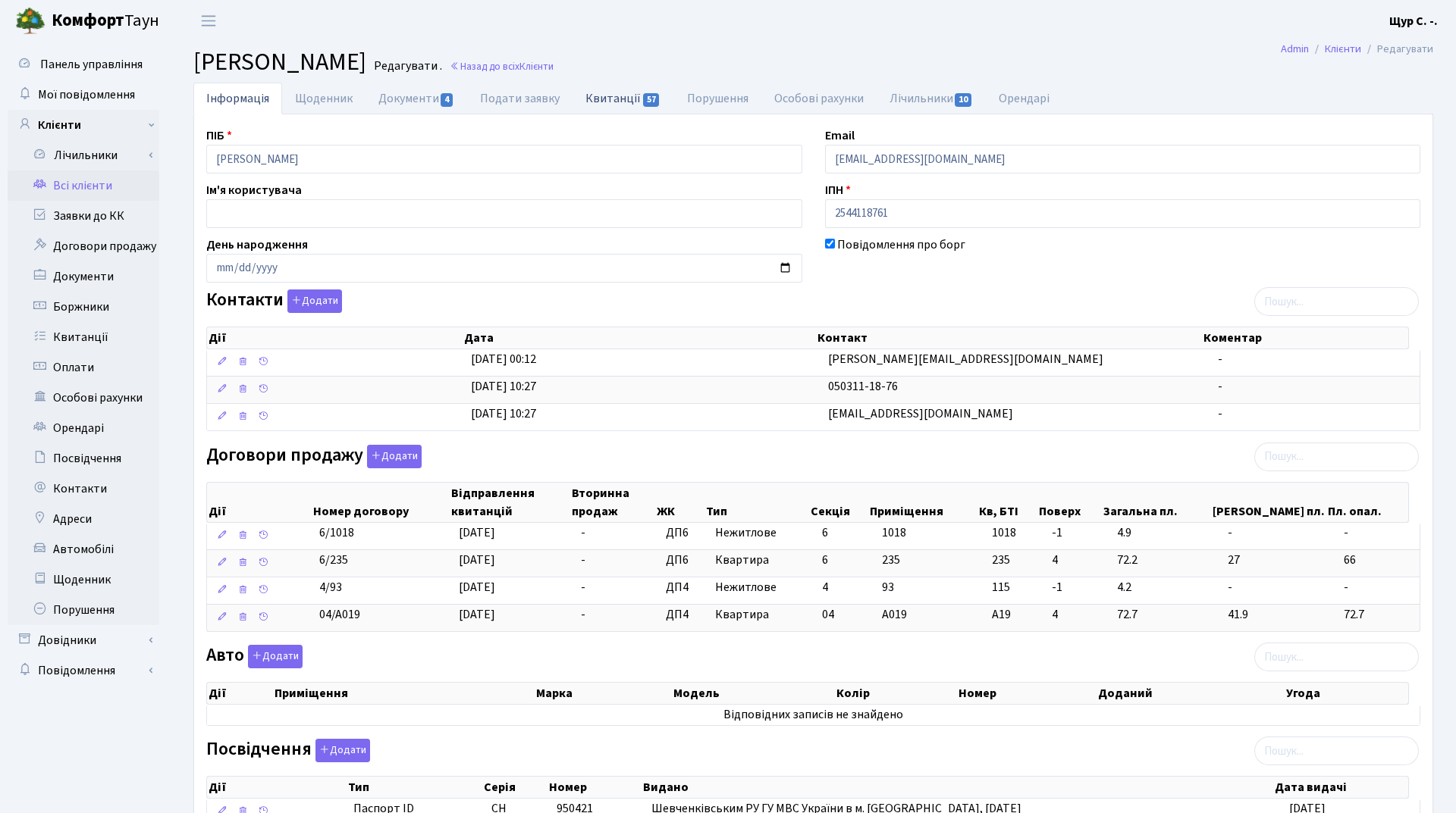
select select "25"
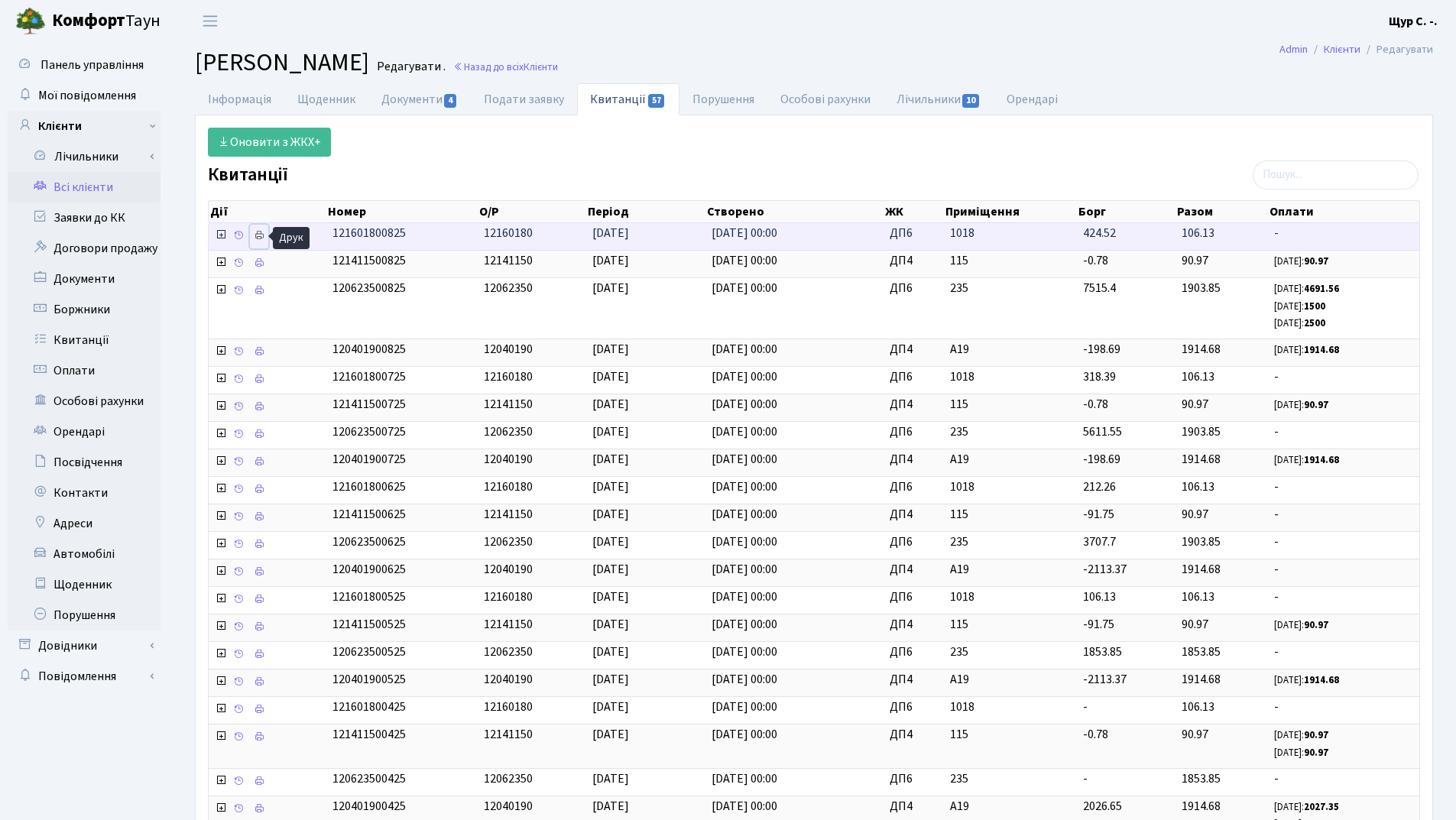
click at [255, 240] on icon at bounding box center [260, 235] width 11 height 11
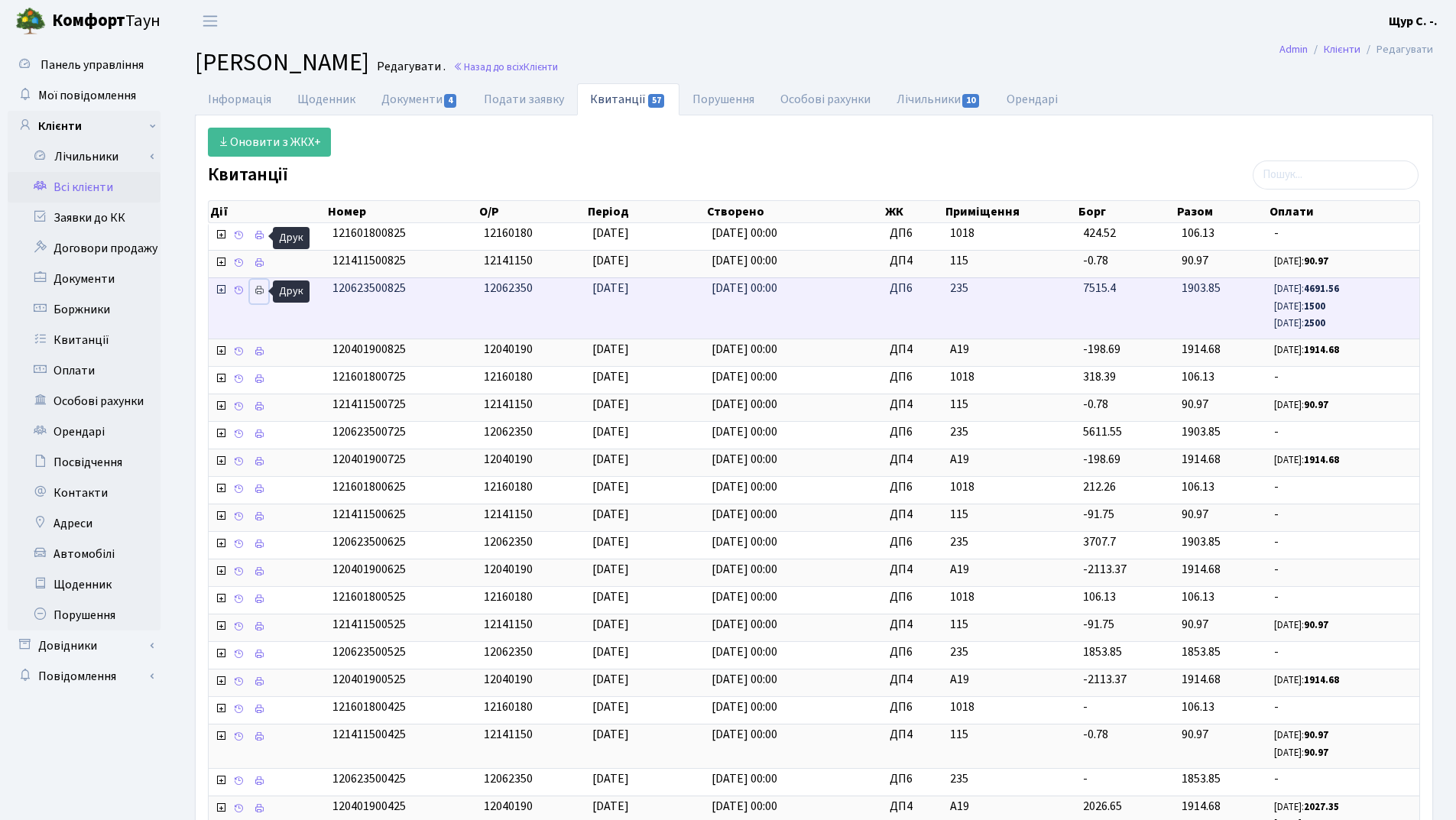
click at [258, 295] on icon at bounding box center [260, 291] width 11 height 11
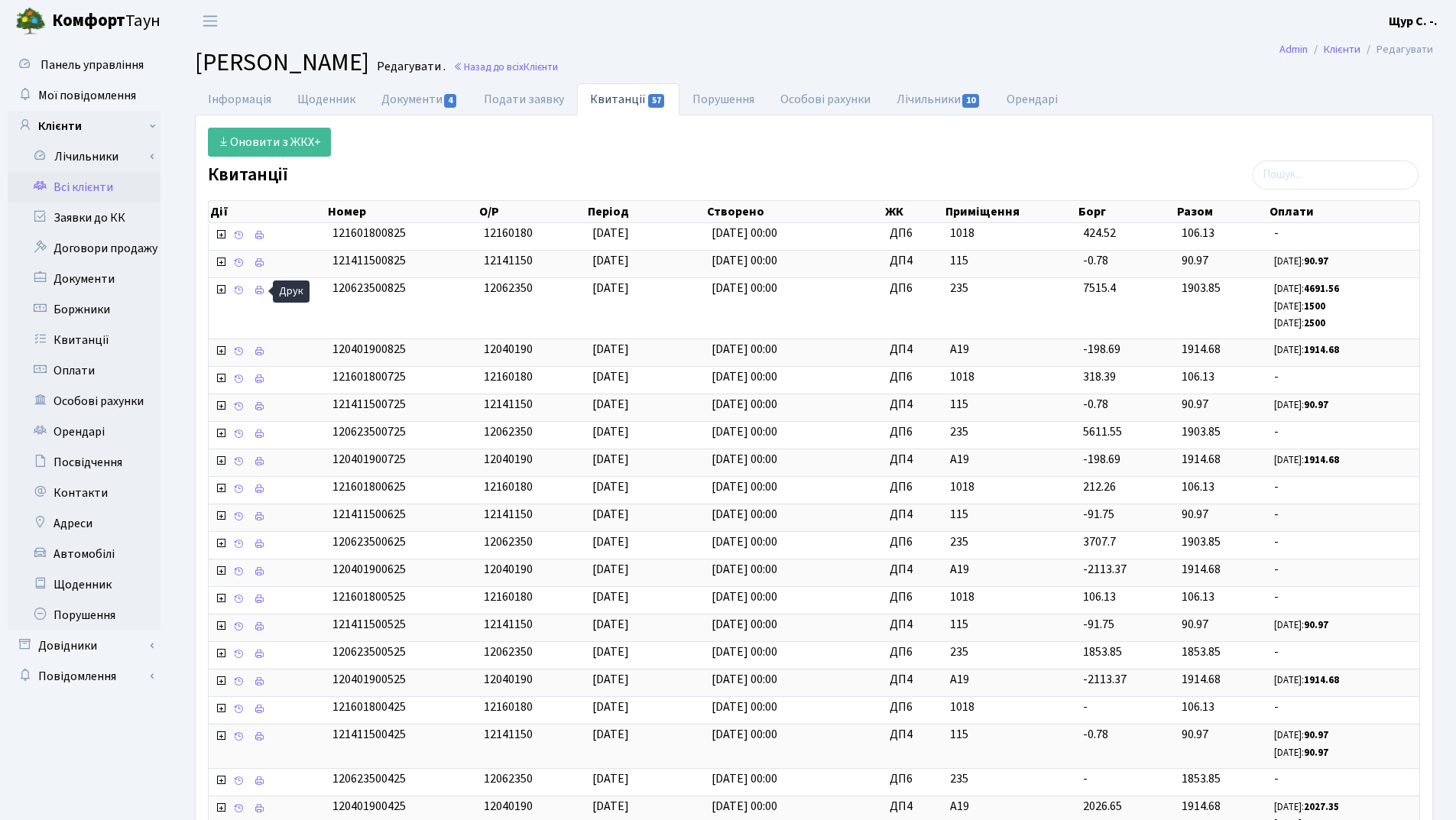
click at [88, 192] on link "Всі клієнти" at bounding box center [84, 187] width 153 height 30
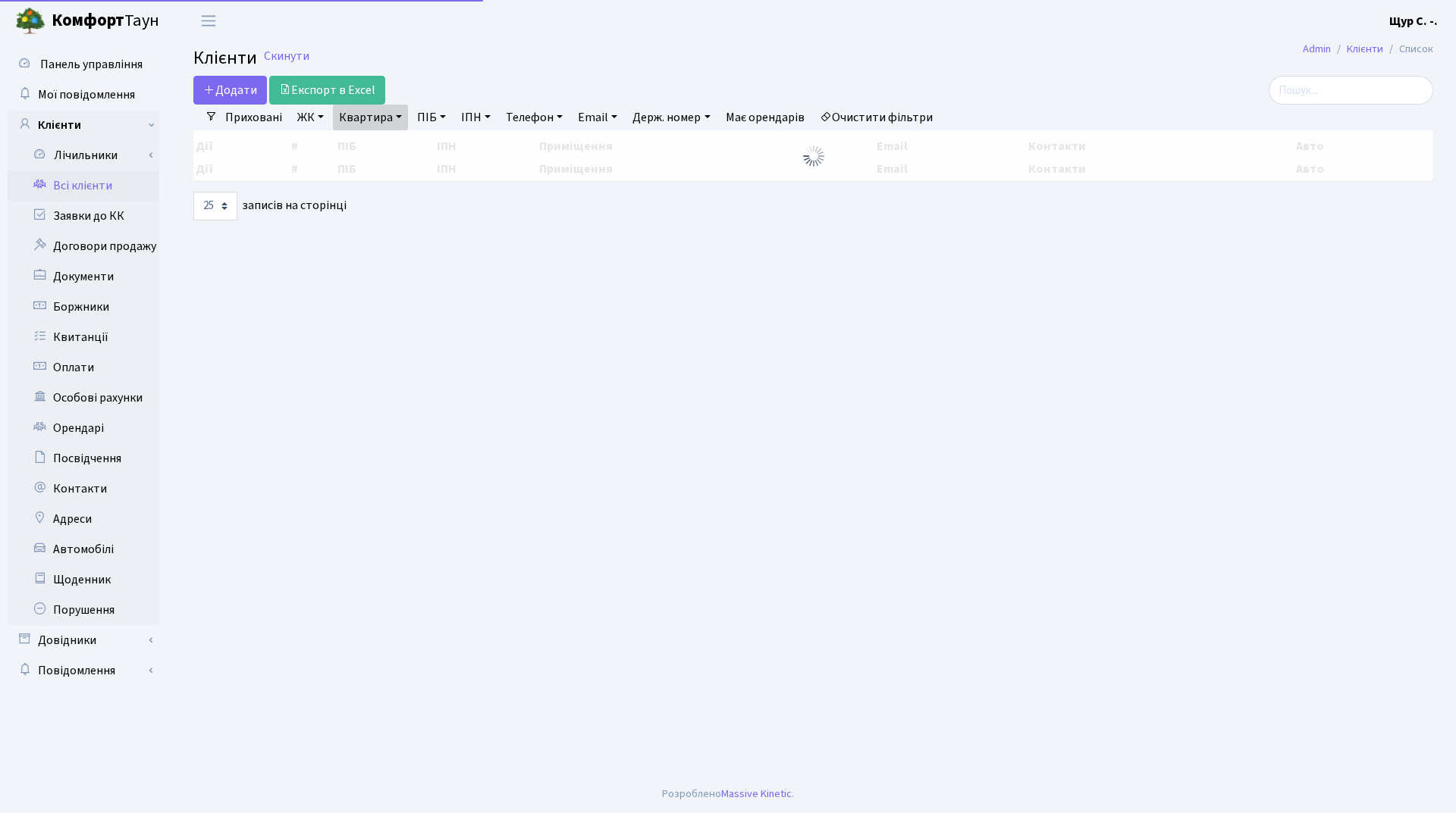
select select "25"
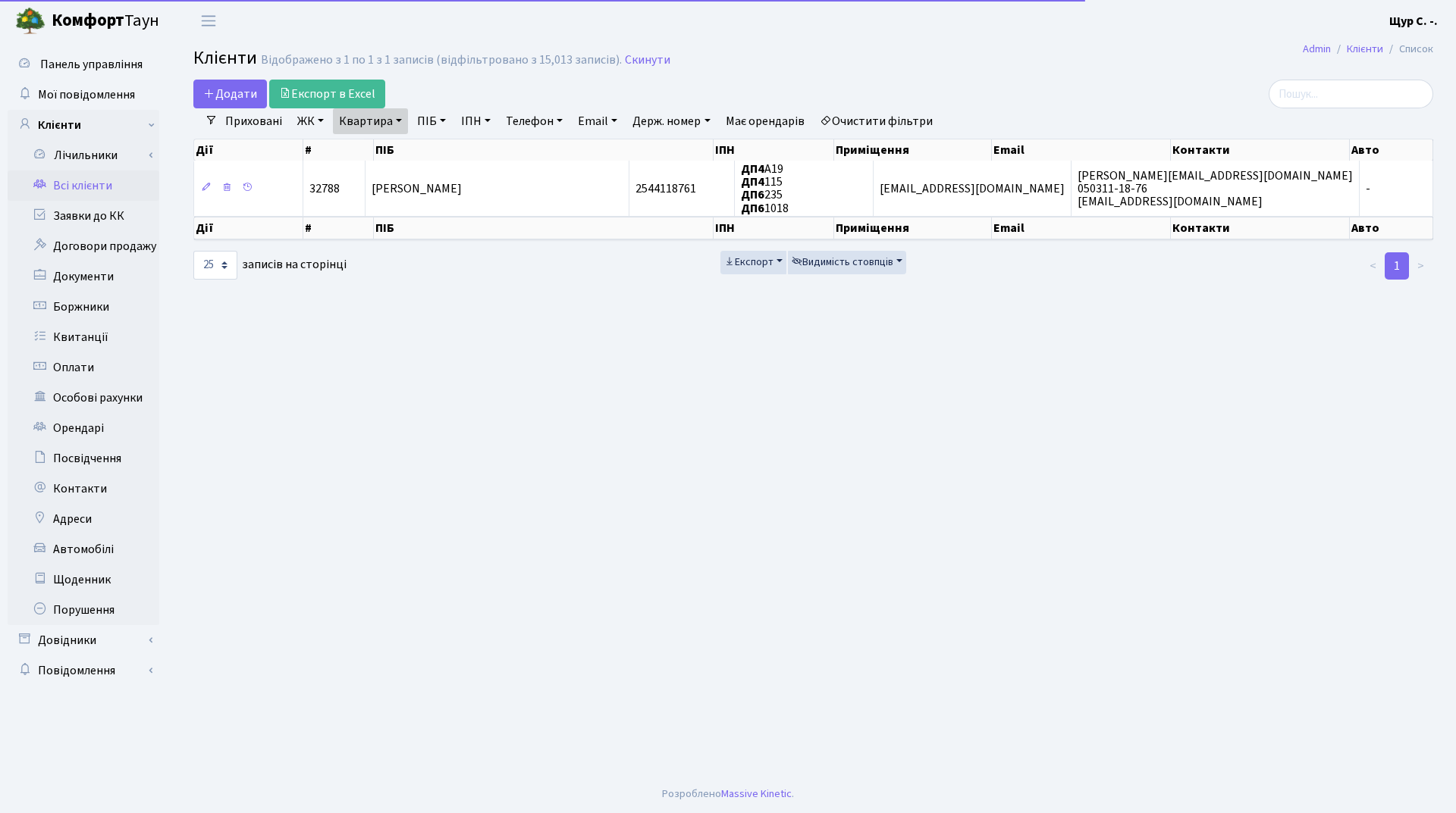
click at [400, 120] on link "Квартира" at bounding box center [370, 121] width 75 height 26
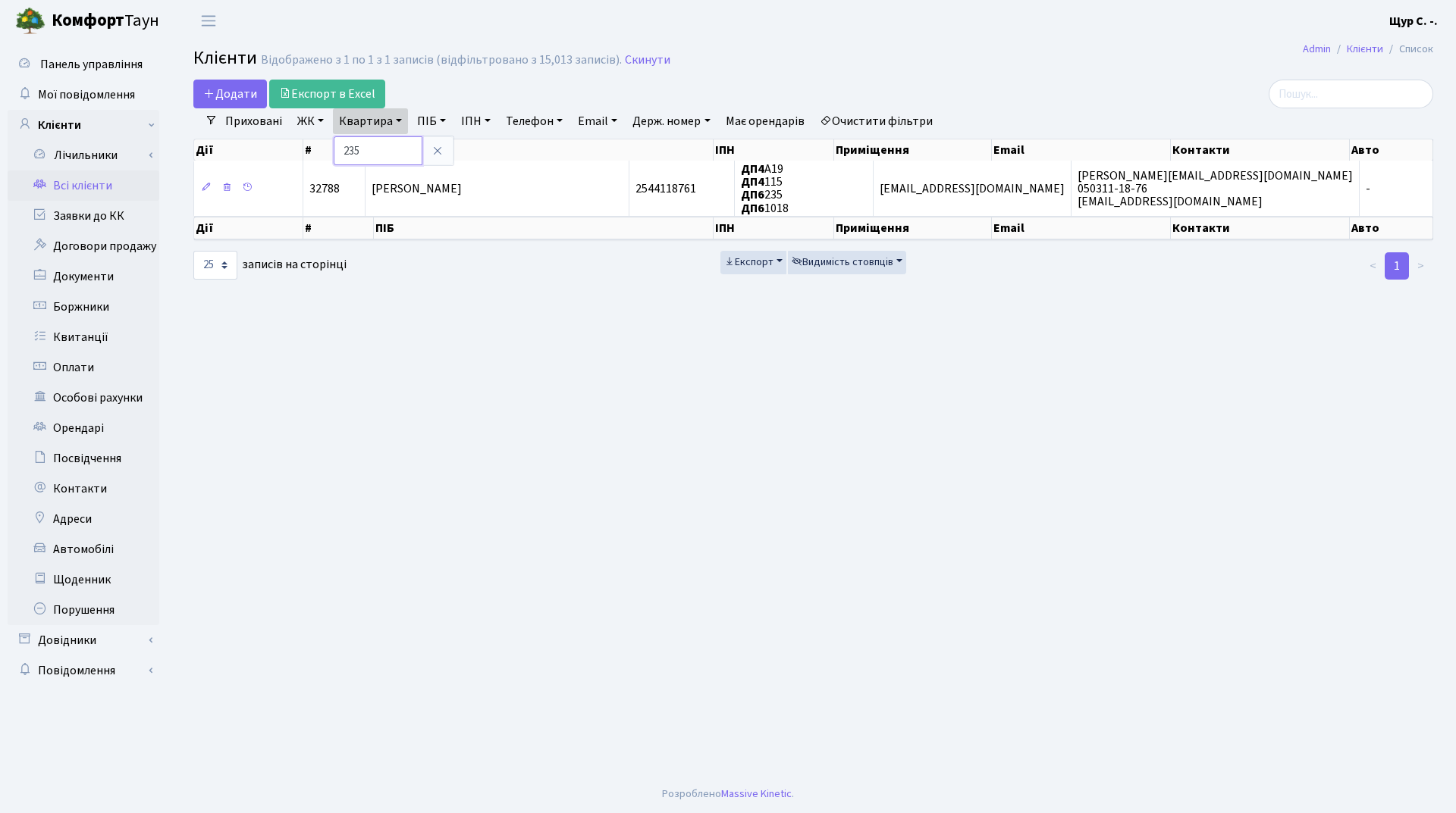
click at [387, 151] on input "235" at bounding box center [378, 151] width 89 height 28
type input "2"
type input "161"
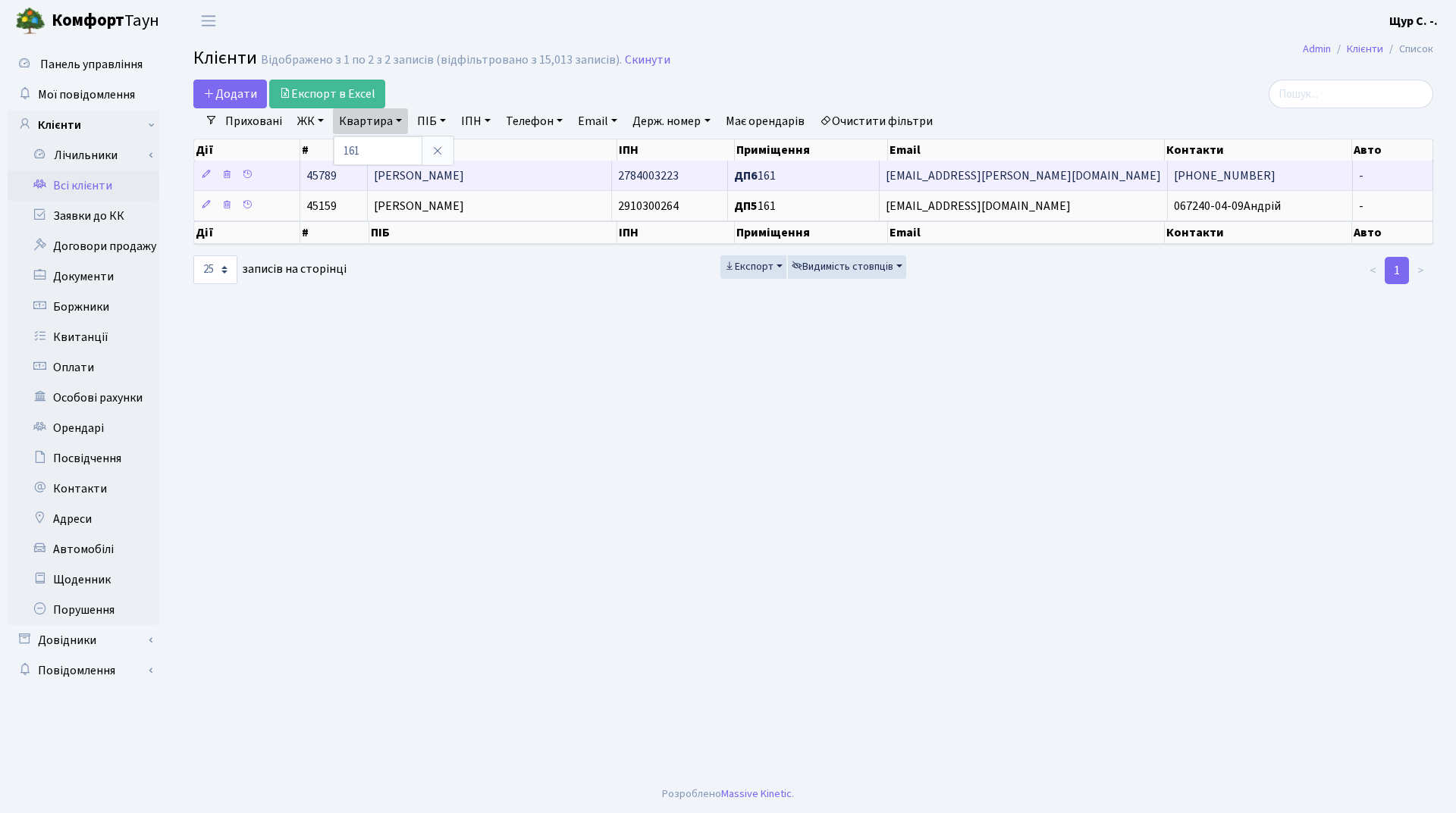
click at [534, 176] on td "[PERSON_NAME]" at bounding box center [489, 175] width 244 height 29
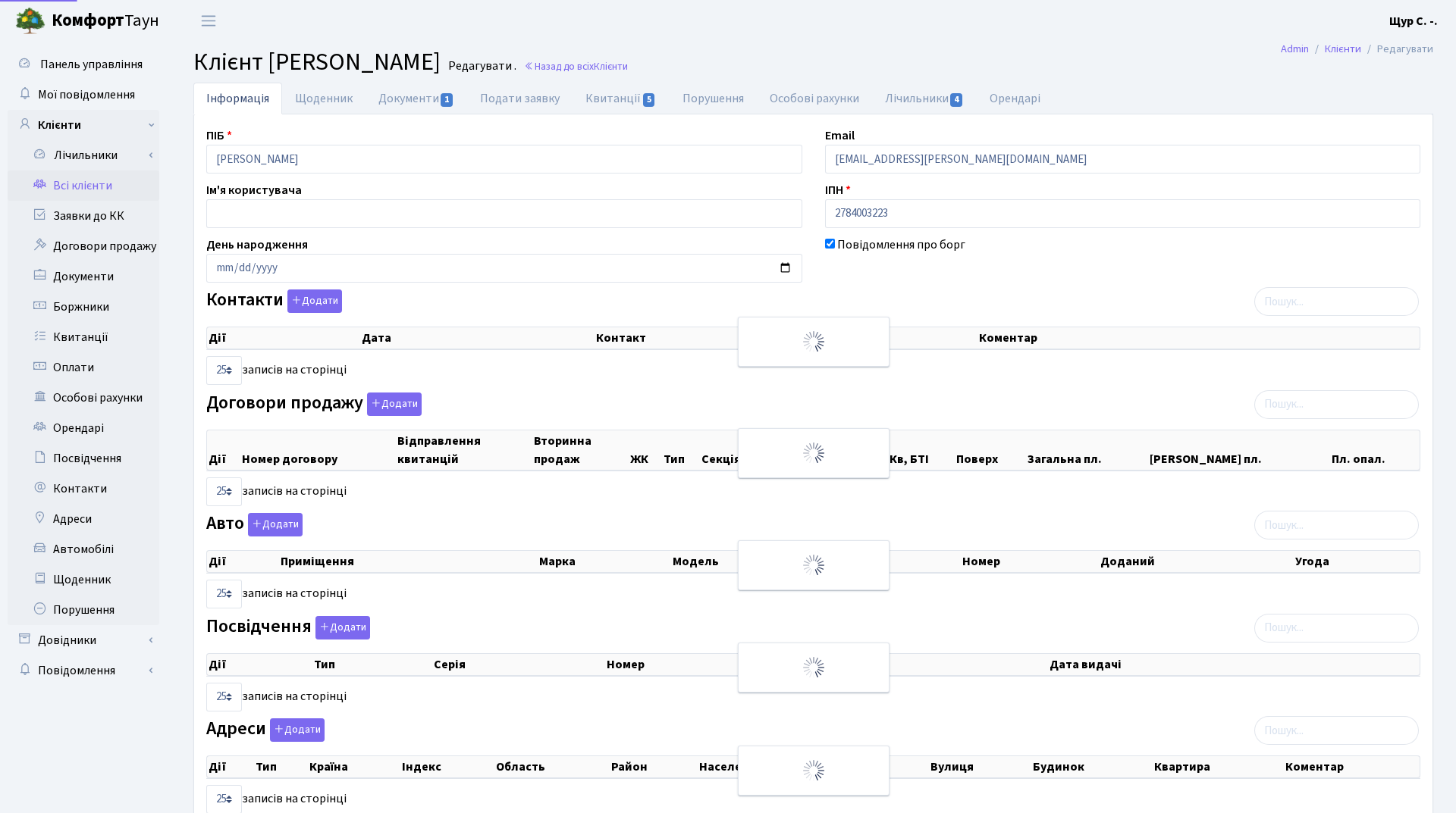
select select "25"
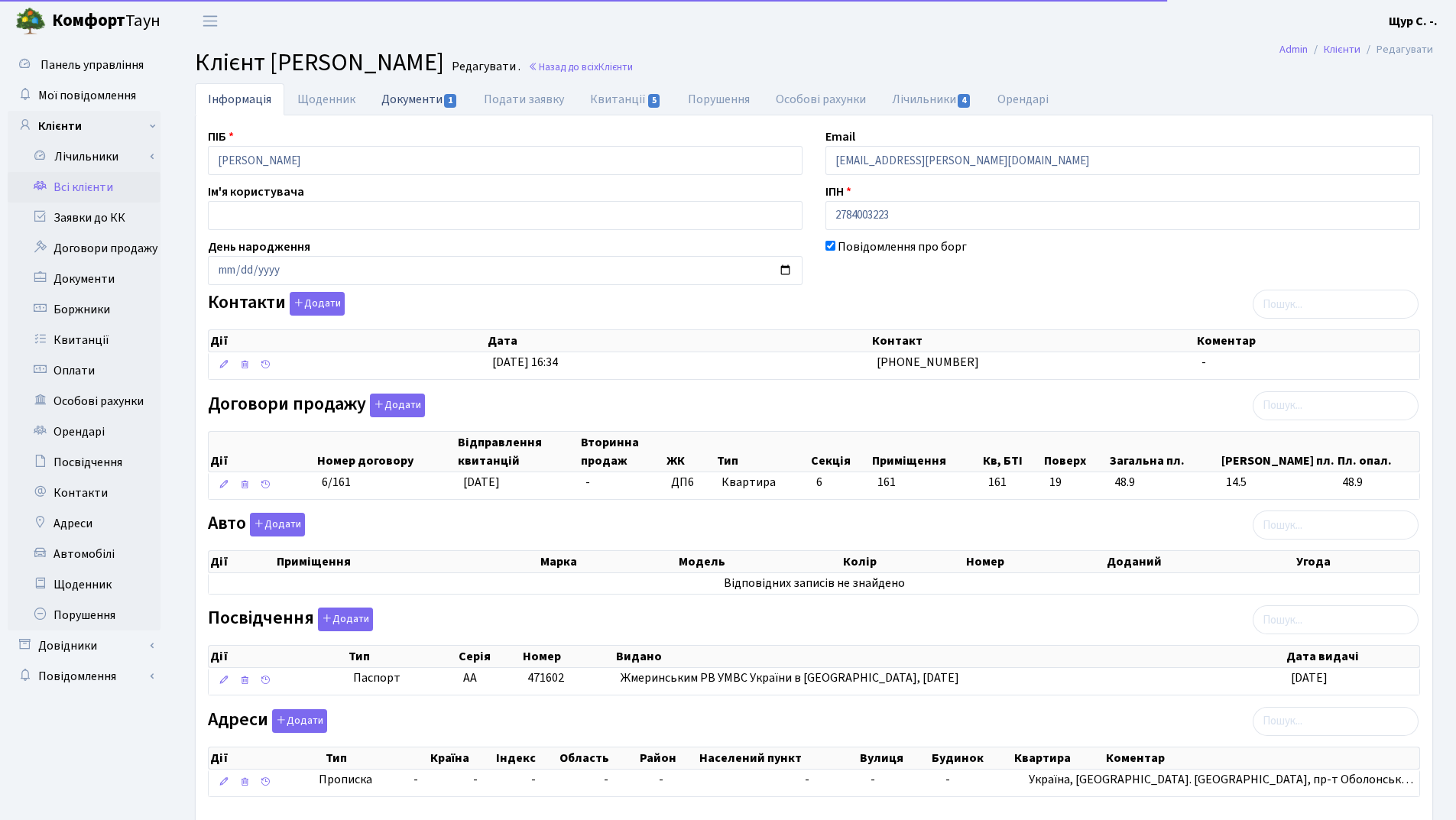
click at [421, 94] on link "Документи 1" at bounding box center [420, 98] width 102 height 31
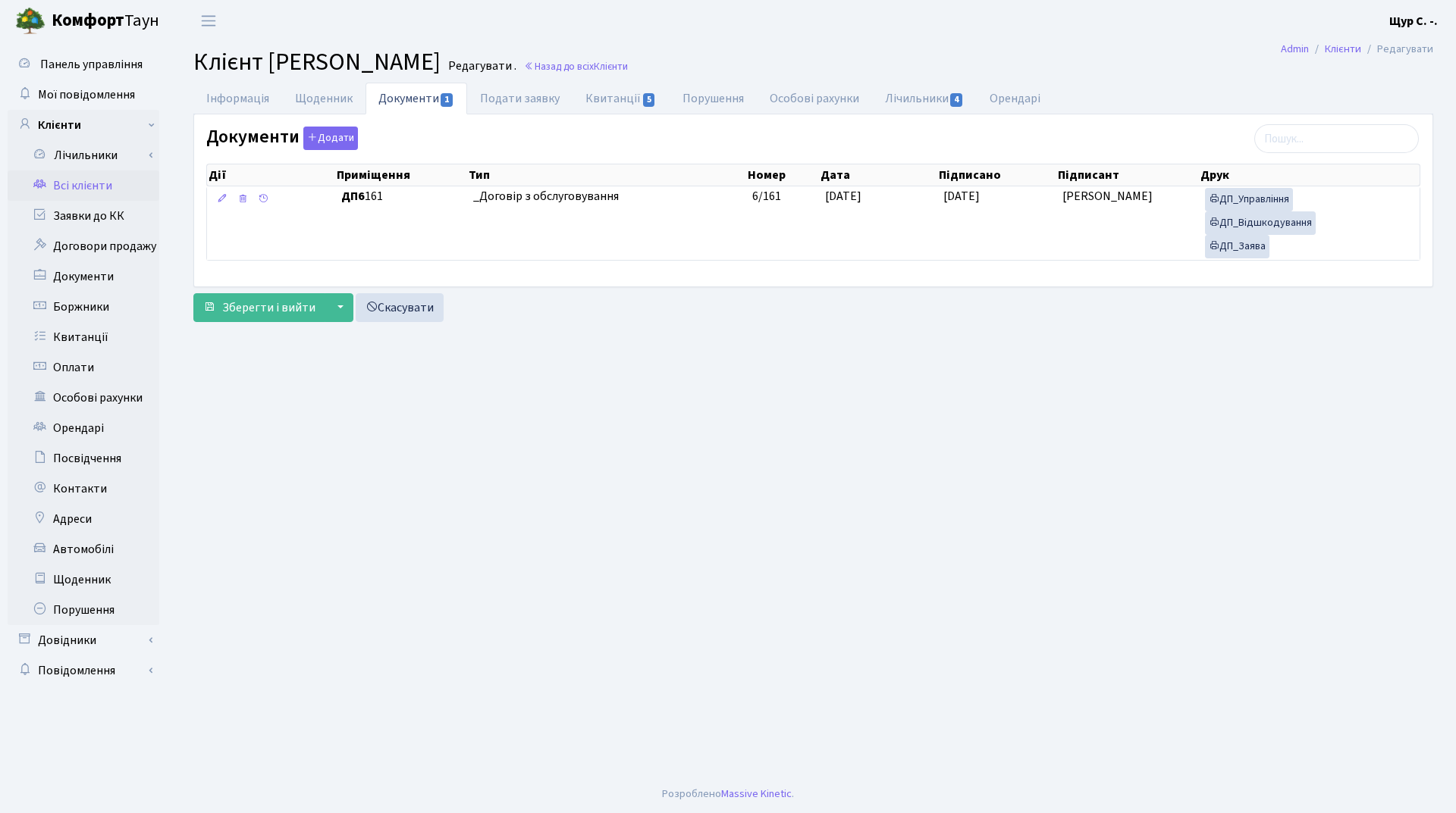
click at [105, 183] on link "Всі клієнти" at bounding box center [83, 185] width 152 height 30
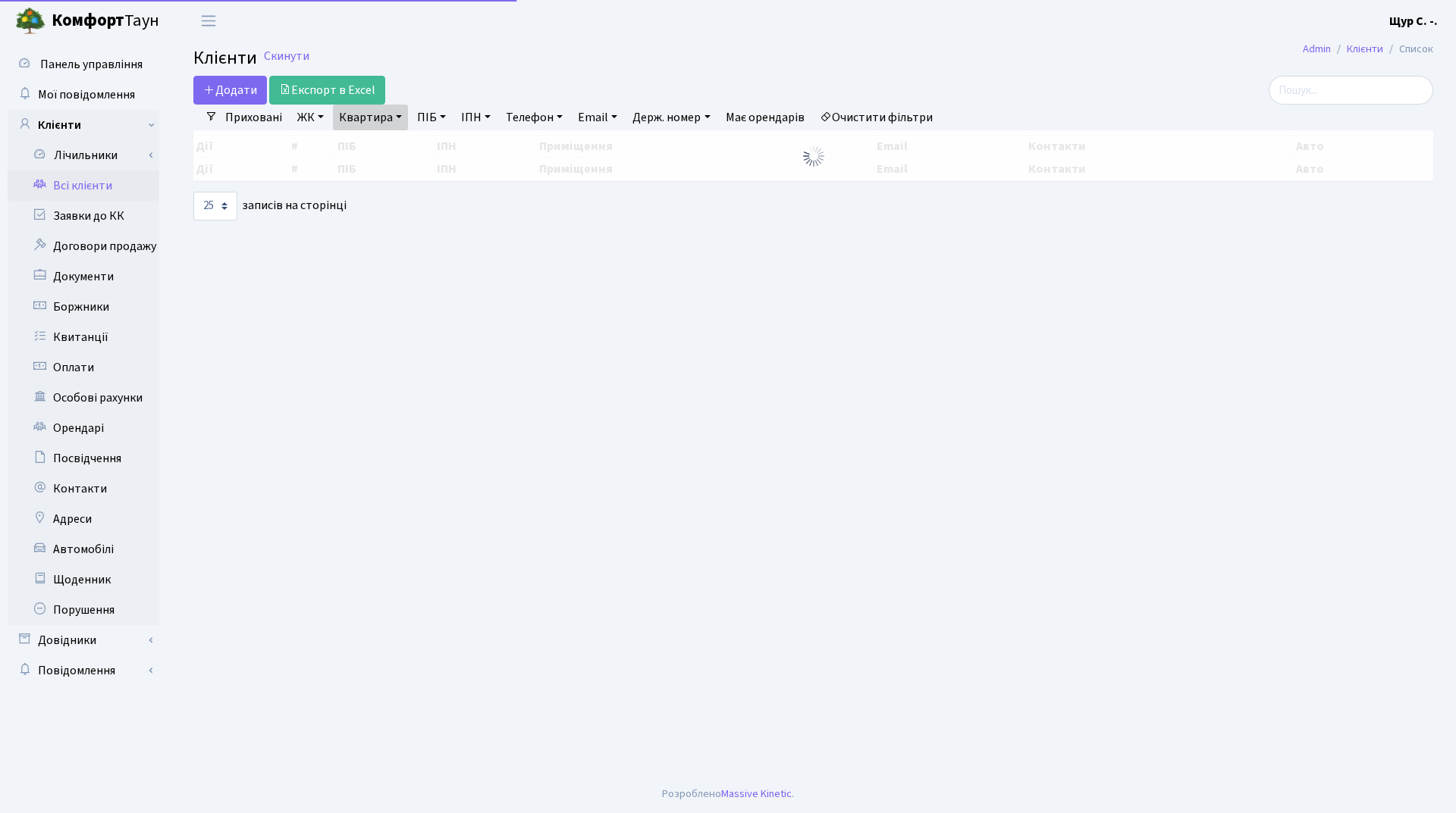
select select "25"
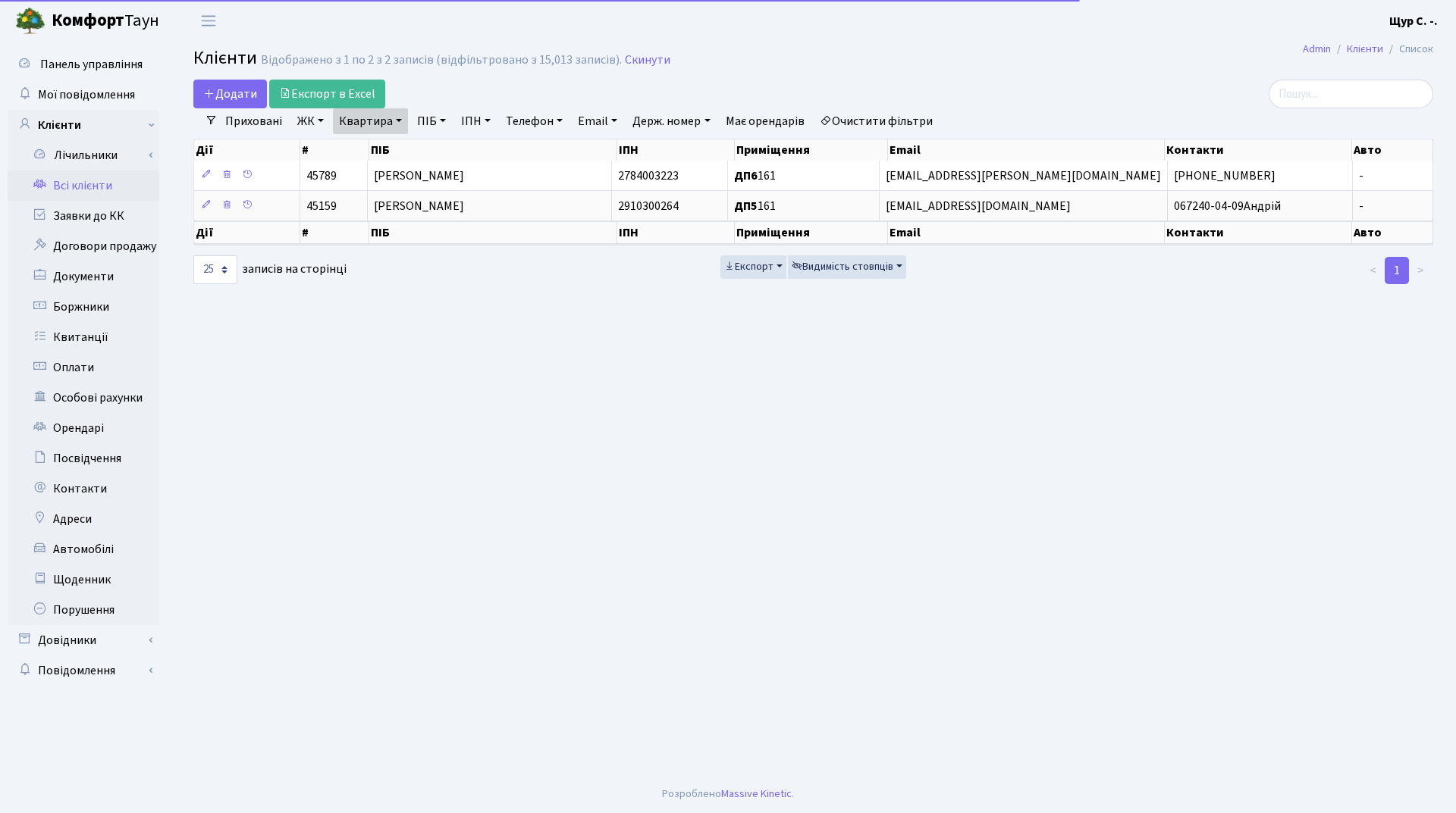
click at [398, 125] on link "Квартира" at bounding box center [370, 121] width 75 height 26
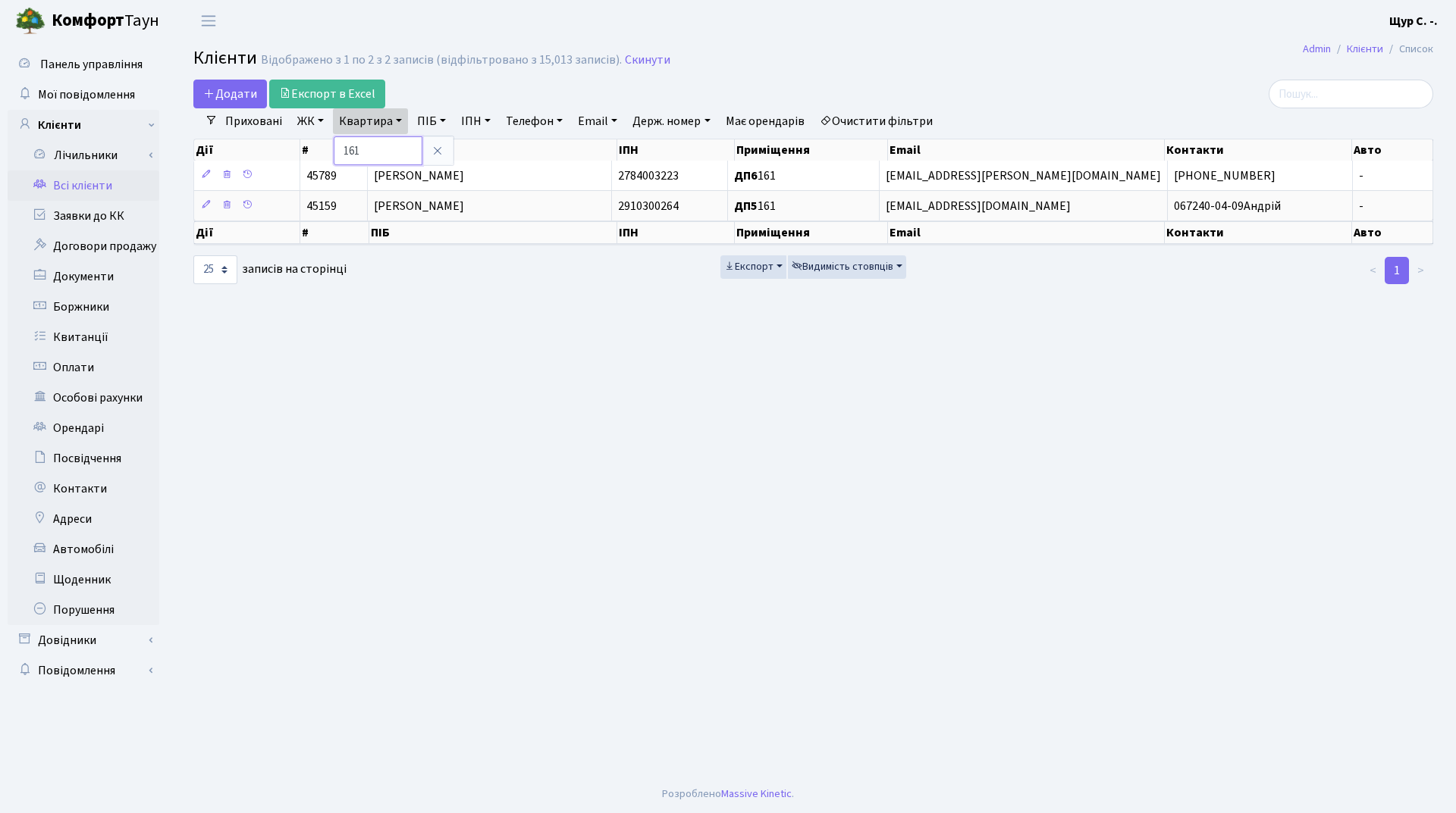
click at [379, 154] on input "161" at bounding box center [378, 151] width 89 height 28
type input "1"
type input "235"
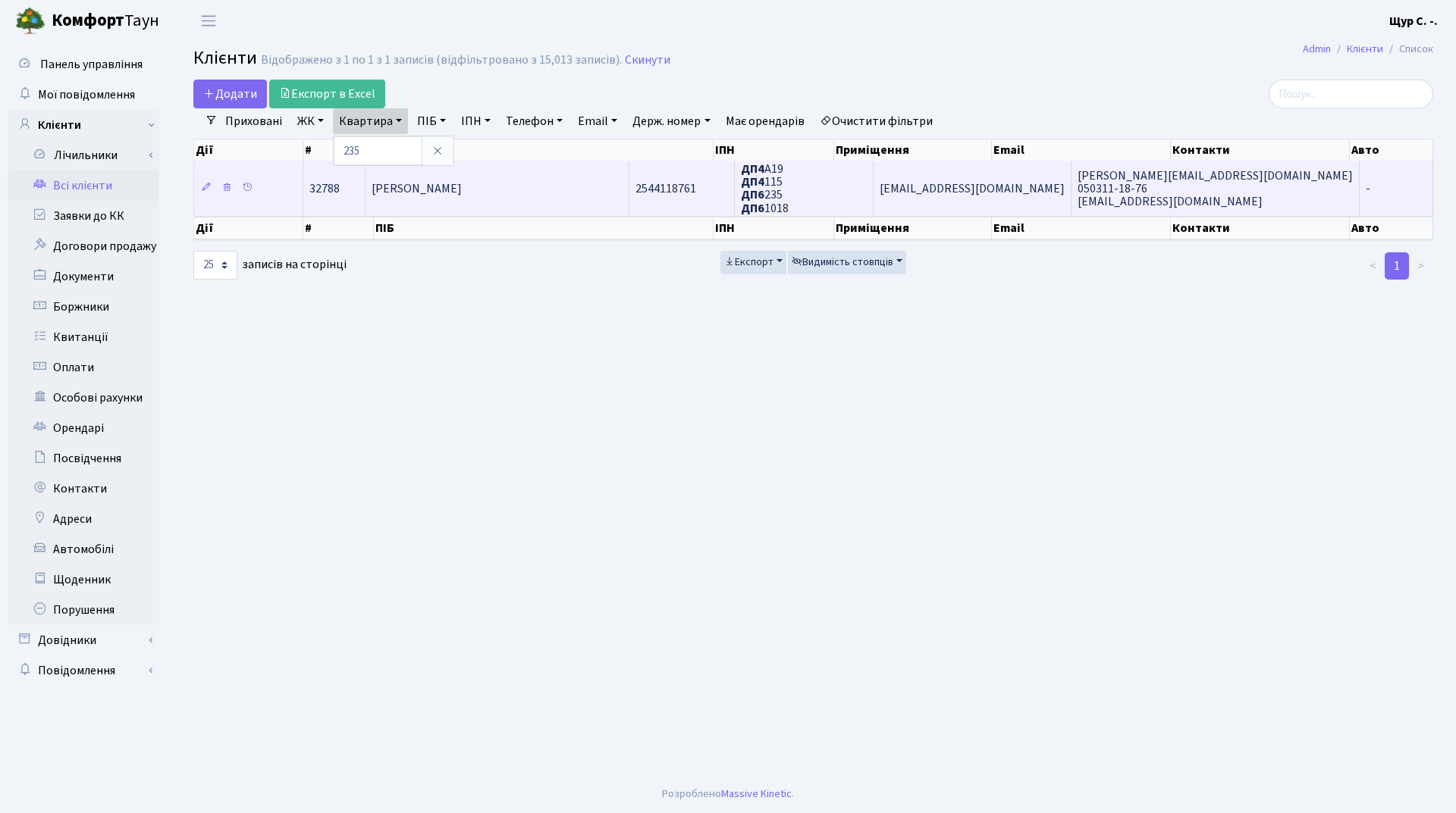
click at [434, 185] on span "Степанковська Людмила Григорівна" at bounding box center [417, 188] width 91 height 17
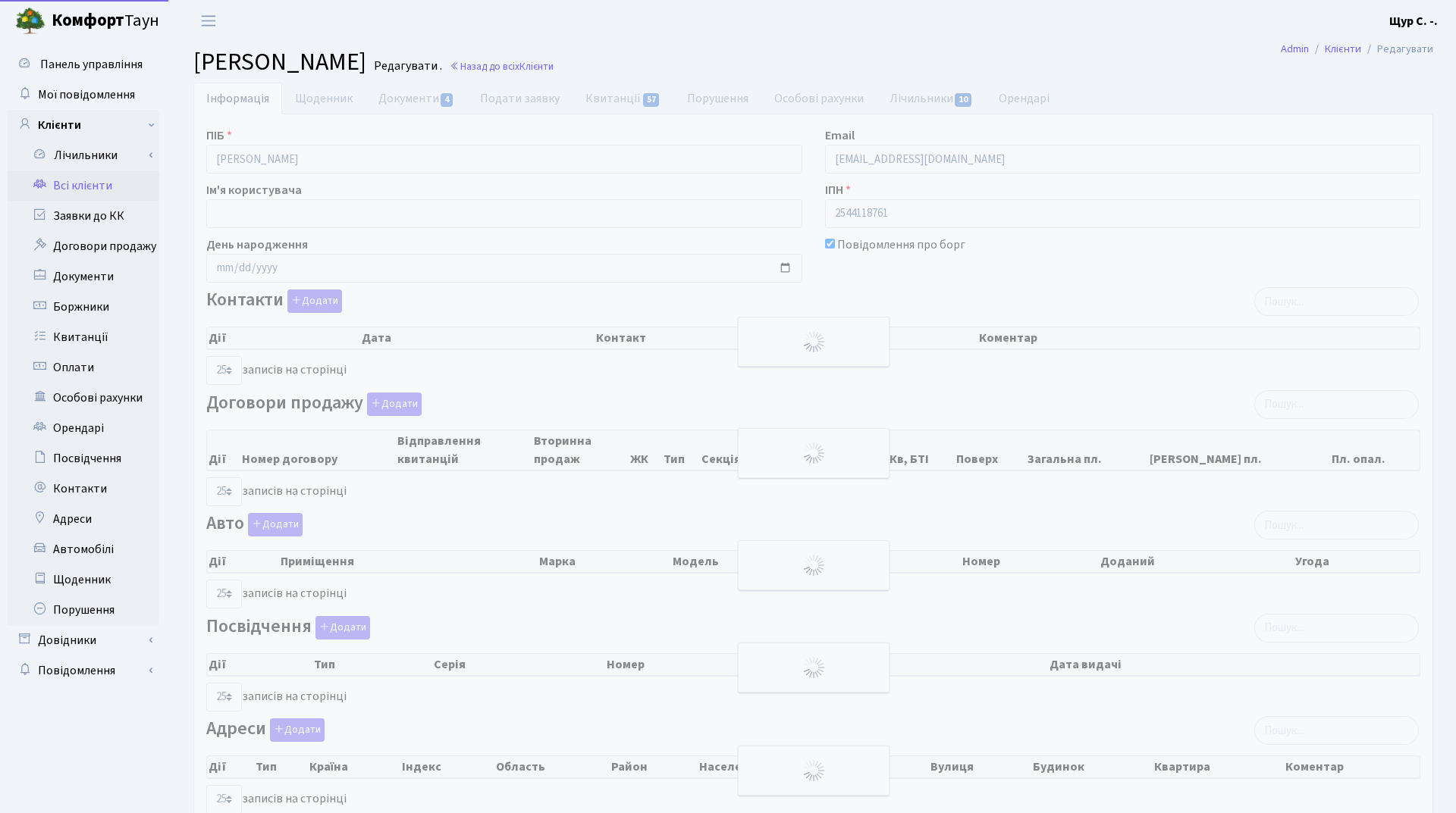
select select "25"
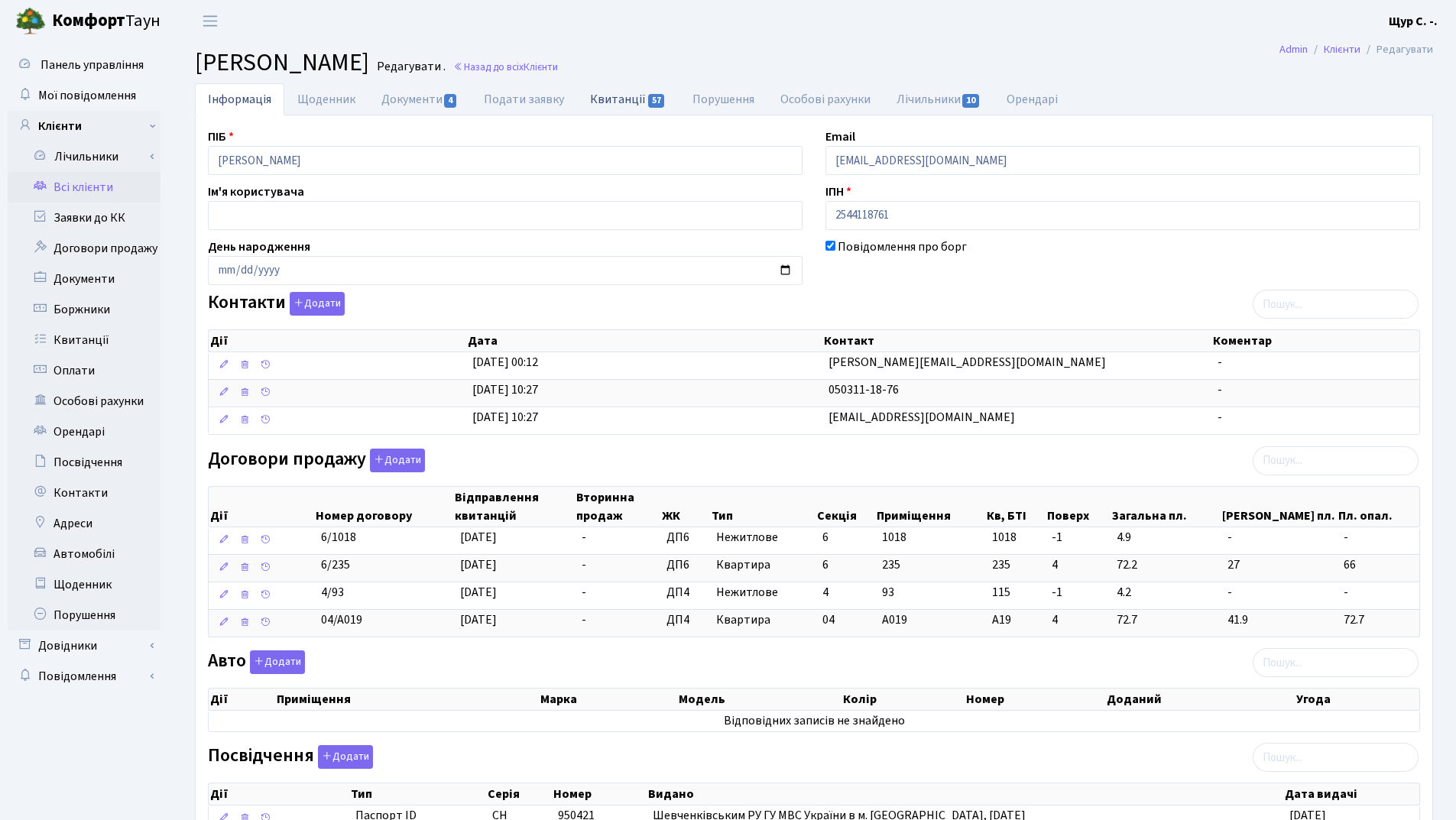
click at [610, 105] on link "Квитанції 57" at bounding box center [628, 98] width 102 height 31
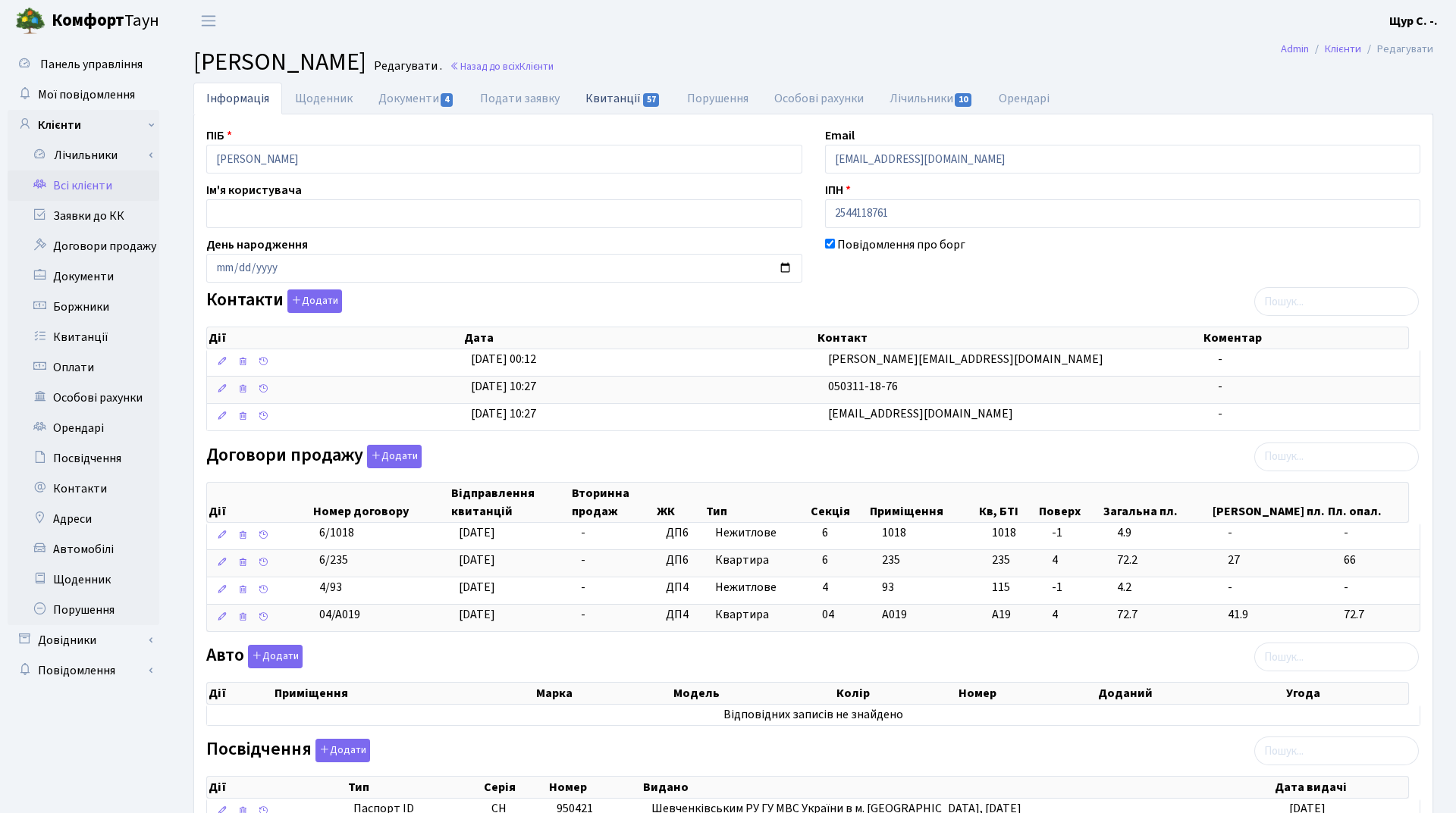
select select "25"
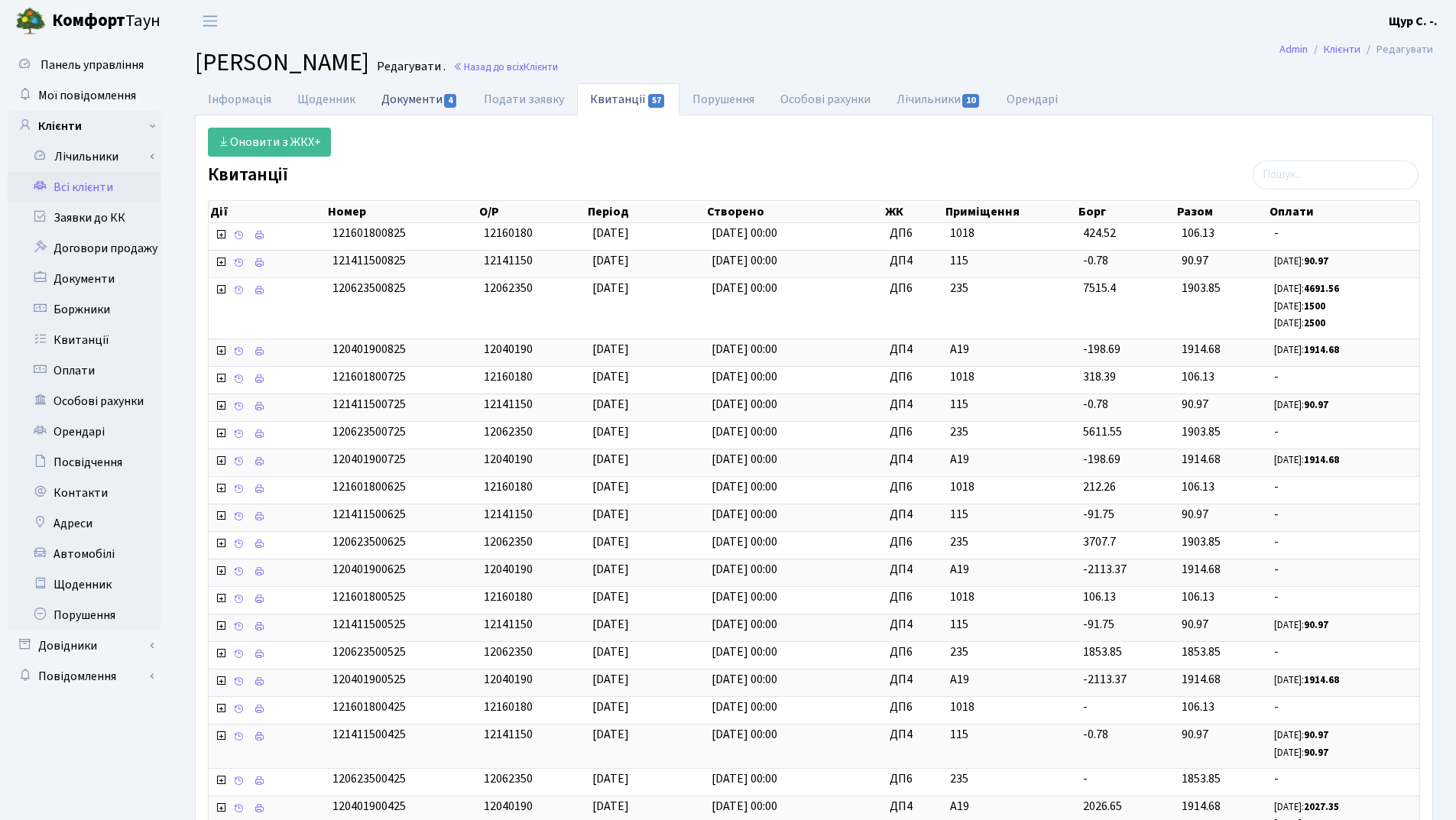
click at [411, 92] on link "Документи 4" at bounding box center [420, 98] width 102 height 31
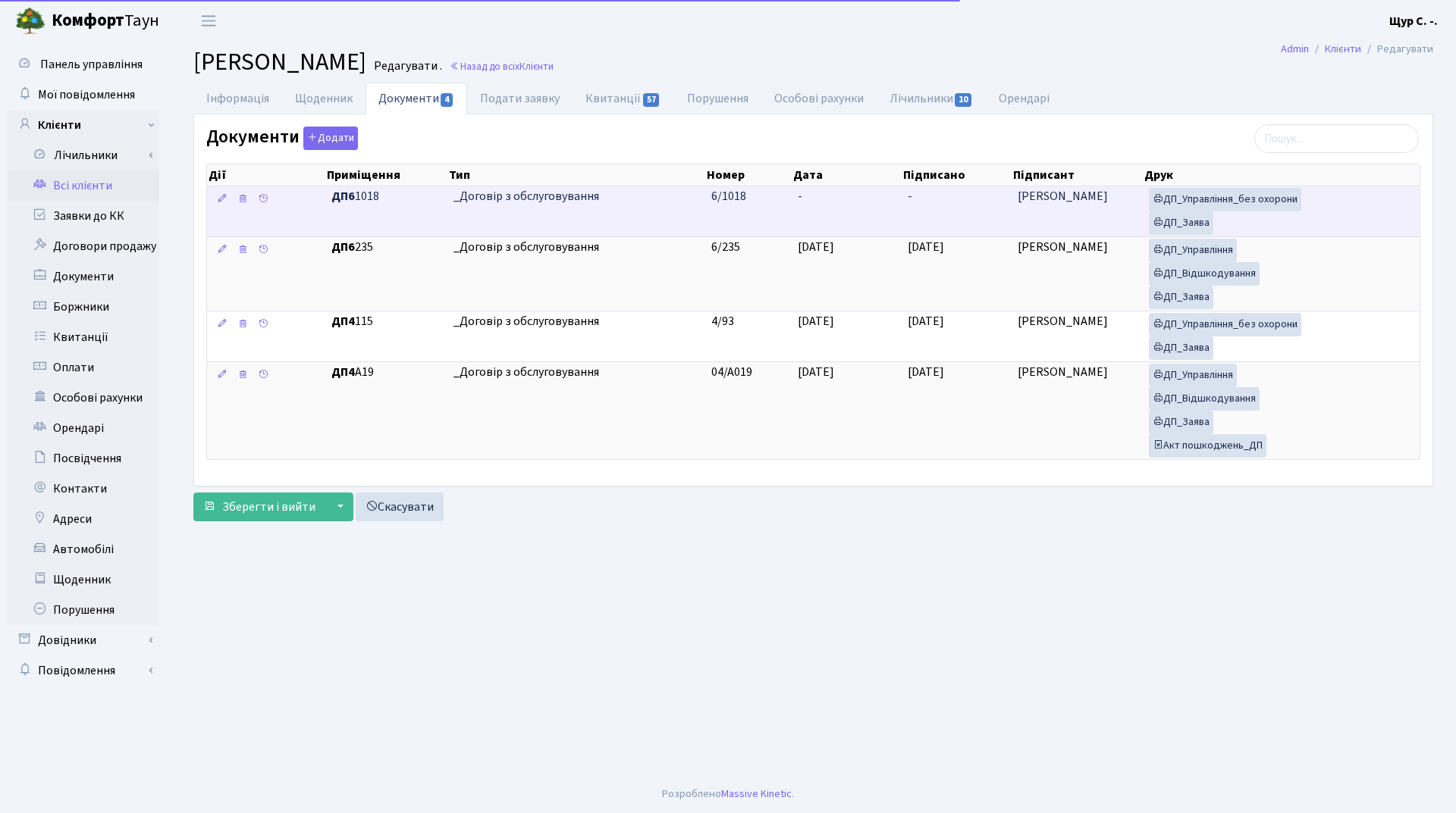
click at [673, 216] on td "_Договір з обслуговування" at bounding box center [576, 211] width 257 height 50
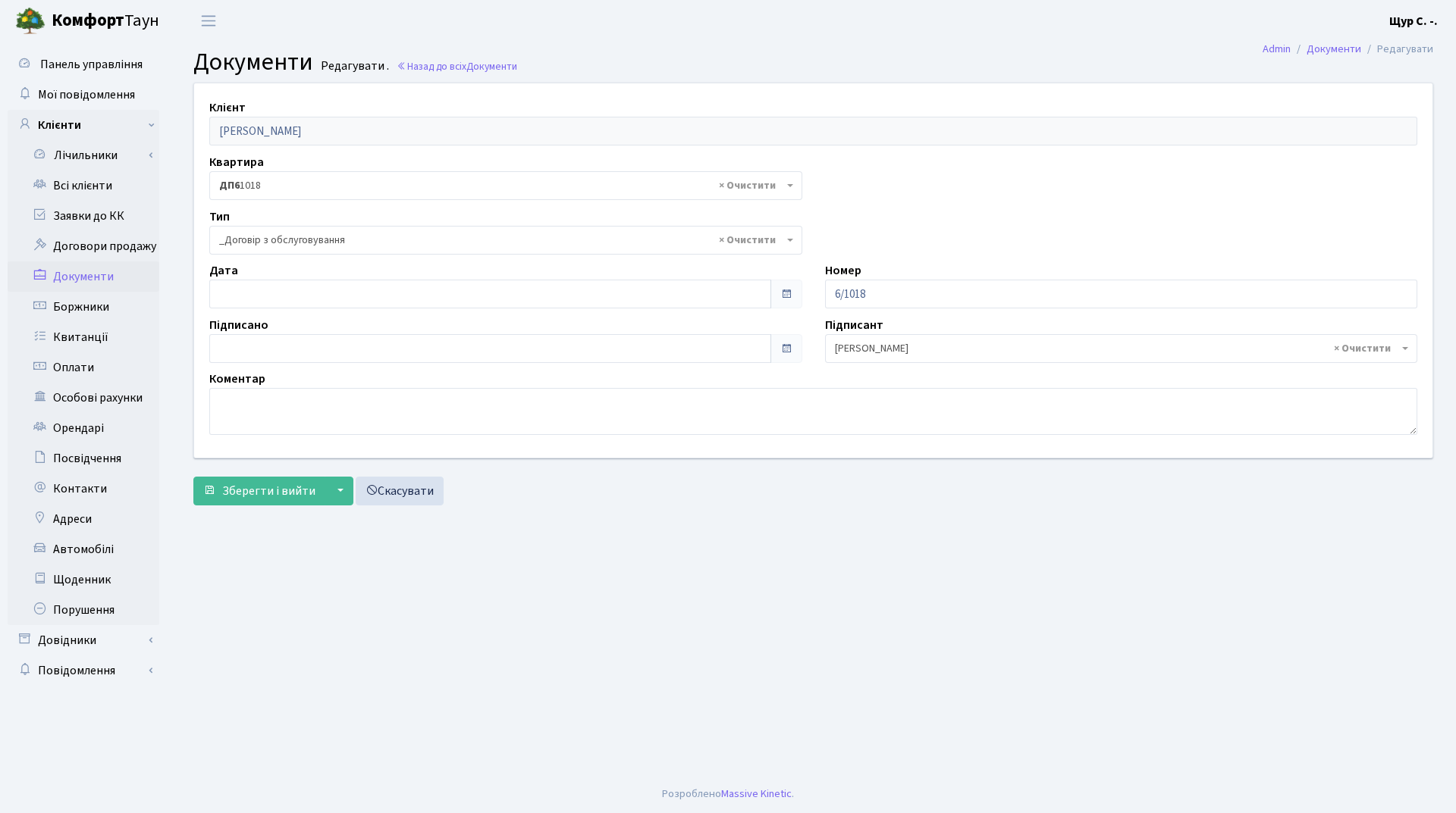
select select "289"
type input "[DATE]"
click at [252, 291] on input "[DATE]" at bounding box center [490, 294] width 562 height 28
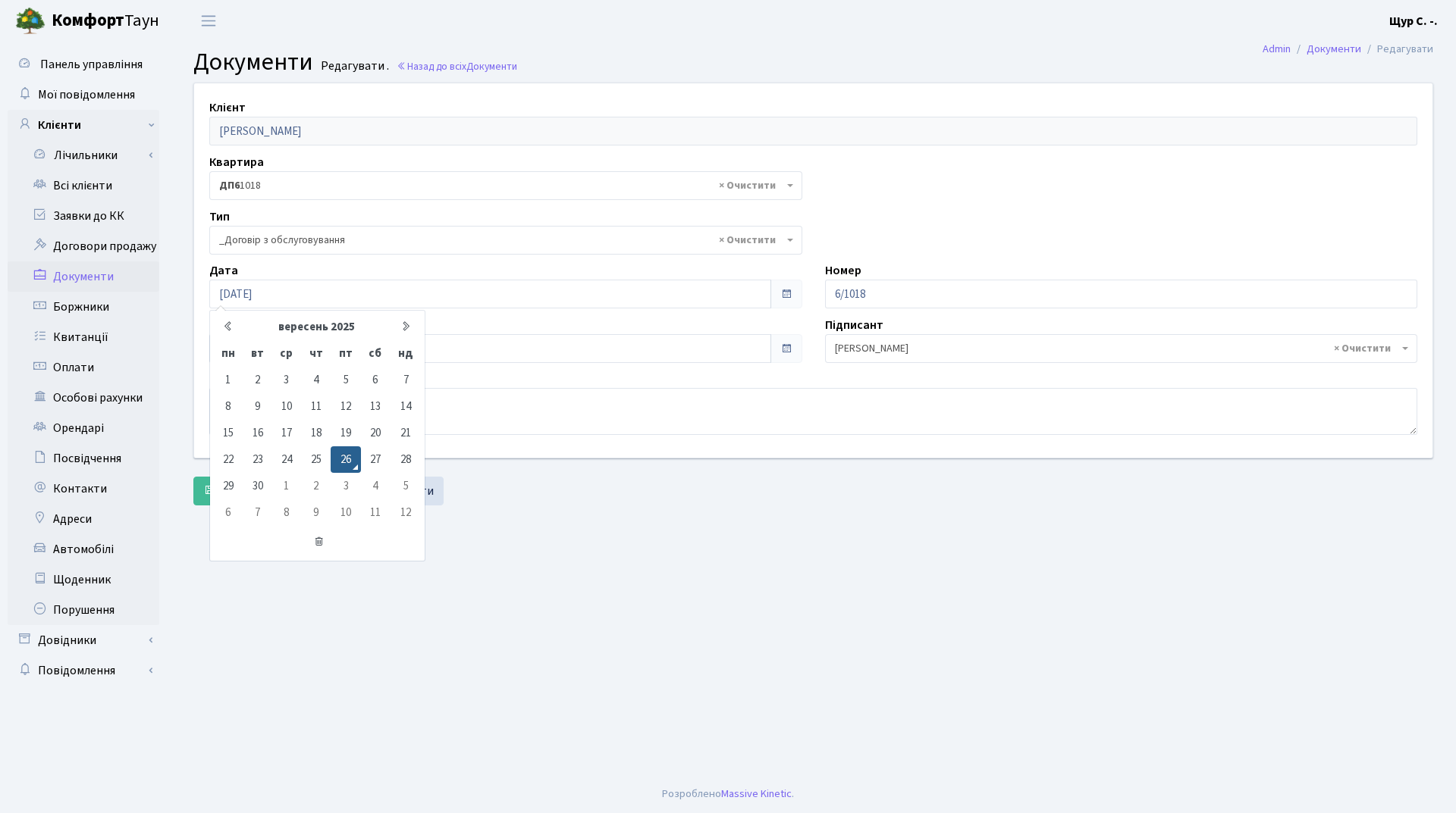
click at [524, 558] on main "Admin Документи Редагувати Документи Редагувати . Назад до всіх Документи Клієн…" at bounding box center [813, 408] width 1286 height 734
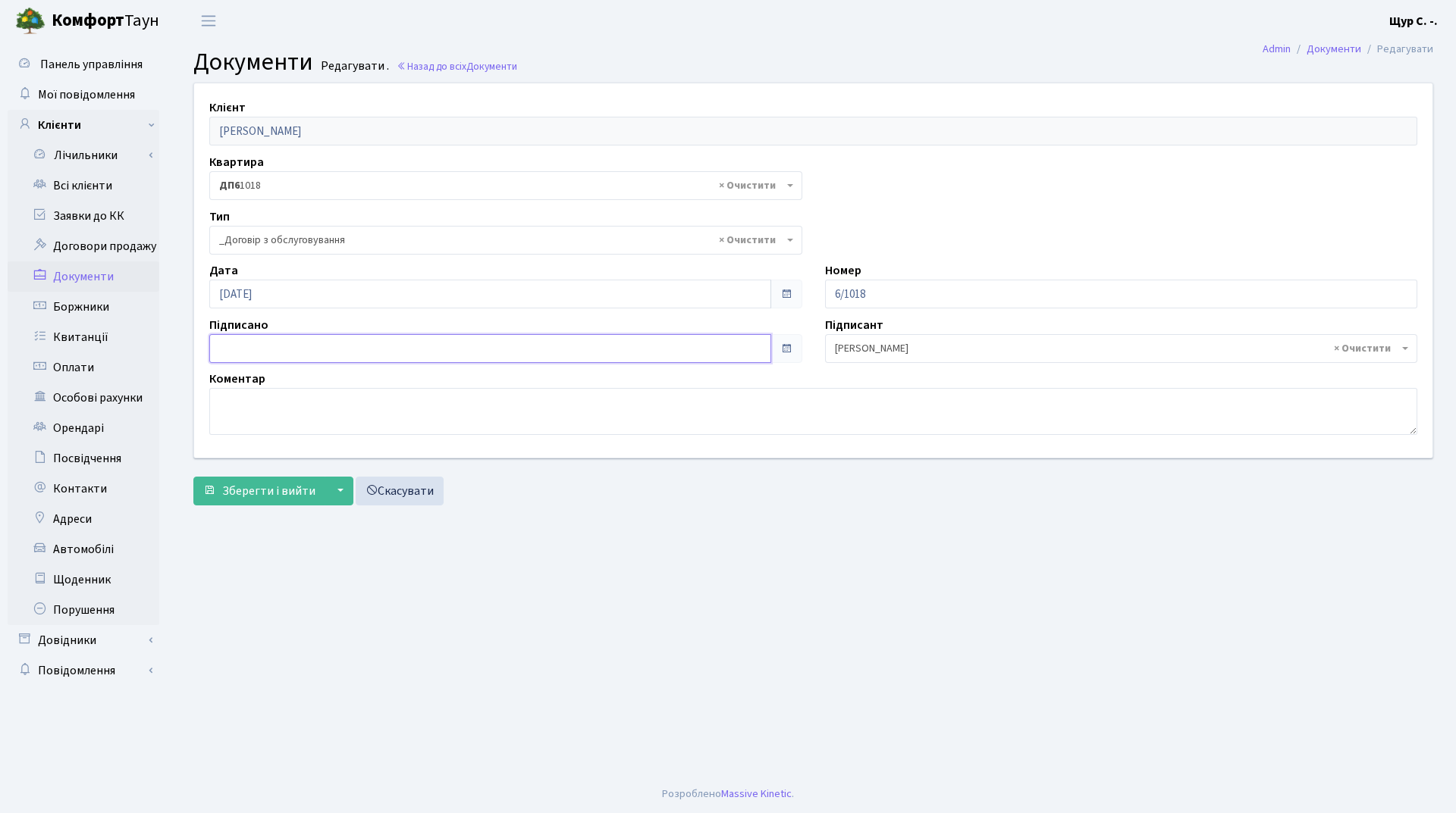
type input "[DATE]"
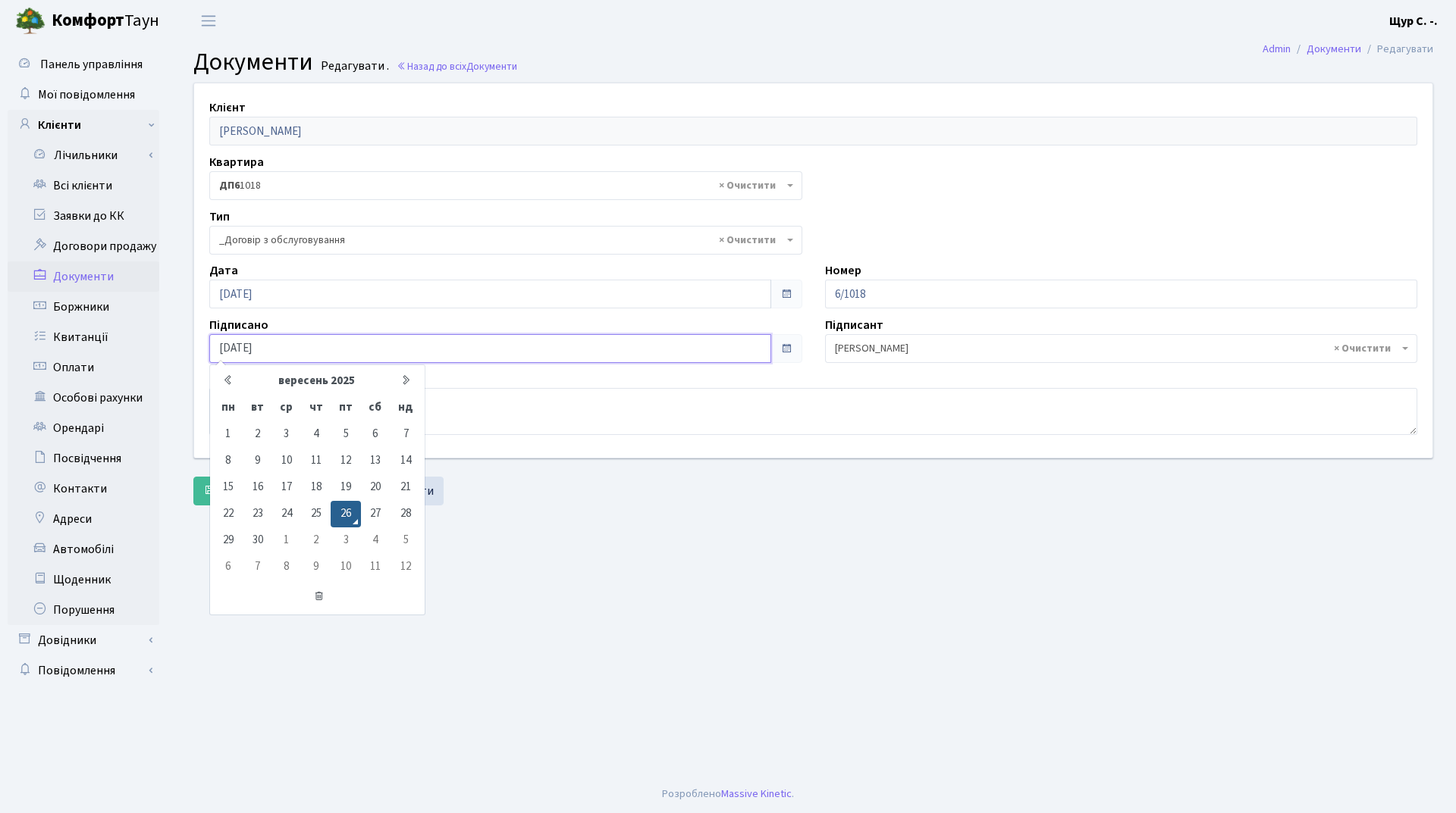
click at [336, 343] on input "[DATE]" at bounding box center [490, 349] width 562 height 28
click at [526, 595] on main "Admin Документи Редагувати Документи Редагувати . Назад до всіх Документи Клієн…" at bounding box center [813, 408] width 1286 height 734
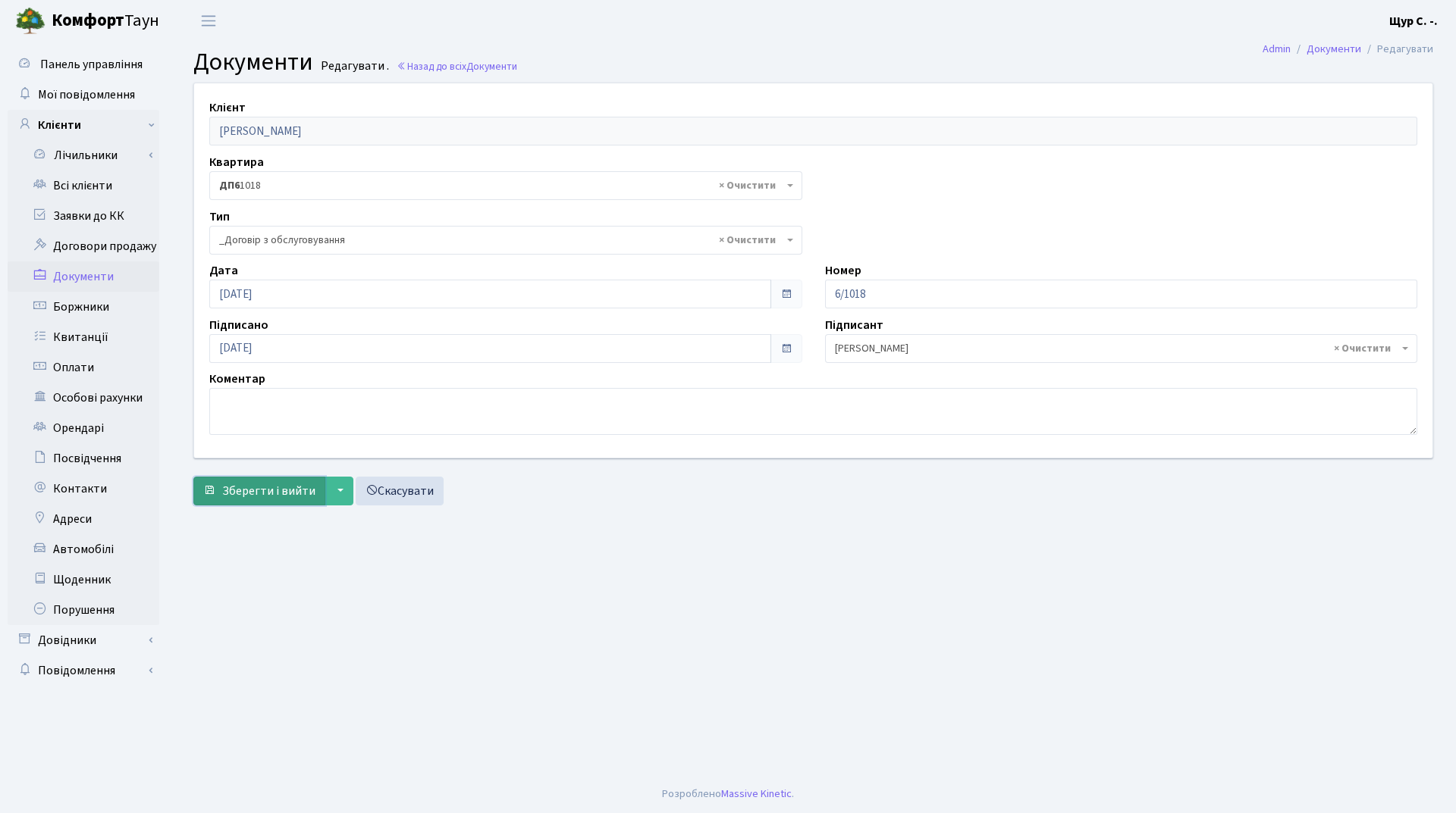
click at [251, 495] on span "Зберегти і вийти" at bounding box center [268, 491] width 93 height 17
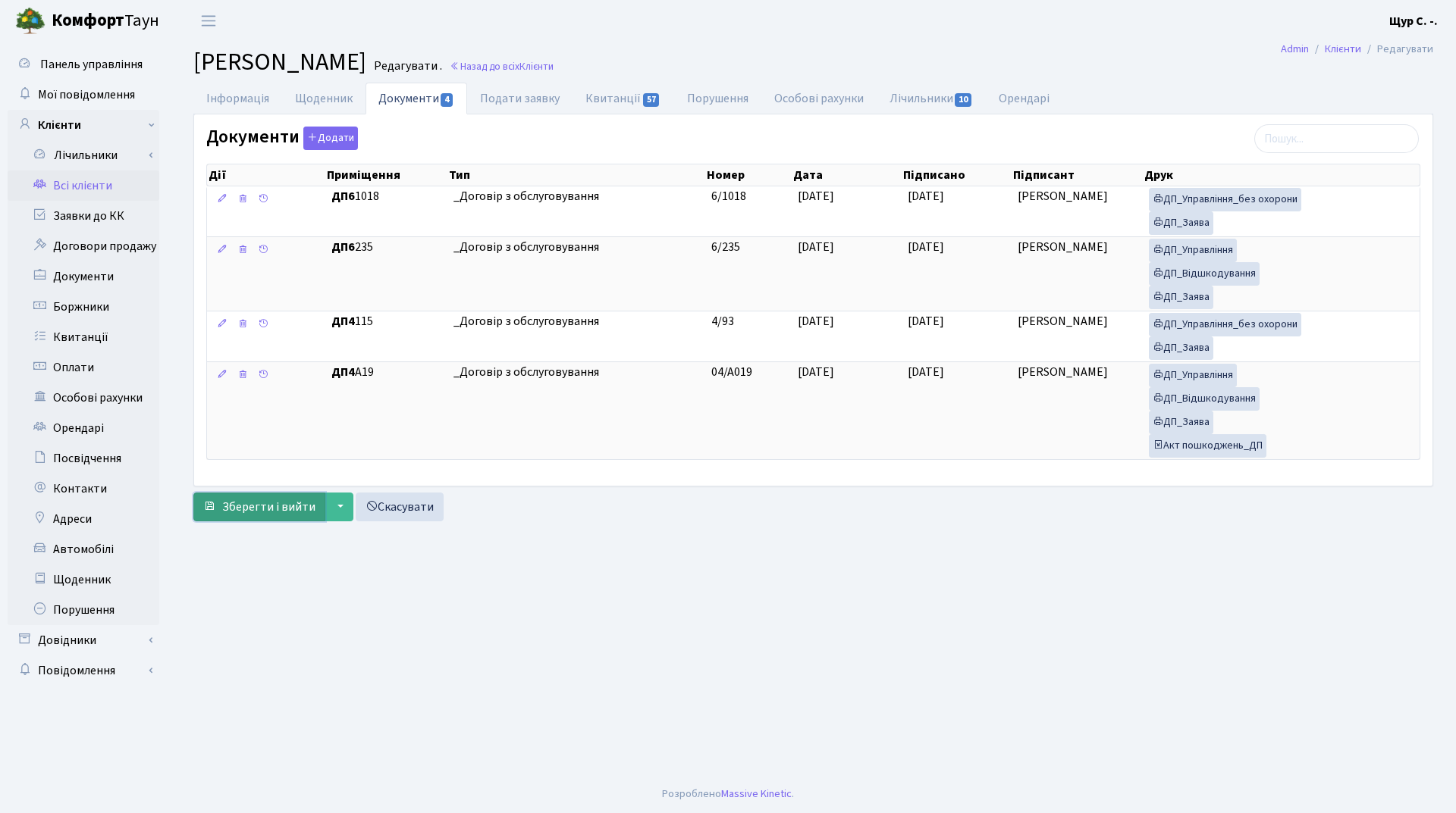
click at [241, 510] on span "Зберегти і вийти" at bounding box center [268, 507] width 93 height 17
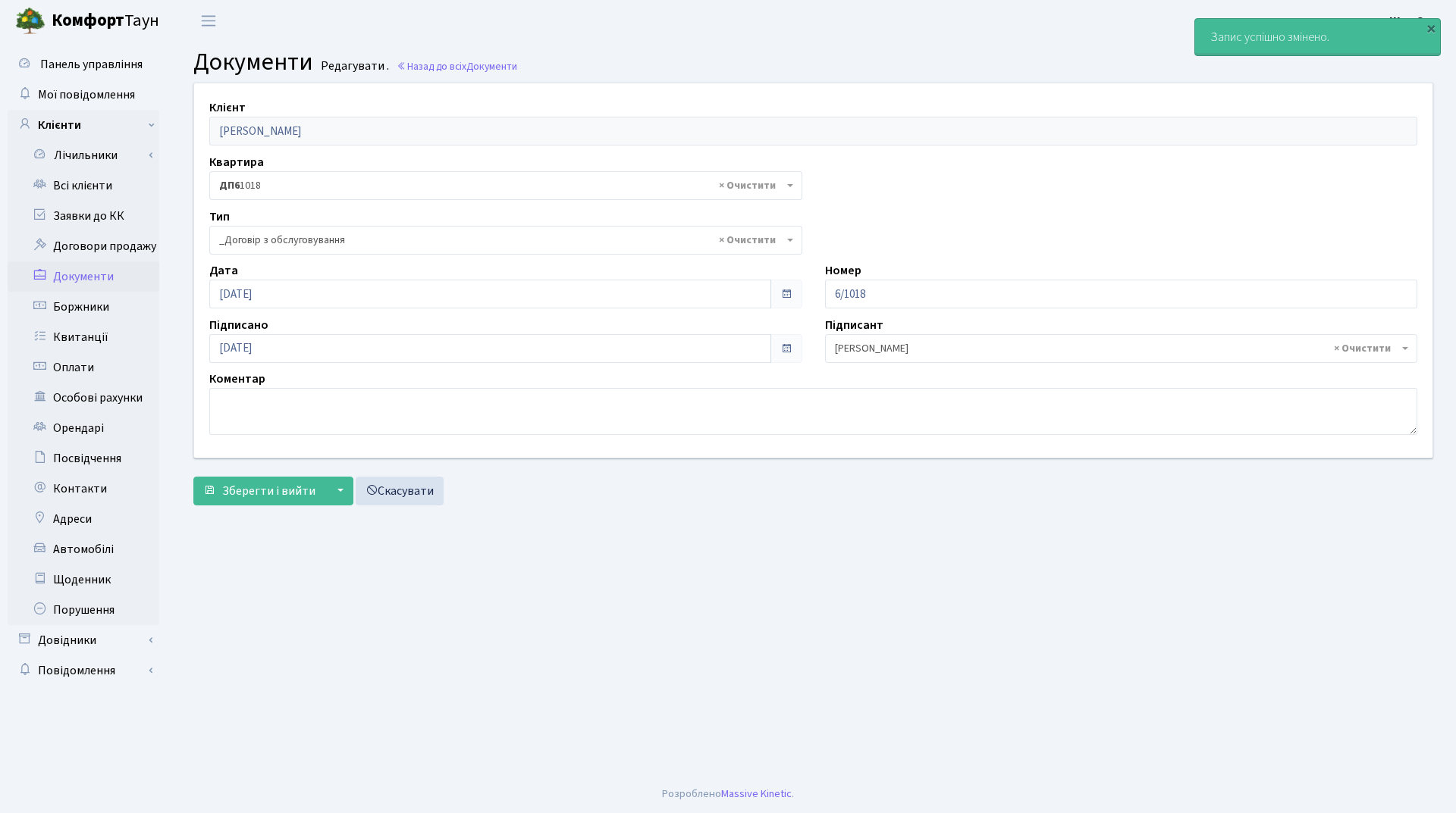
select select "289"
click at [100, 193] on link "Всі клієнти" at bounding box center [83, 185] width 152 height 30
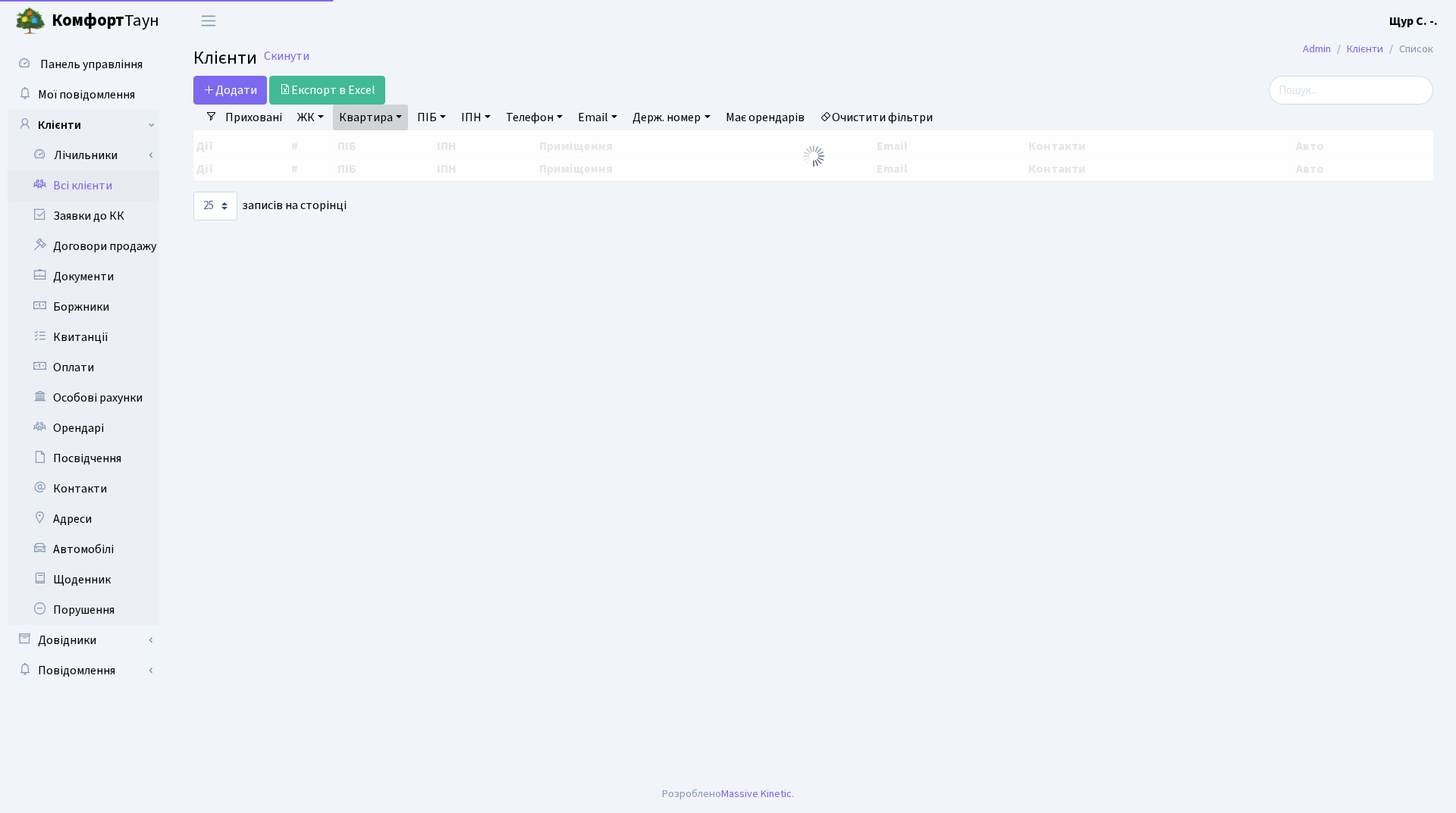
select select "25"
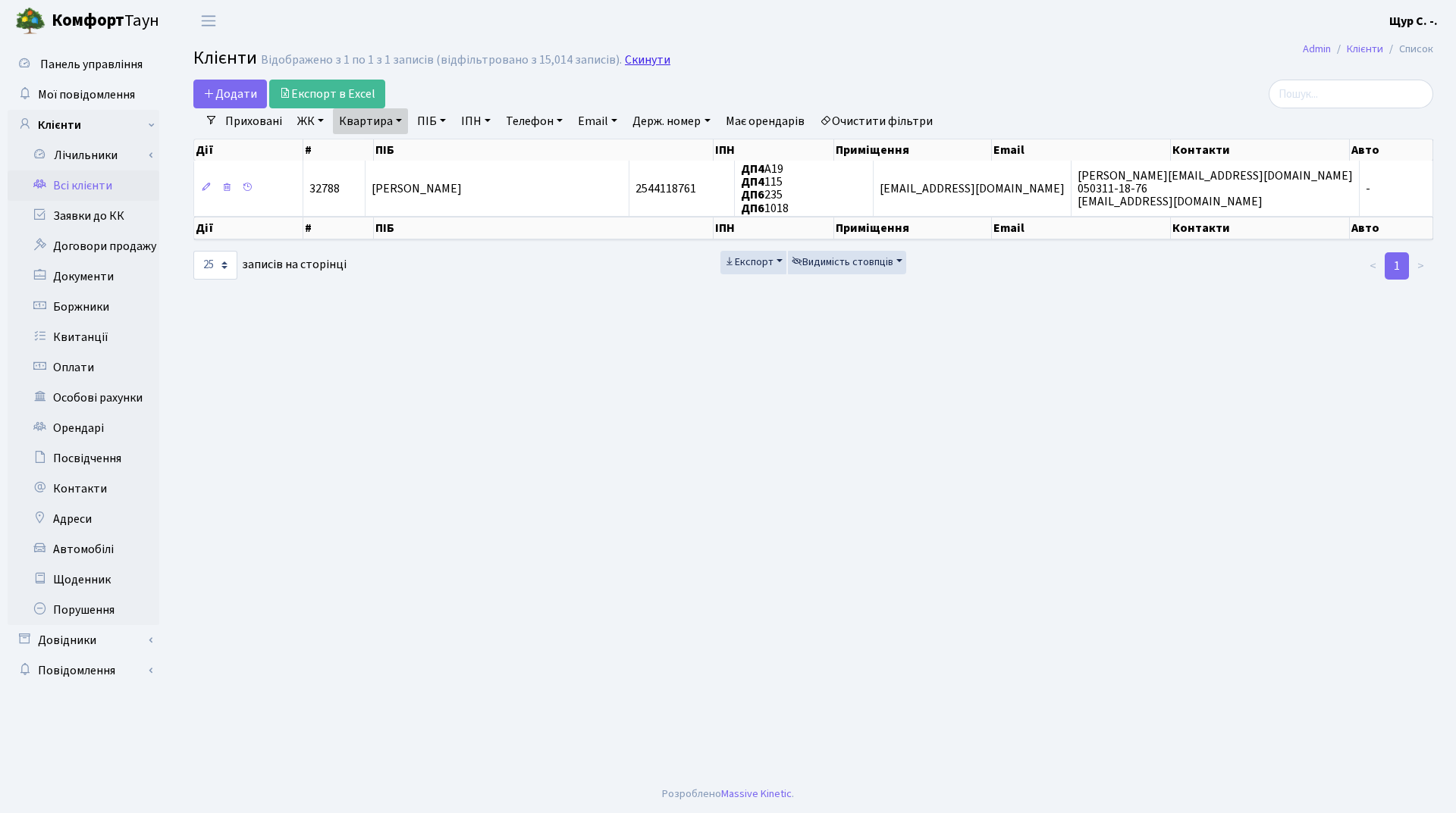
click at [639, 57] on link "Скинути" at bounding box center [647, 60] width 45 height 14
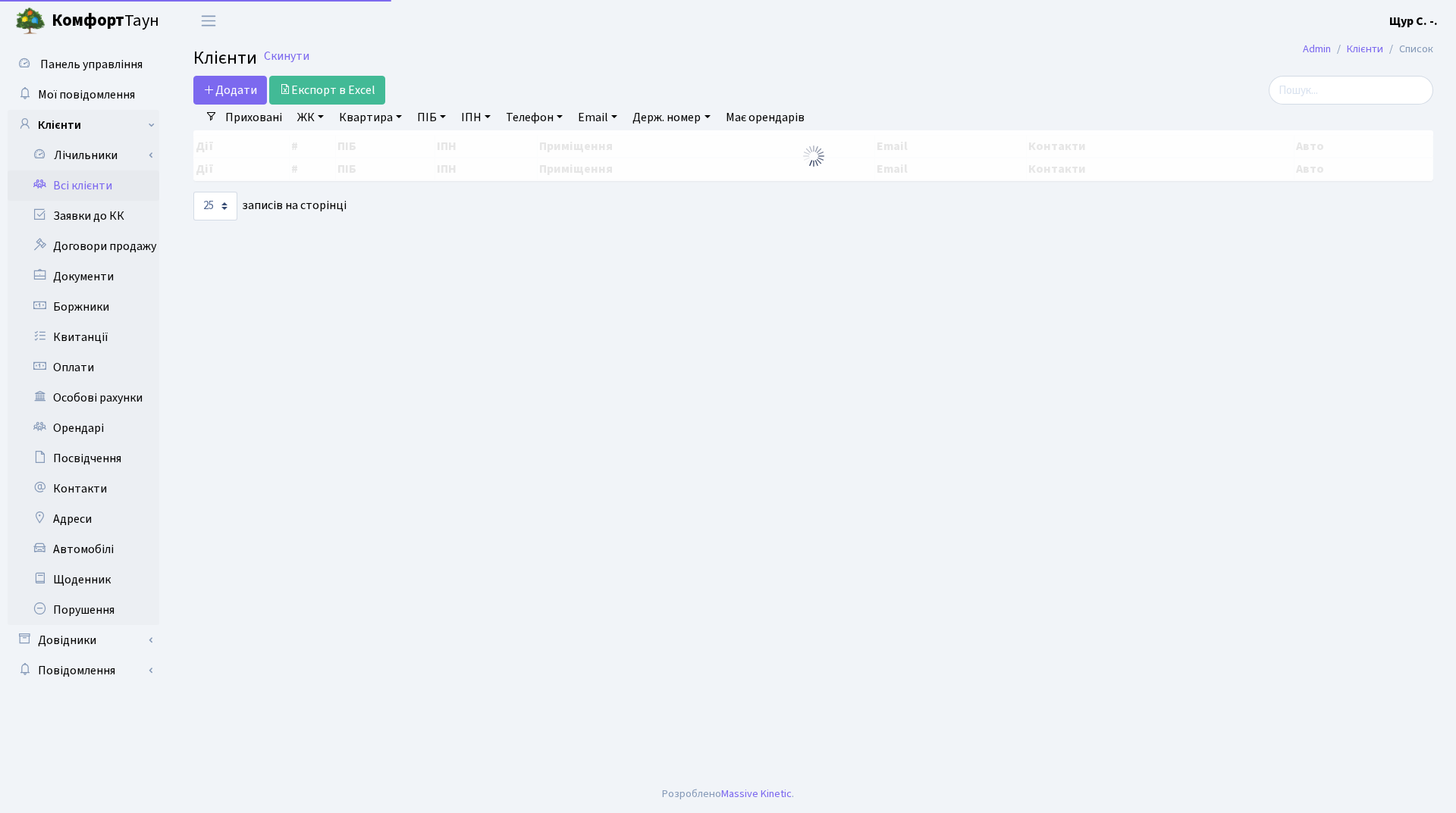
select select "25"
